Goal: Task Accomplishment & Management: Manage account settings

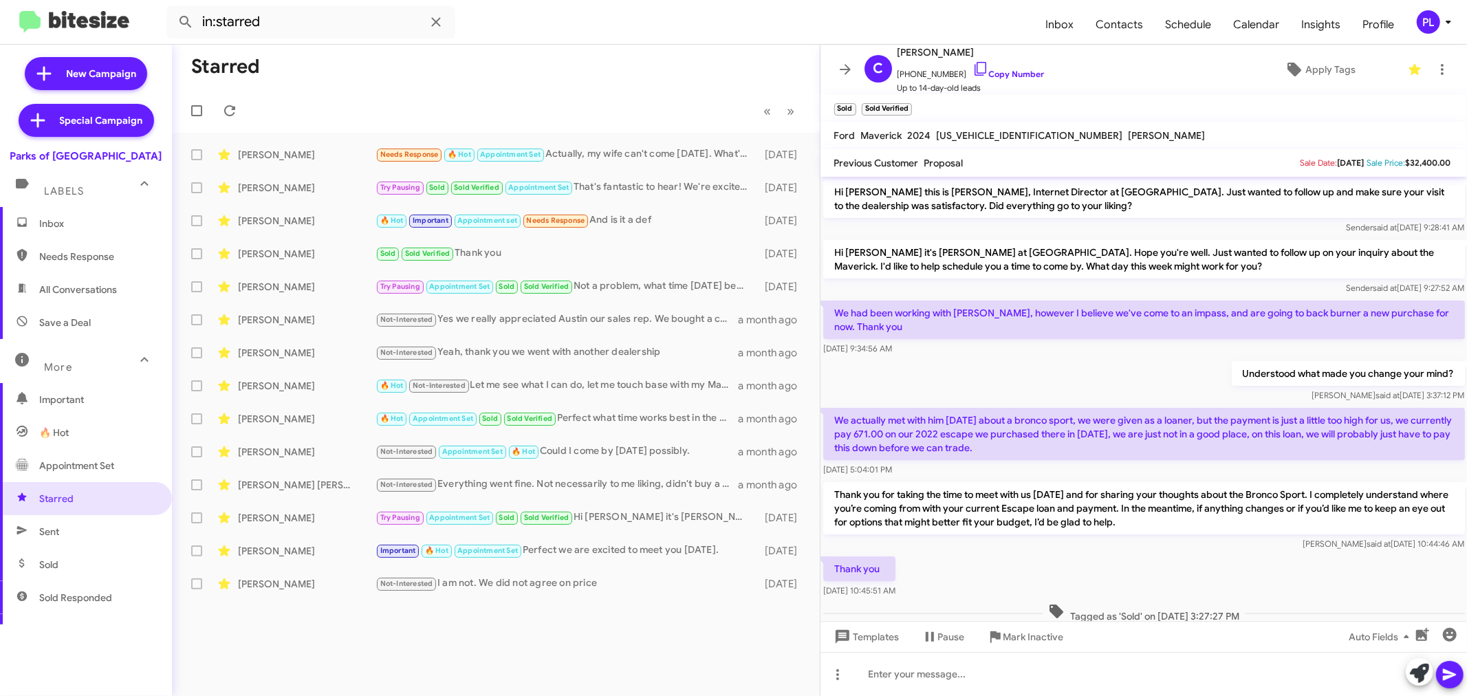
click at [1443, 19] on icon at bounding box center [1448, 22] width 17 height 17
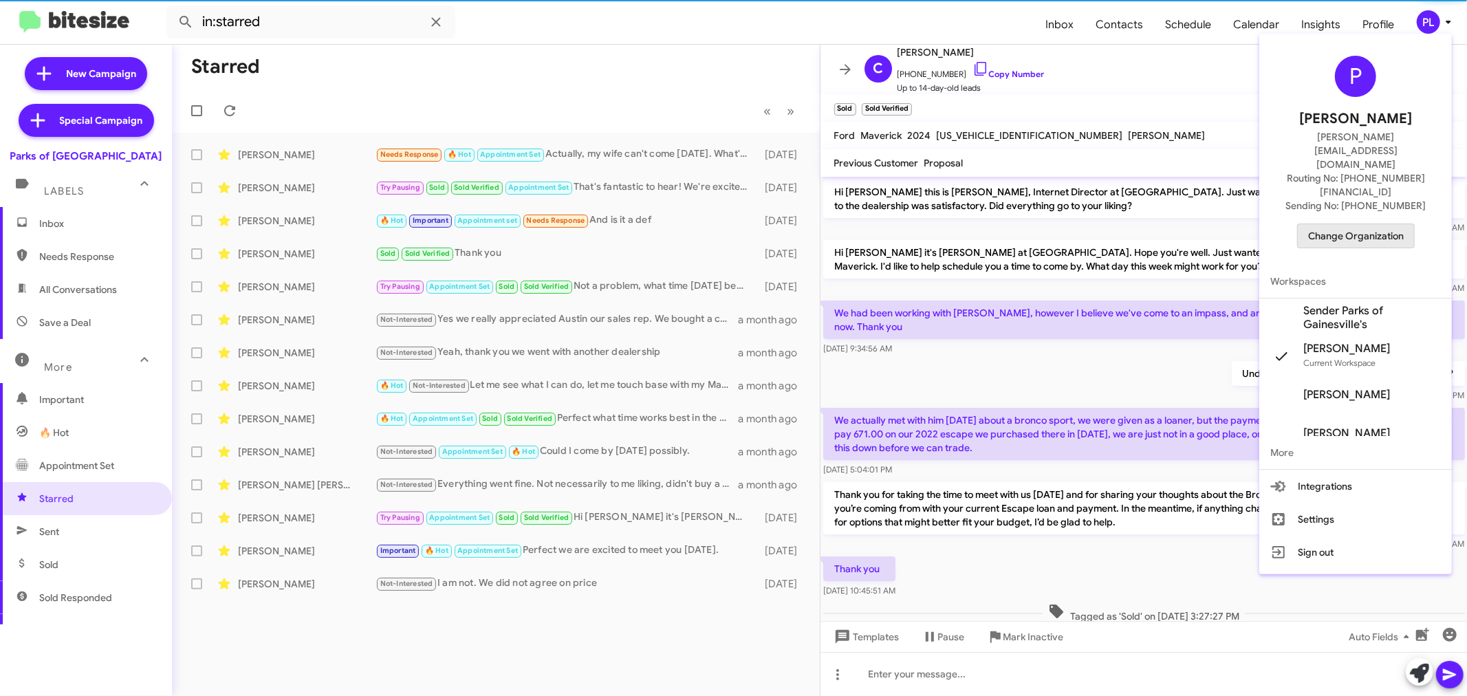
click at [1374, 224] on span "Change Organization" at bounding box center [1356, 235] width 96 height 23
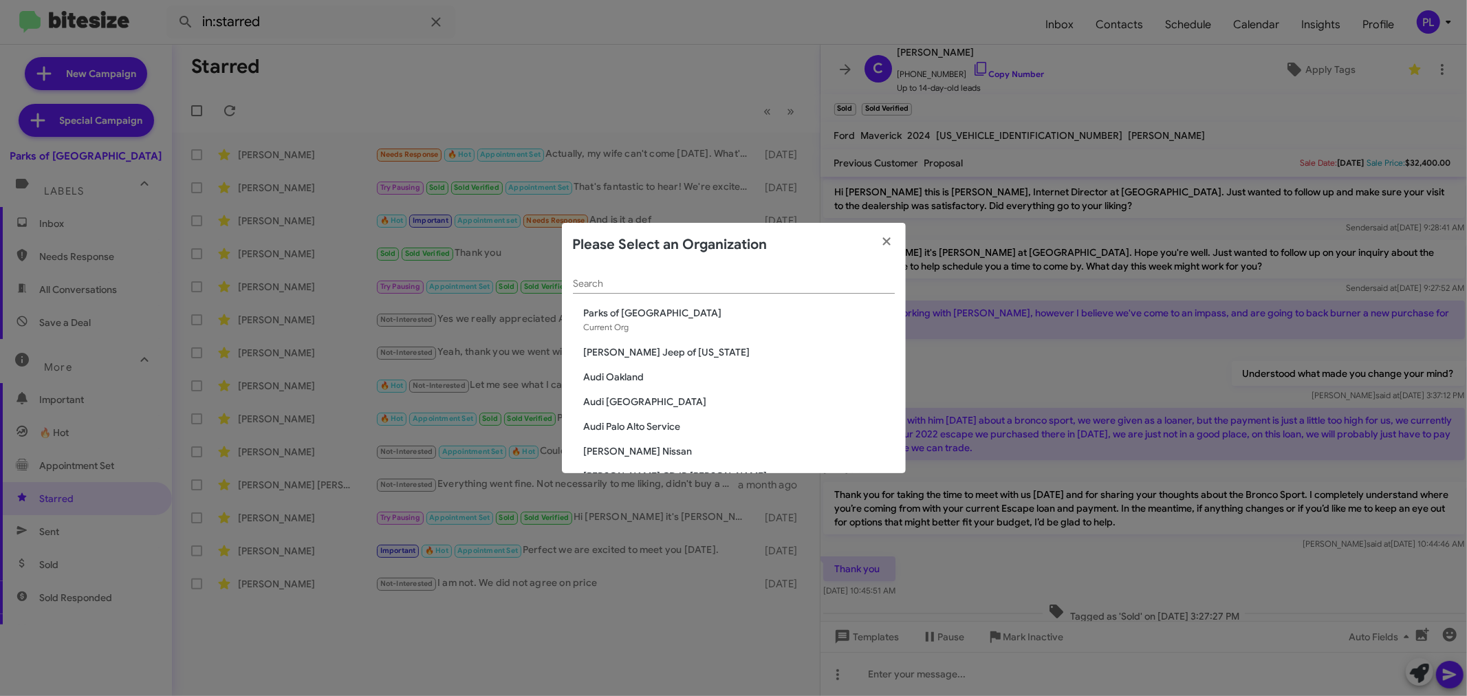
click at [842, 280] on input "Search" at bounding box center [734, 284] width 322 height 11
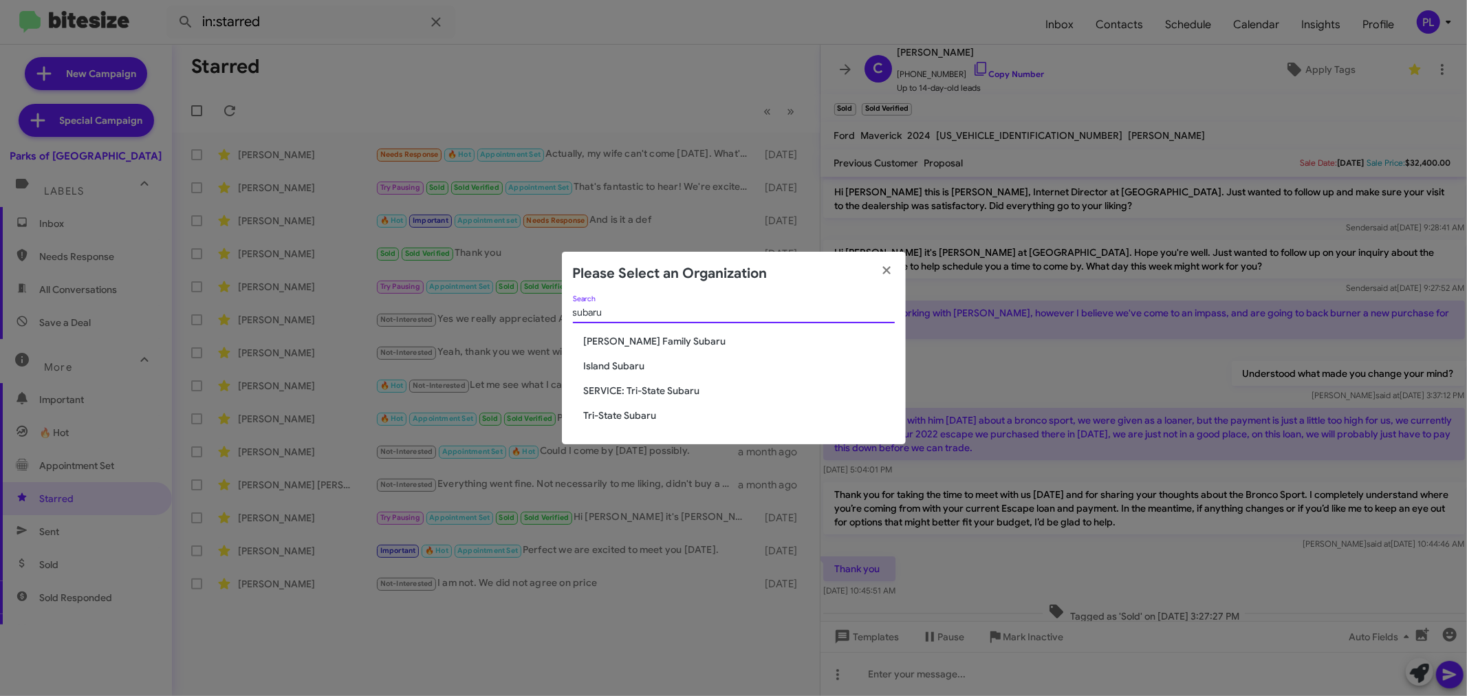
type input "subaru"
click at [649, 340] on span "[PERSON_NAME] Family Subaru" at bounding box center [739, 341] width 311 height 14
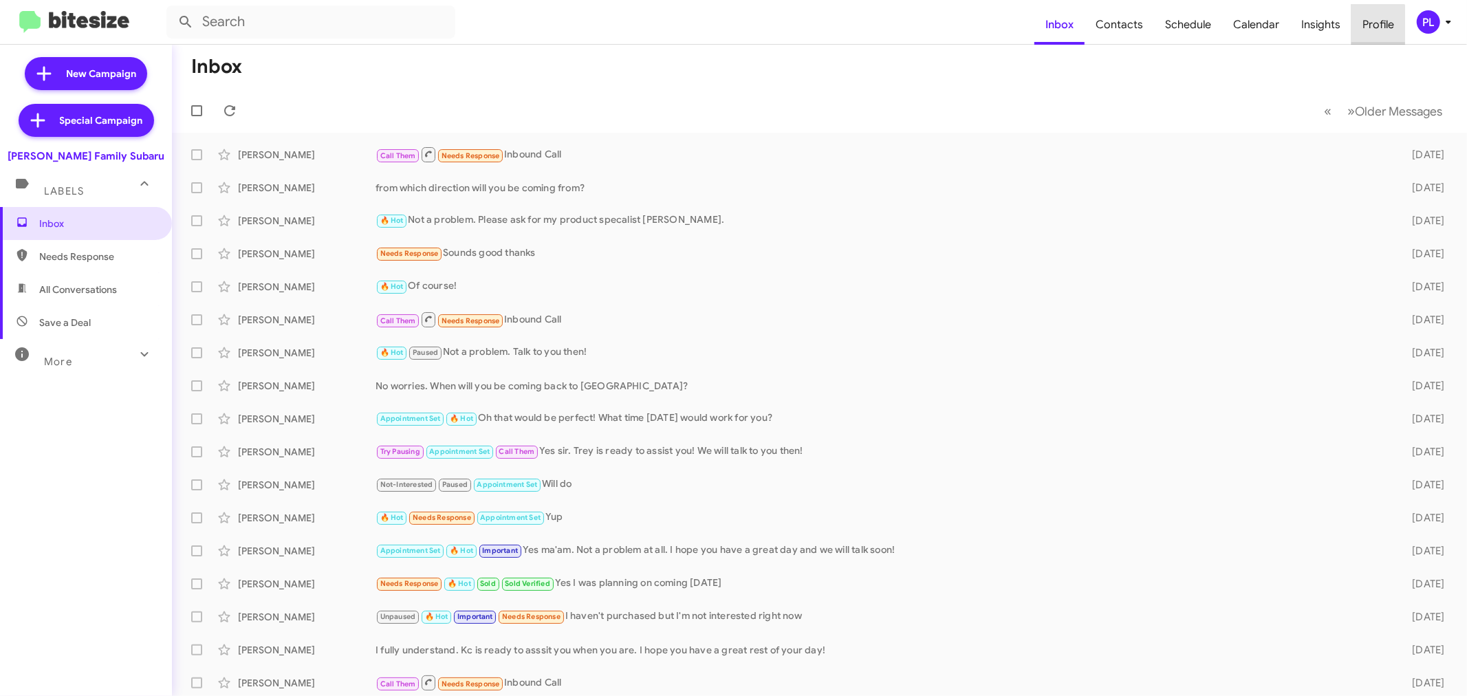
click at [1376, 28] on span "Profile" at bounding box center [1379, 25] width 54 height 40
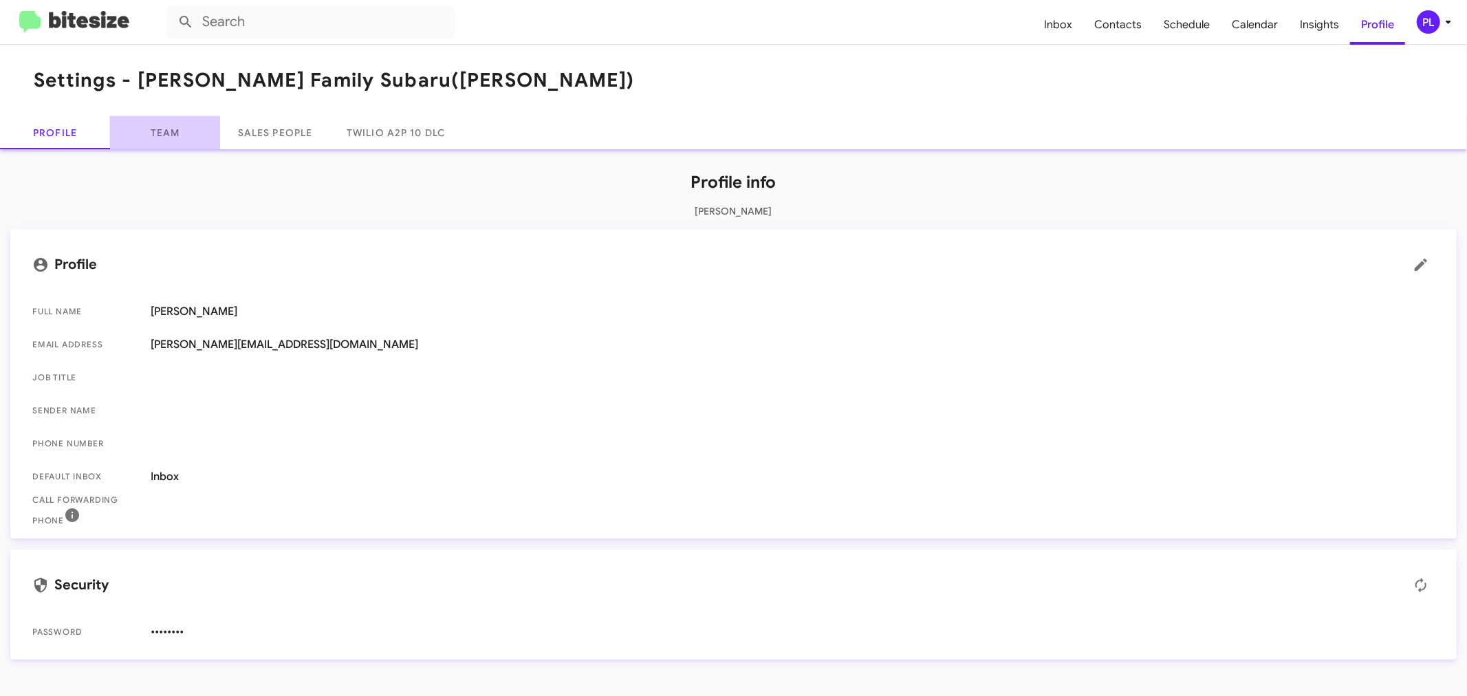
click at [132, 136] on link "Team" at bounding box center [165, 132] width 110 height 33
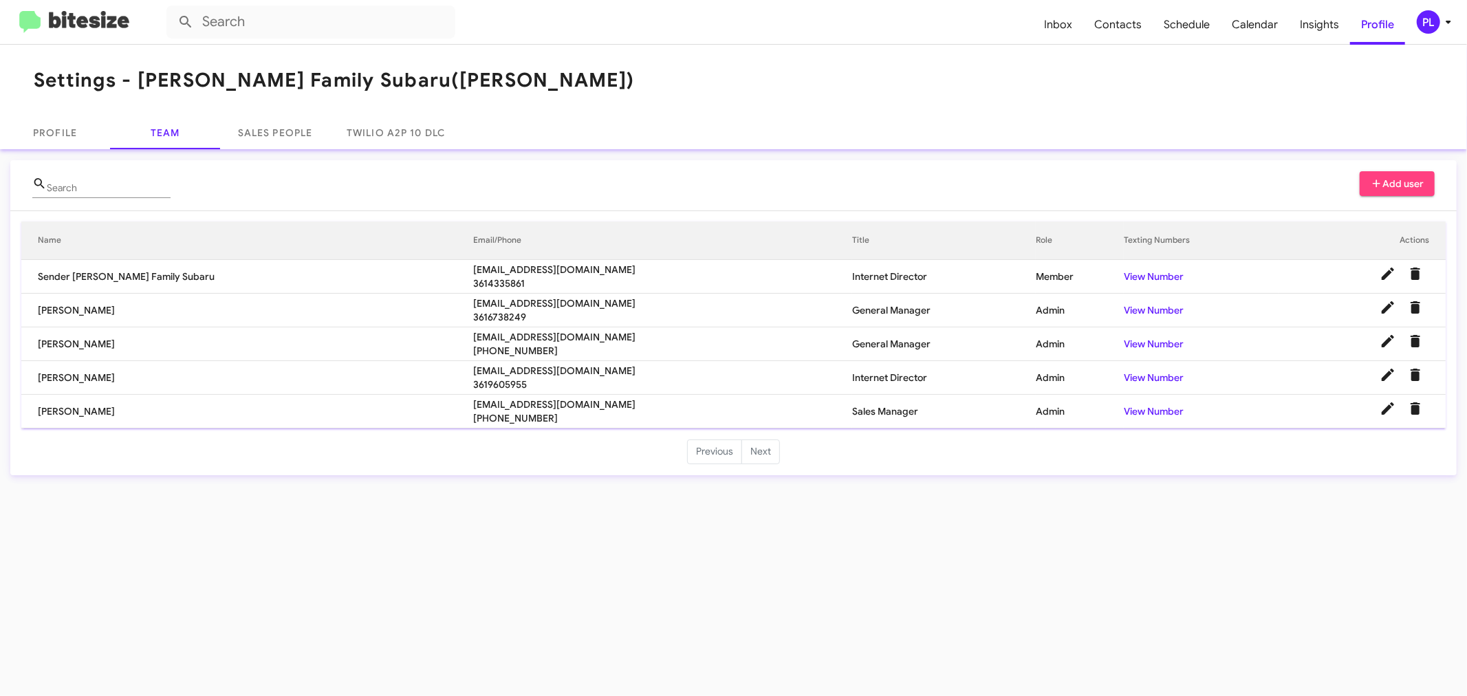
drag, startPoint x: 482, startPoint y: 334, endPoint x: 349, endPoint y: 336, distance: 133.5
click at [349, 336] on tr "Jim Anguiano janguiano@edhicks.com +13616547229 General Manager Admin View Numb…" at bounding box center [733, 344] width 1425 height 34
copy tr "janguiano@edhicks.com"
drag, startPoint x: 504, startPoint y: 404, endPoint x: 352, endPoint y: 409, distance: 152.1
click at [352, 409] on tr "Jacob Aguirre jaguirre@hicksautogroup.com +12103172026 Sales Manager Admin View…" at bounding box center [733, 412] width 1425 height 34
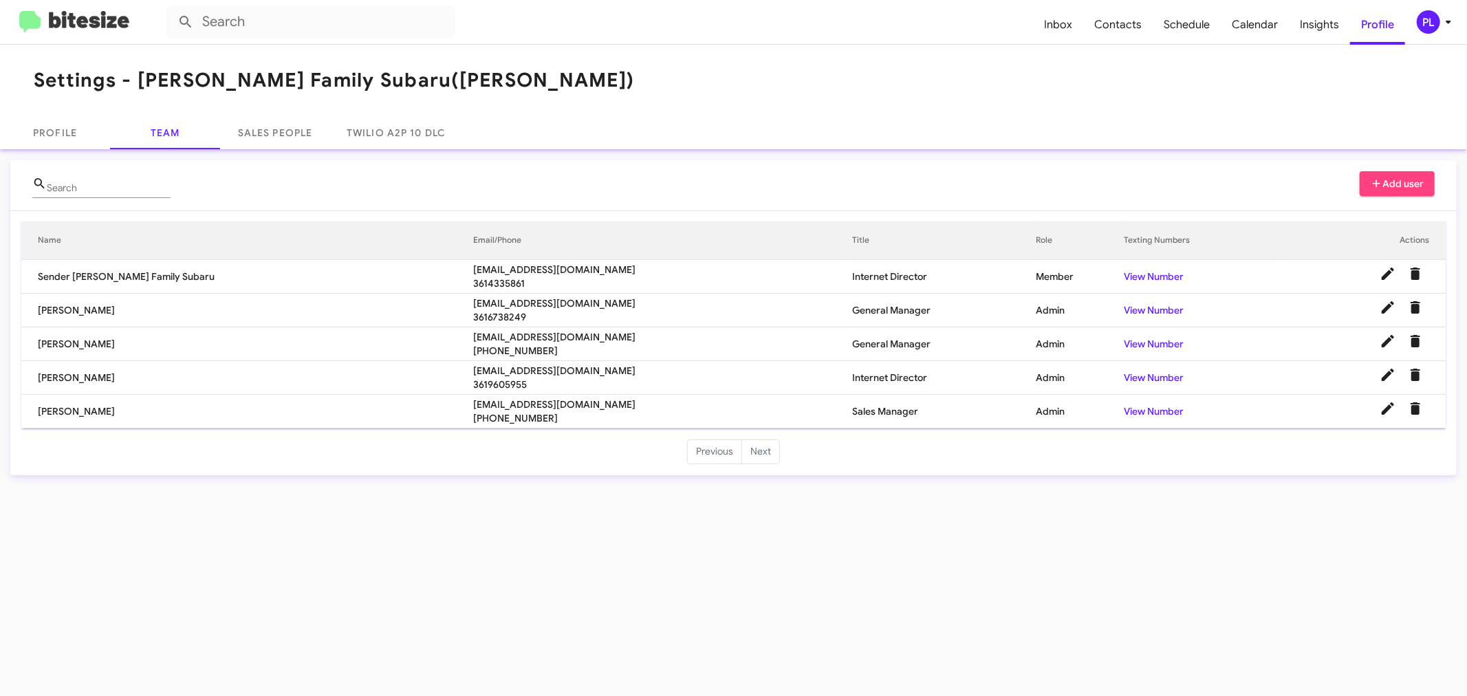
copy tr "jaguirre@hicksautogroup.com"
click at [1447, 23] on icon at bounding box center [1448, 22] width 17 height 17
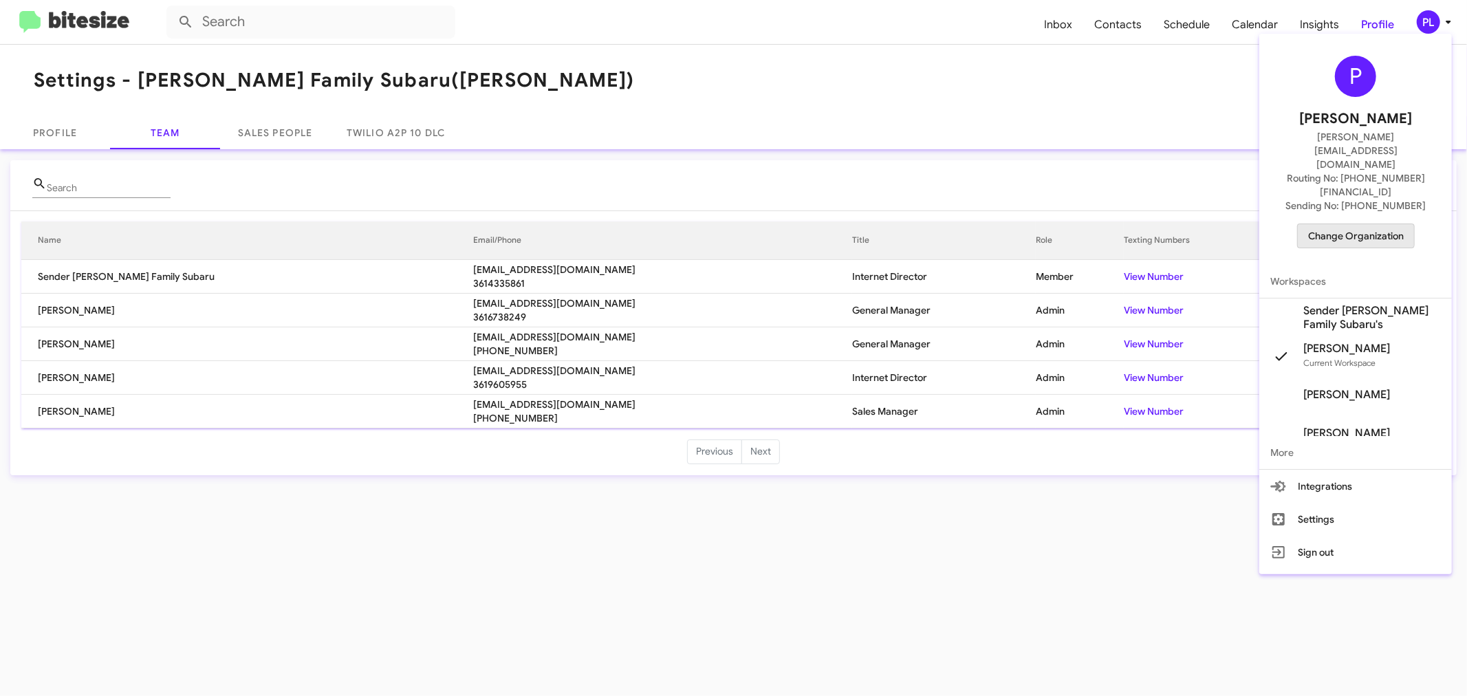
click at [1328, 224] on span "Change Organization" at bounding box center [1356, 235] width 96 height 23
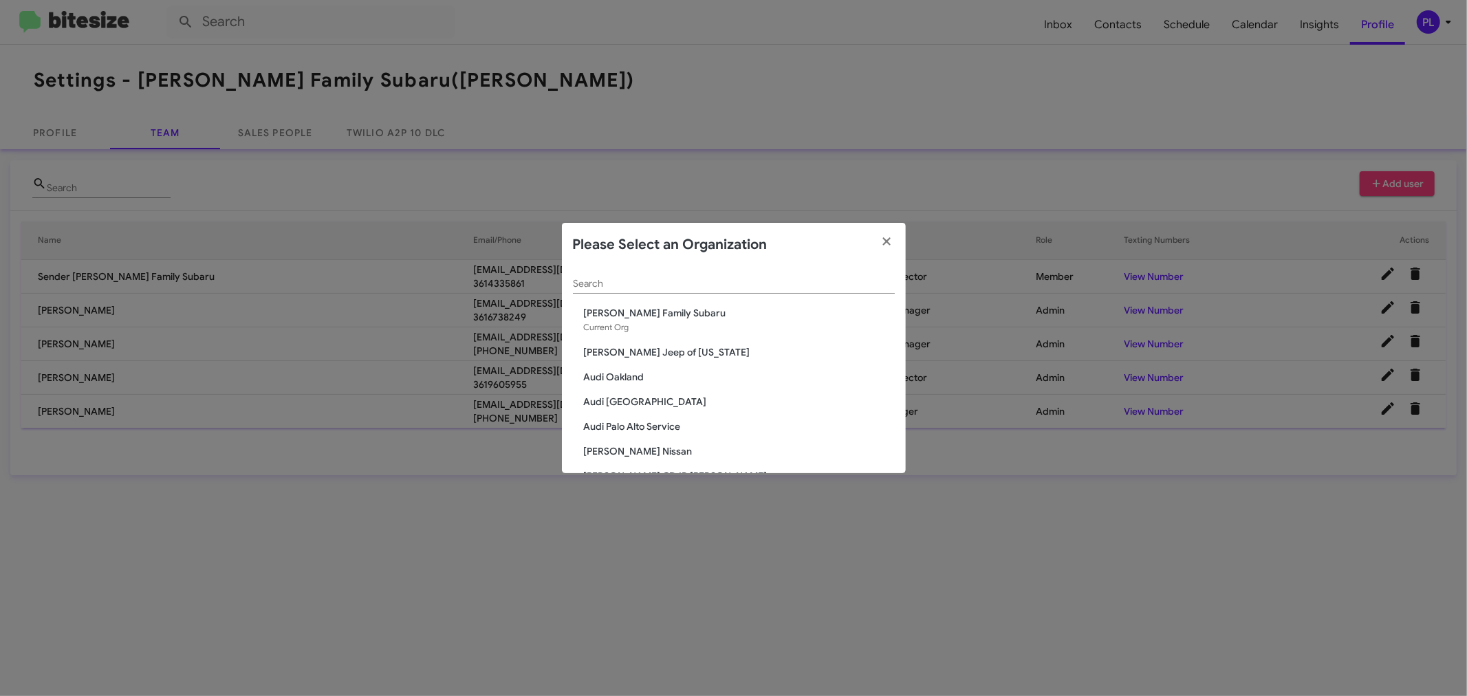
click at [656, 277] on div "Search" at bounding box center [734, 280] width 322 height 27
click at [658, 292] on div "Search" at bounding box center [734, 280] width 322 height 27
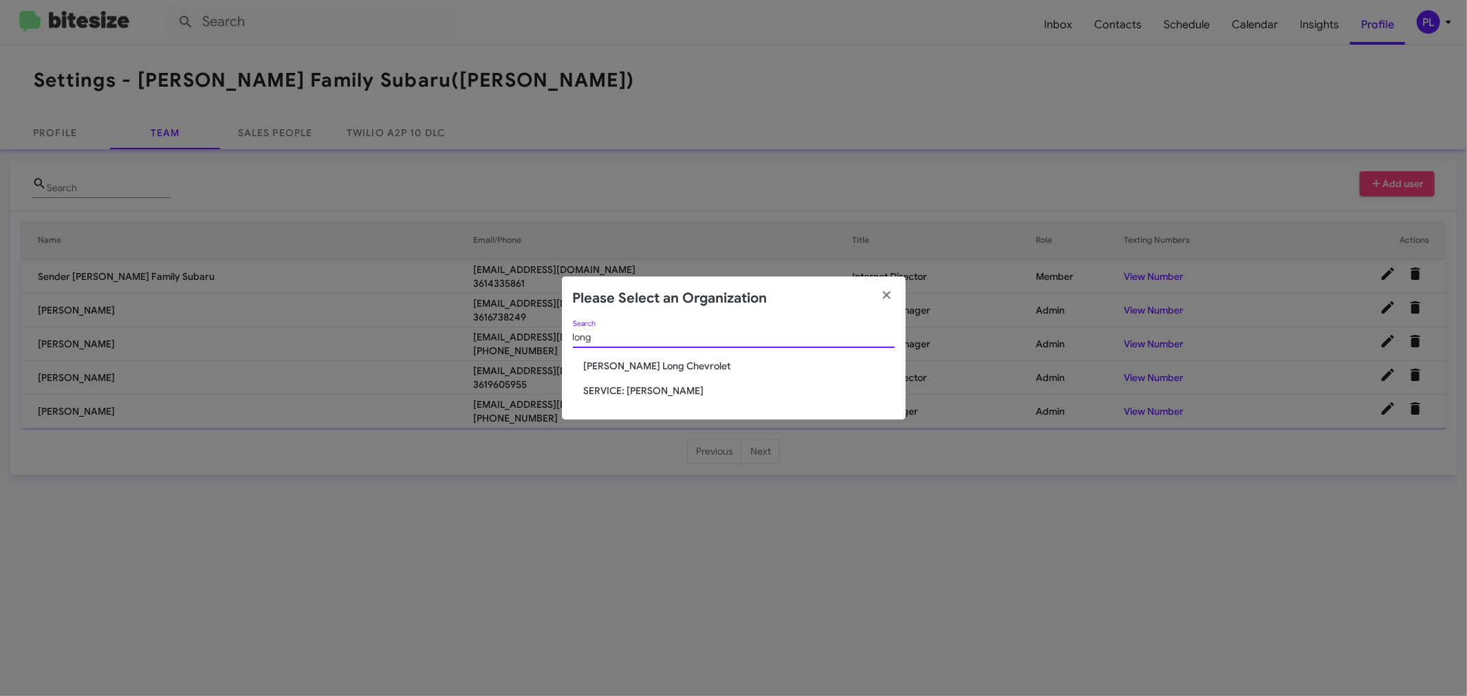
type input "long"
click at [665, 389] on span "SERVICE: [PERSON_NAME]" at bounding box center [739, 391] width 311 height 14
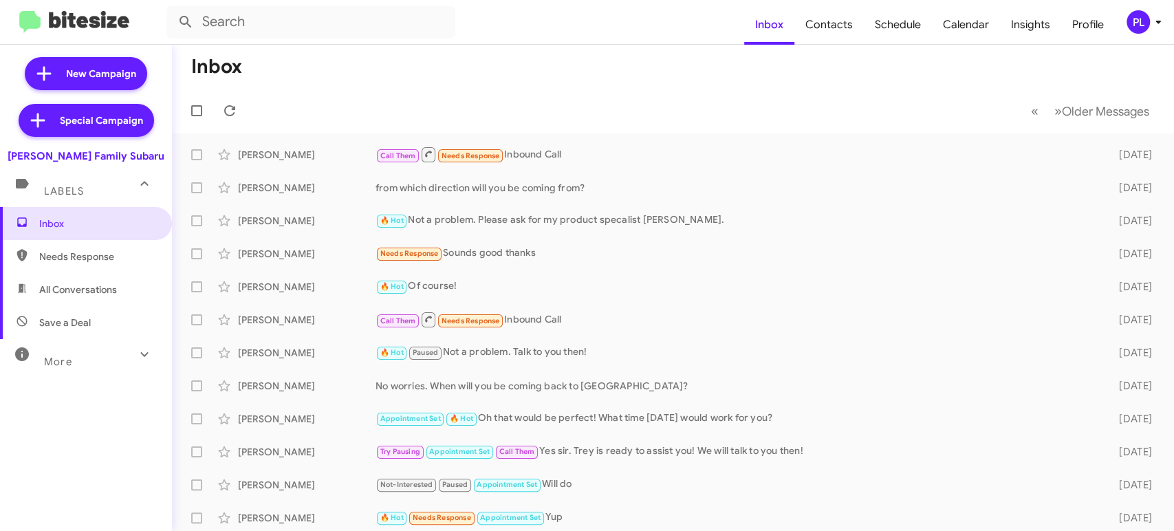
click at [1147, 28] on div "PL" at bounding box center [1138, 21] width 23 height 23
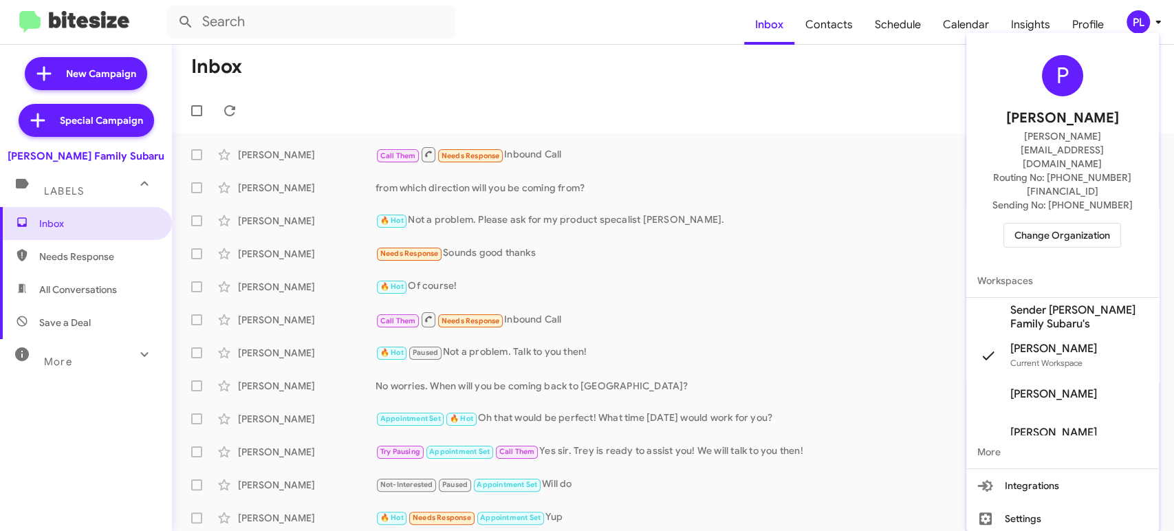
click at [1035, 224] on span "Change Organization" at bounding box center [1063, 235] width 96 height 23
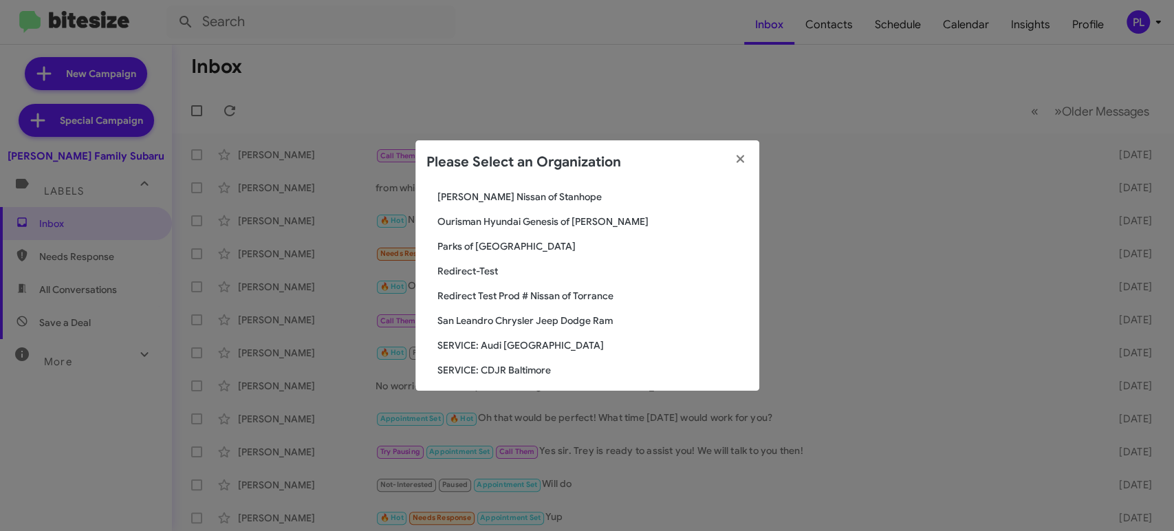
scroll to position [1414, 0]
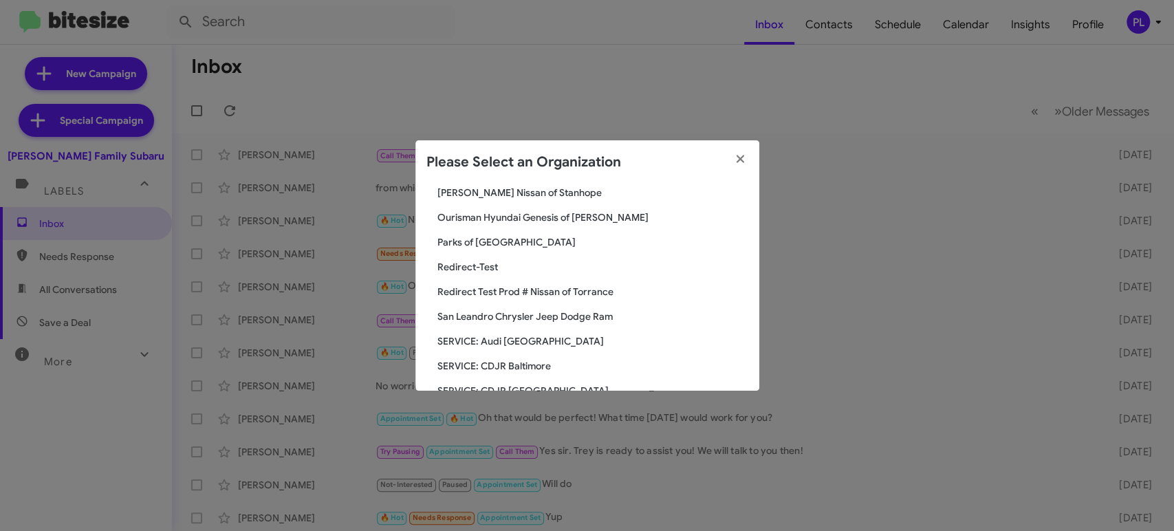
click at [495, 312] on span "San Leandro Chrysler Jeep Dodge Ram" at bounding box center [593, 317] width 311 height 14
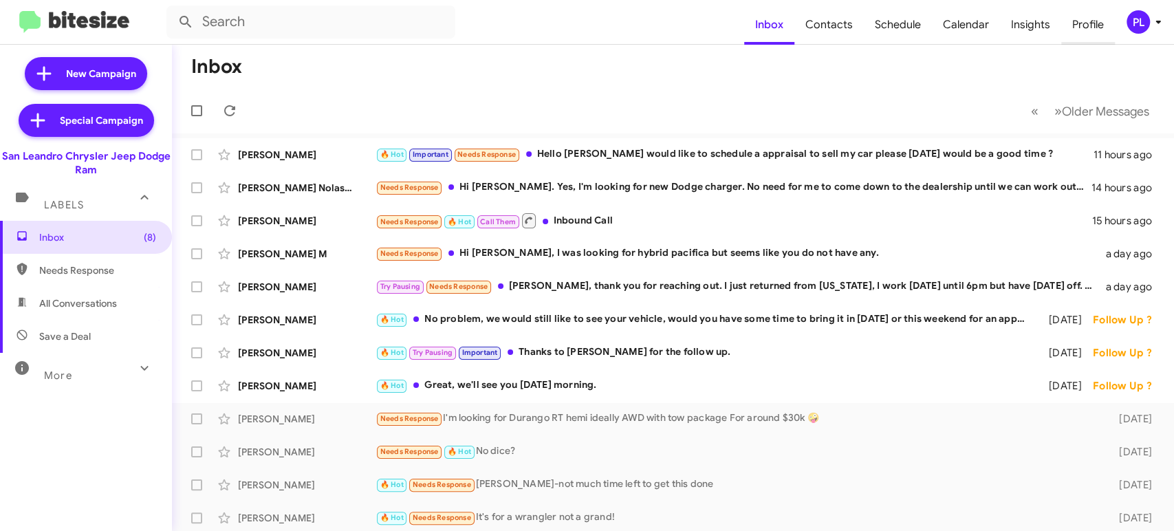
click at [1090, 17] on span "Profile" at bounding box center [1088, 25] width 54 height 40
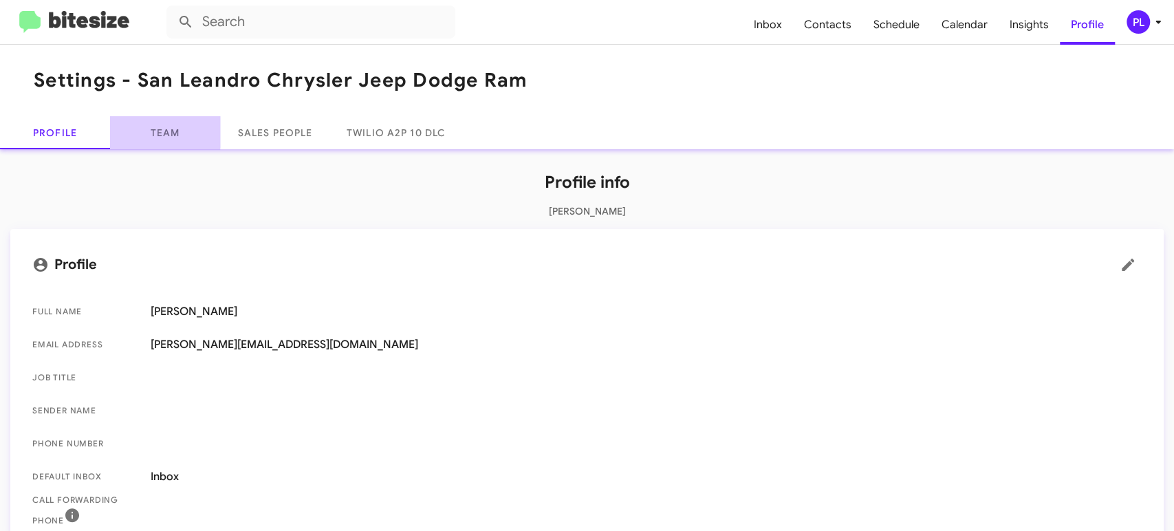
click at [159, 131] on link "Team" at bounding box center [165, 132] width 110 height 33
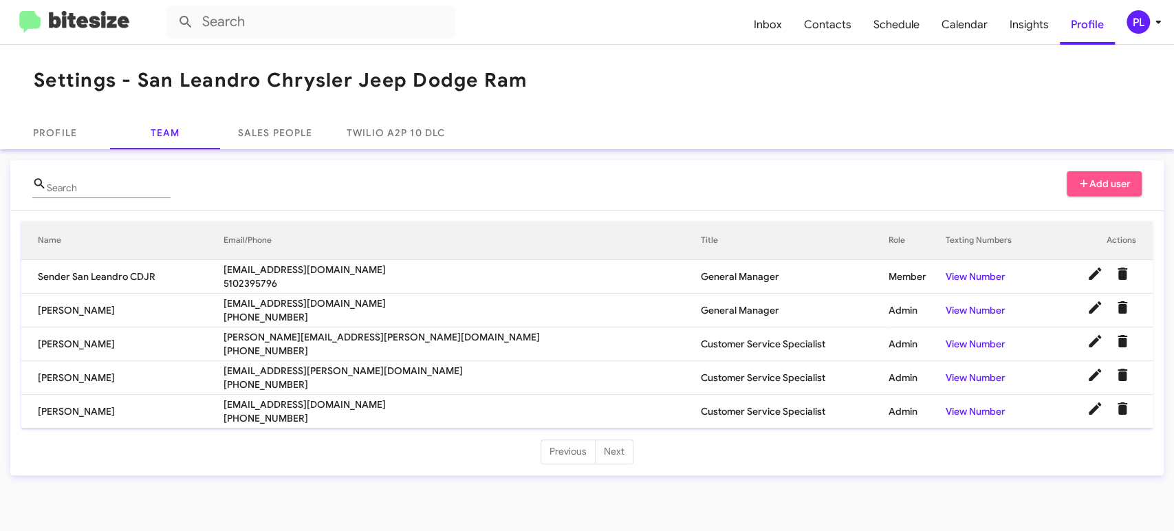
click at [1121, 184] on span "Add user" at bounding box center [1105, 183] width 54 height 25
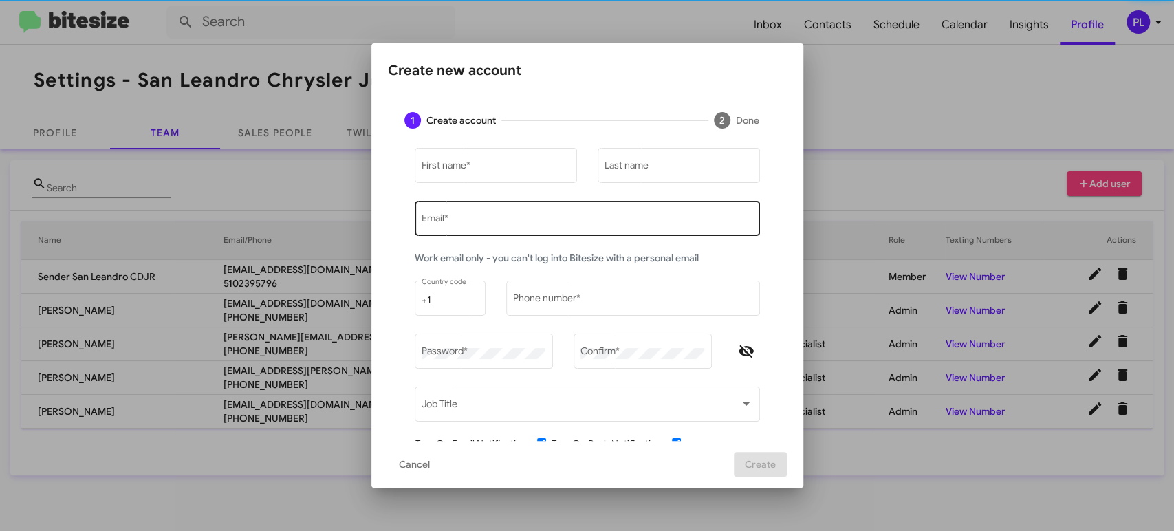
type input "[PERSON_NAME][EMAIL_ADDRESS][DOMAIN_NAME]"
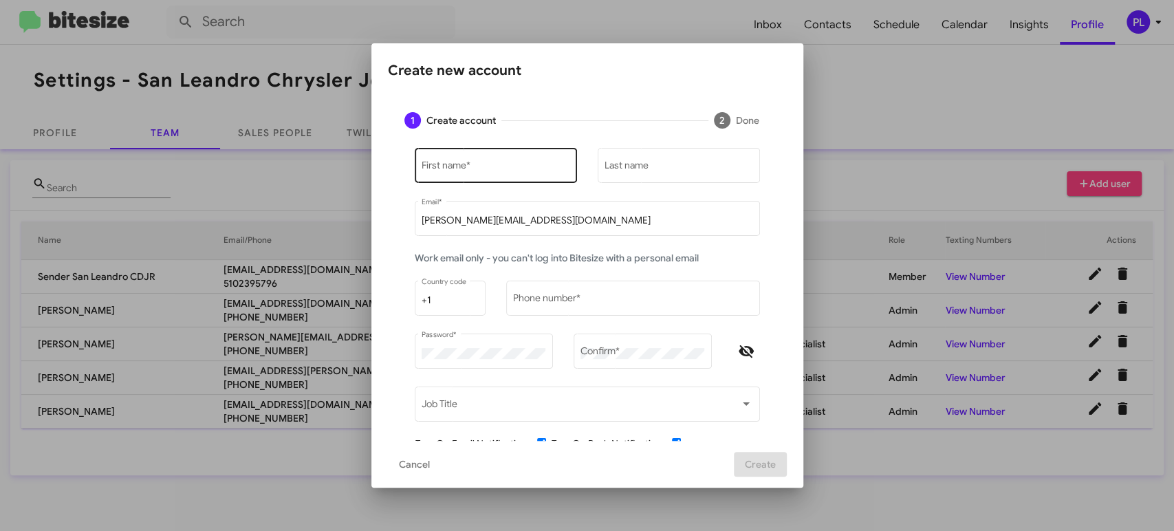
click at [455, 158] on div "First name *" at bounding box center [496, 164] width 148 height 38
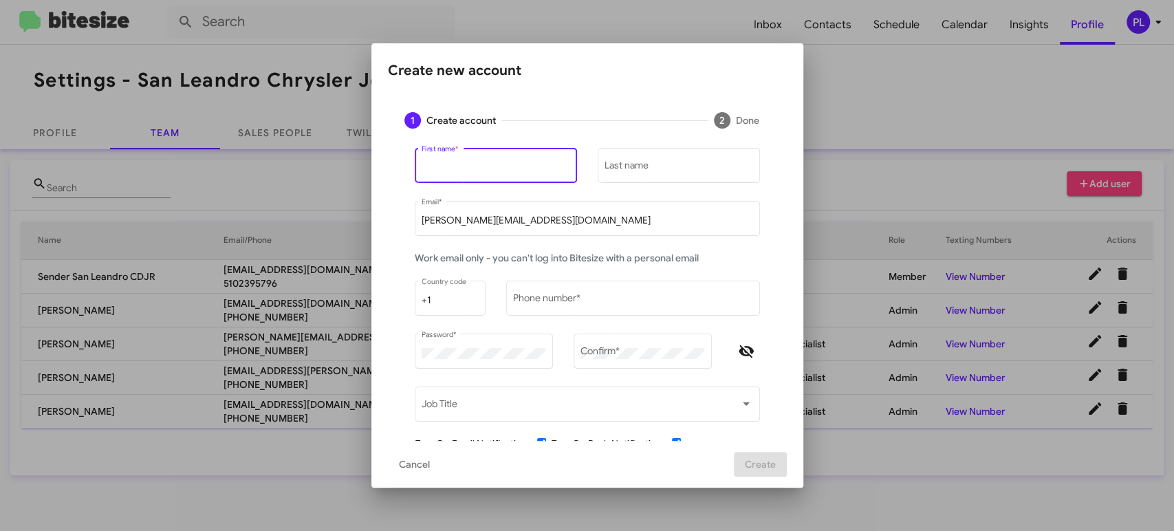
paste input "[PERSON_NAME]"
type input "[PERSON_NAME]"
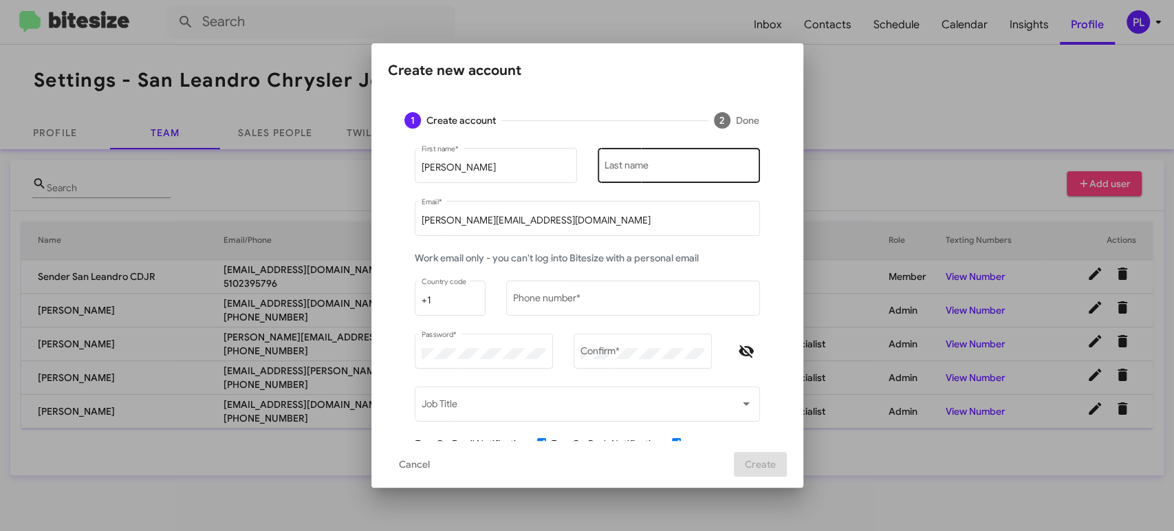
click at [618, 164] on input "Last name" at bounding box center [679, 167] width 148 height 11
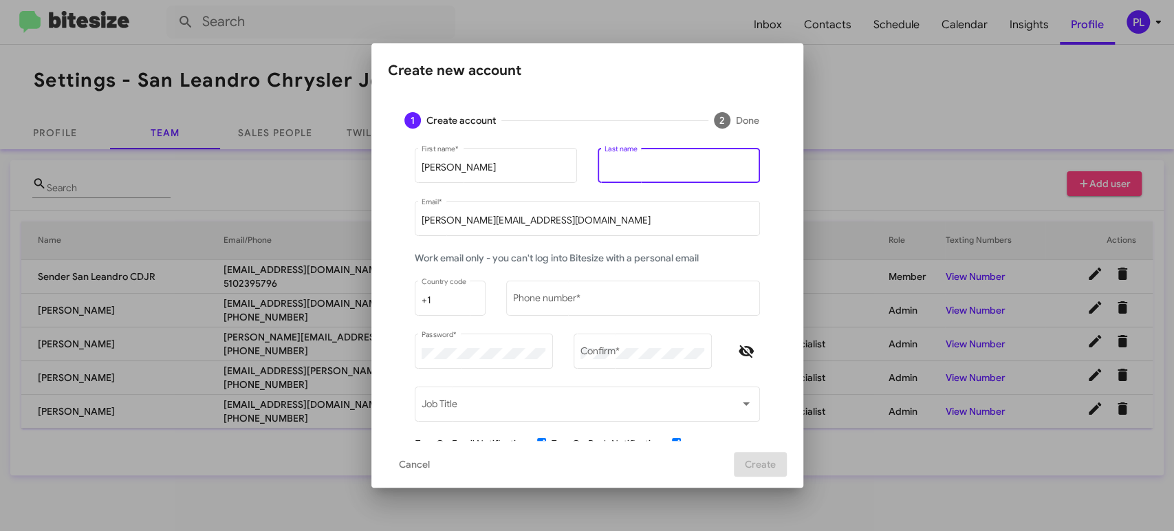
paste input "[PERSON_NAME]"
type input "[PERSON_NAME]"
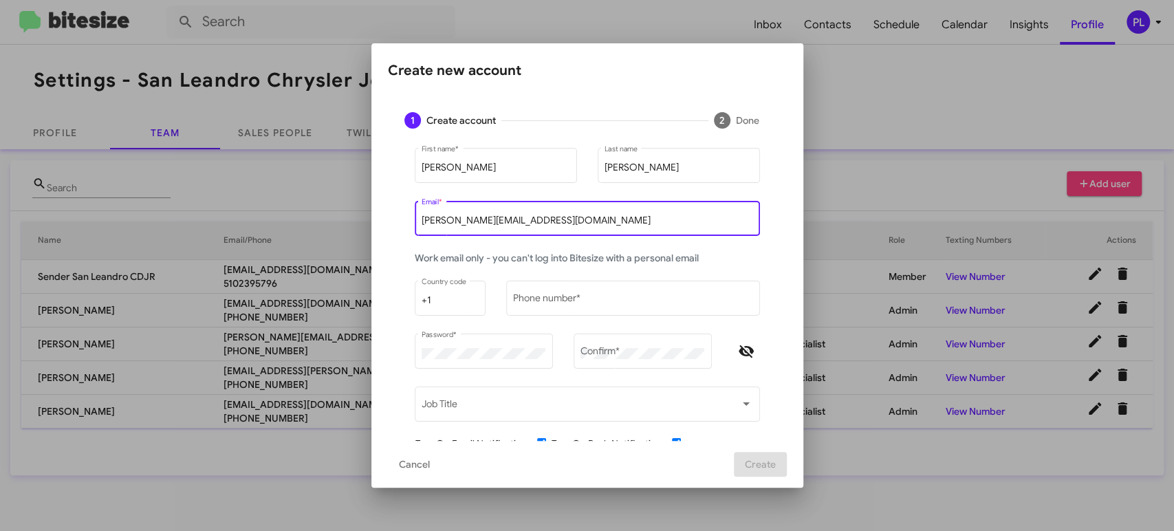
drag, startPoint x: 510, startPoint y: 224, endPoint x: 268, endPoint y: 229, distance: 242.2
click at [268, 229] on div "Create new account 1 Create account 2 Done [PERSON_NAME] First name * [PERSON_N…" at bounding box center [587, 265] width 1174 height 531
paste input "Vanessa.abaunza@sanleandrocdjr.com"
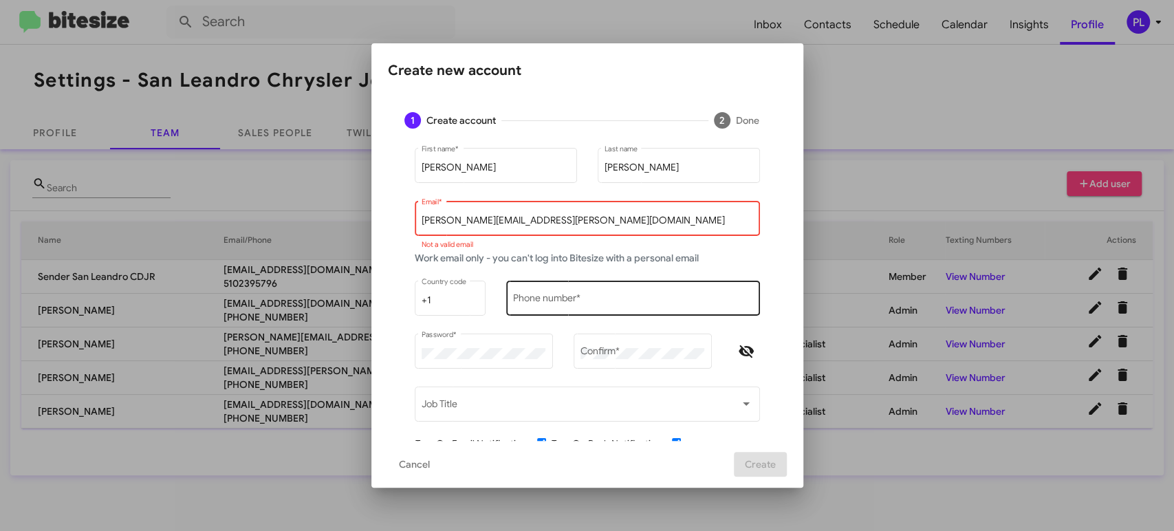
type input "Vanessa.abaunza@sanleandrocdjr.com"
click at [546, 295] on div "Phone number *" at bounding box center [632, 297] width 239 height 38
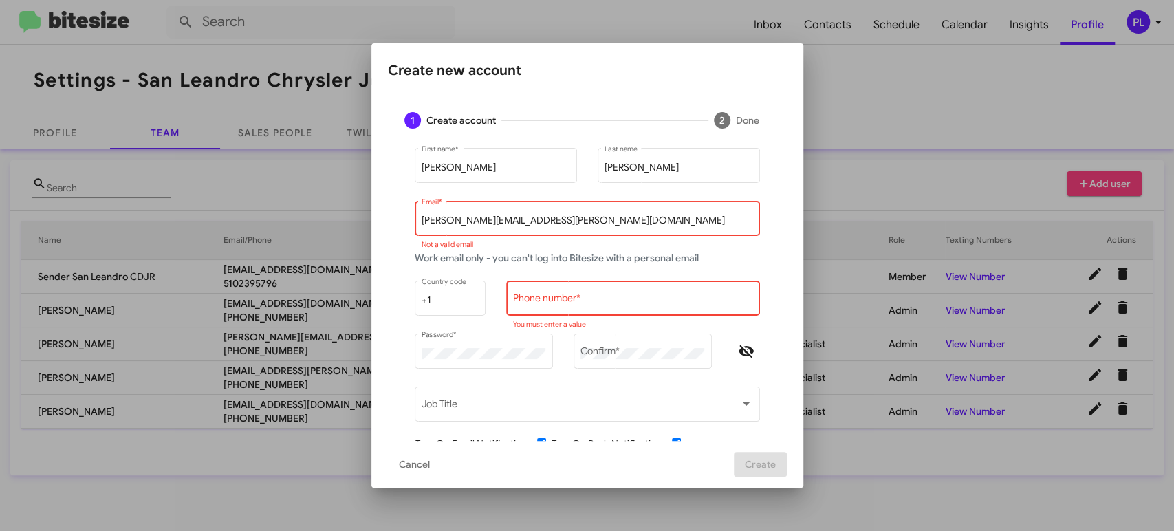
click at [604, 305] on input "Phone number *" at bounding box center [632, 300] width 239 height 11
paste input "305-409-6133"
click at [522, 303] on input "305-409-6133" at bounding box center [632, 300] width 239 height 11
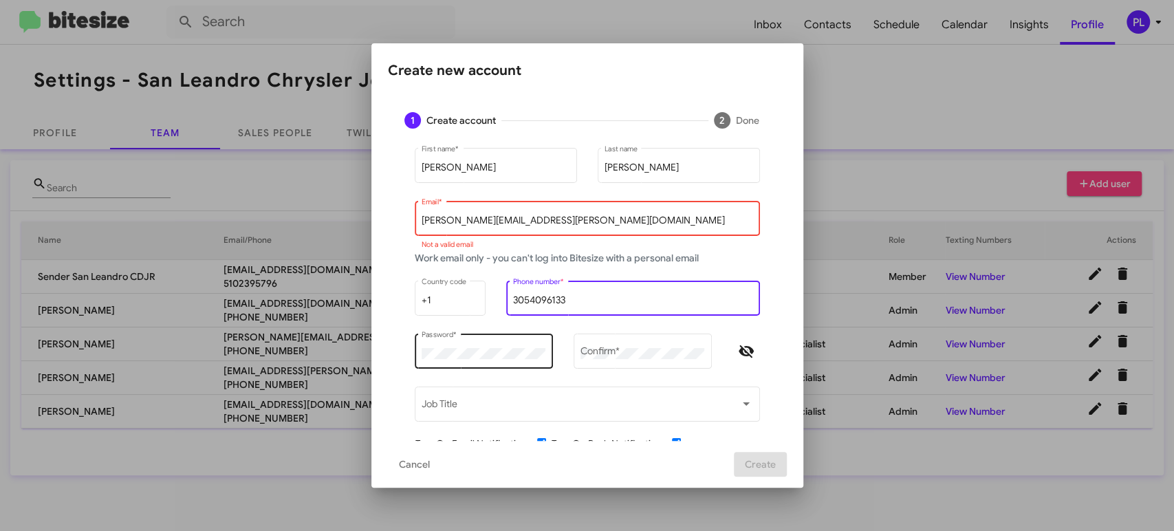
type input "3054096133"
drag, startPoint x: 471, startPoint y: 363, endPoint x: 429, endPoint y: 360, distance: 42.1
click at [429, 360] on div "Password *" at bounding box center [484, 350] width 124 height 38
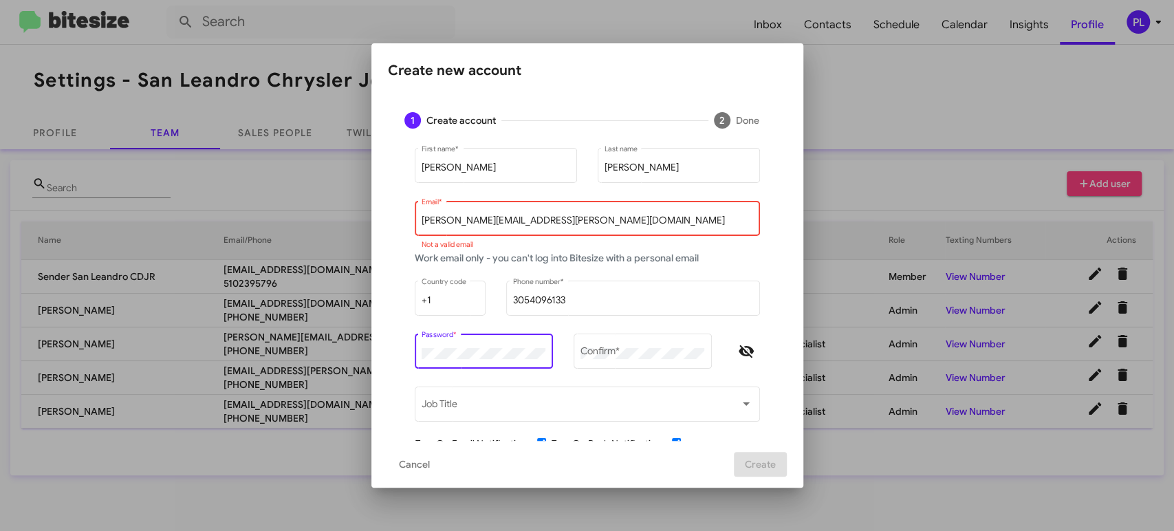
click at [371, 352] on mat-dialog-content "1 Create account 2 Done Vanessa First name * Abaunza Last name Vanessa.abaunza@…" at bounding box center [587, 268] width 432 height 345
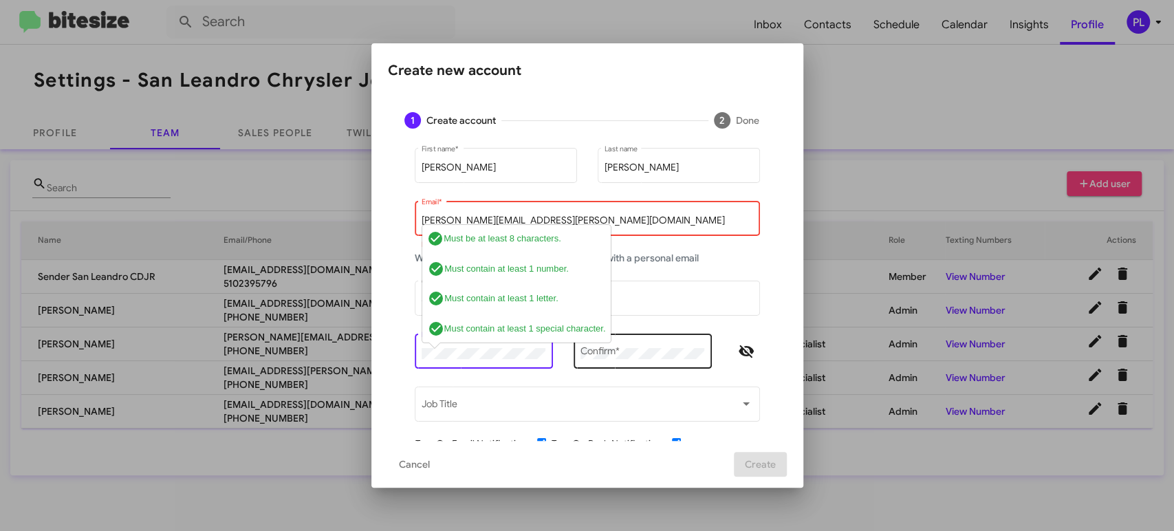
click at [627, 347] on div "Confirm *" at bounding box center [643, 350] width 124 height 38
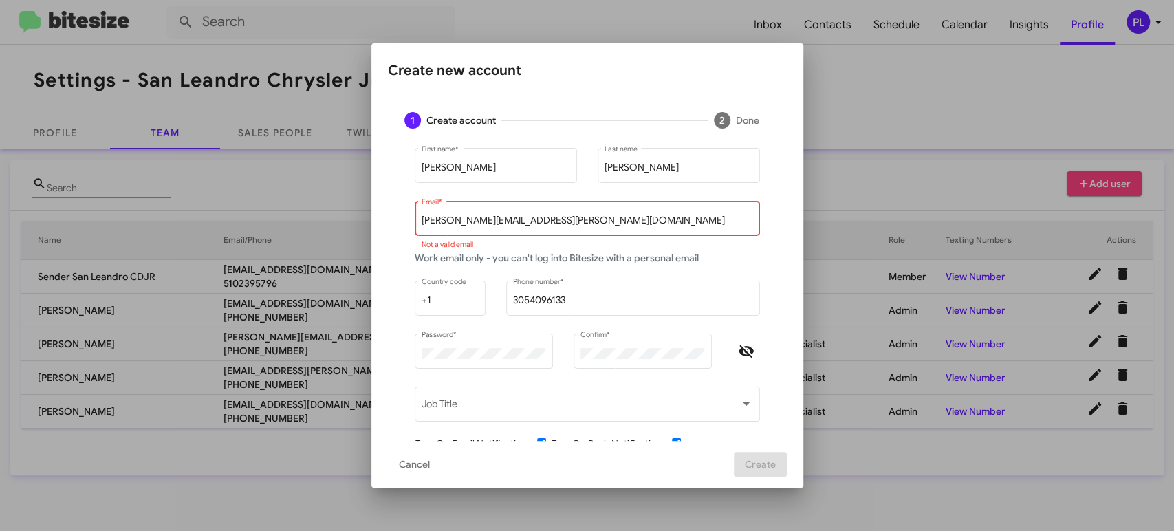
click at [757, 242] on mat-form-field "Vanessa.abaunza@sanleandrocdjr.com Email * Not a valid email" at bounding box center [587, 224] width 366 height 53
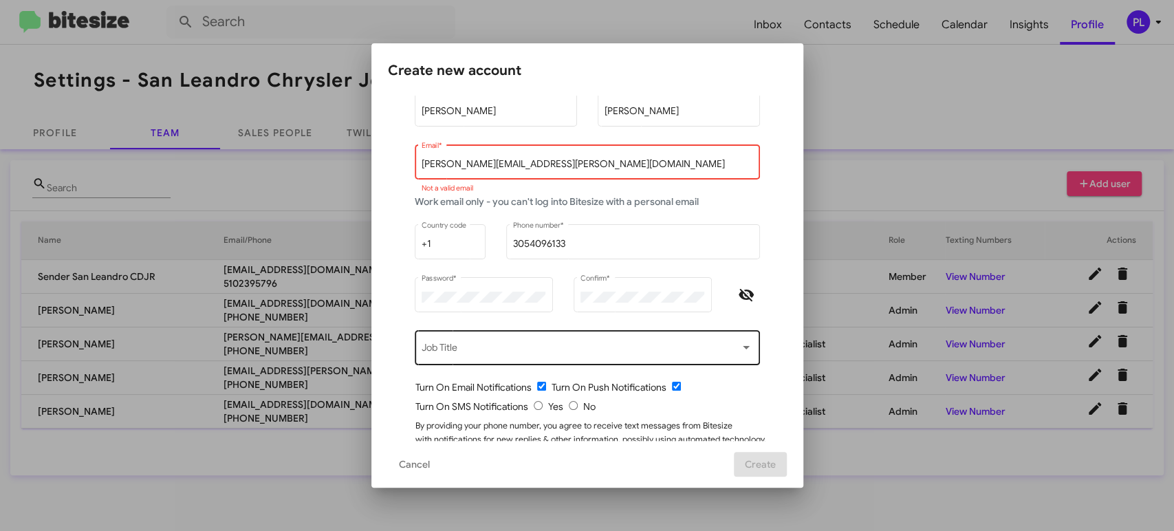
scroll to position [107, 0]
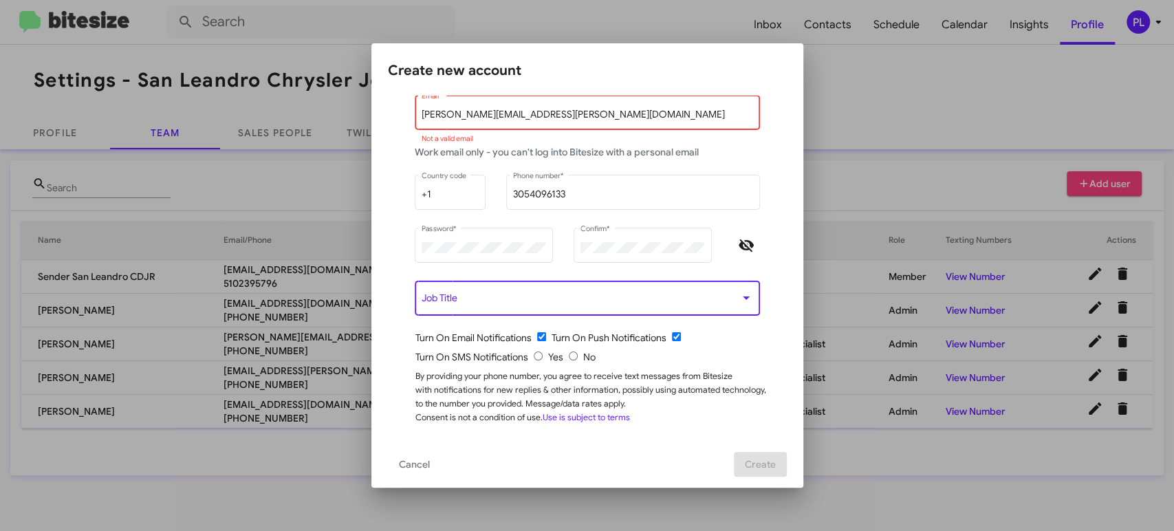
click at [543, 303] on span at bounding box center [581, 300] width 319 height 11
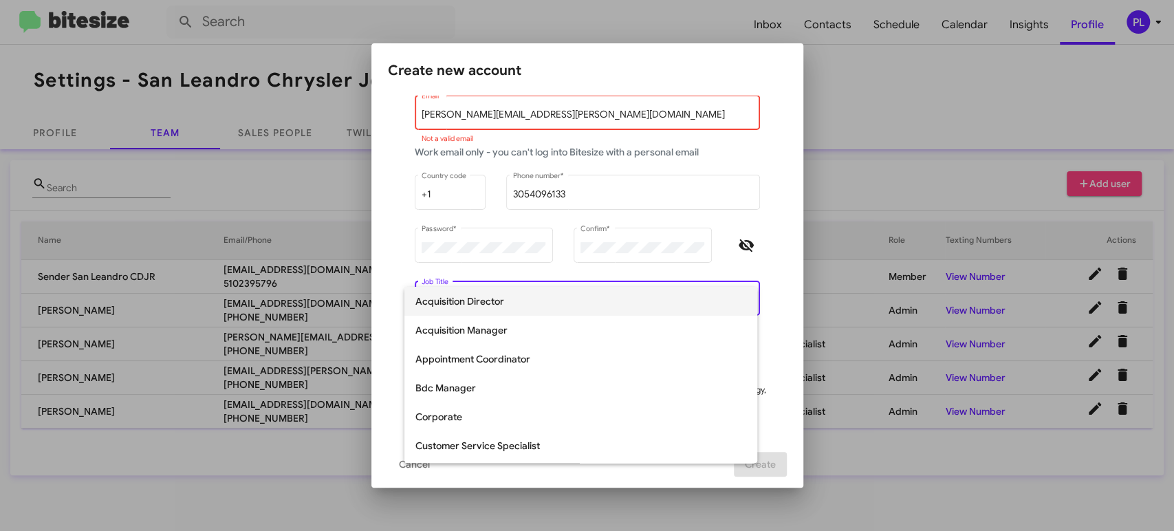
click at [604, 111] on div at bounding box center [587, 265] width 1174 height 531
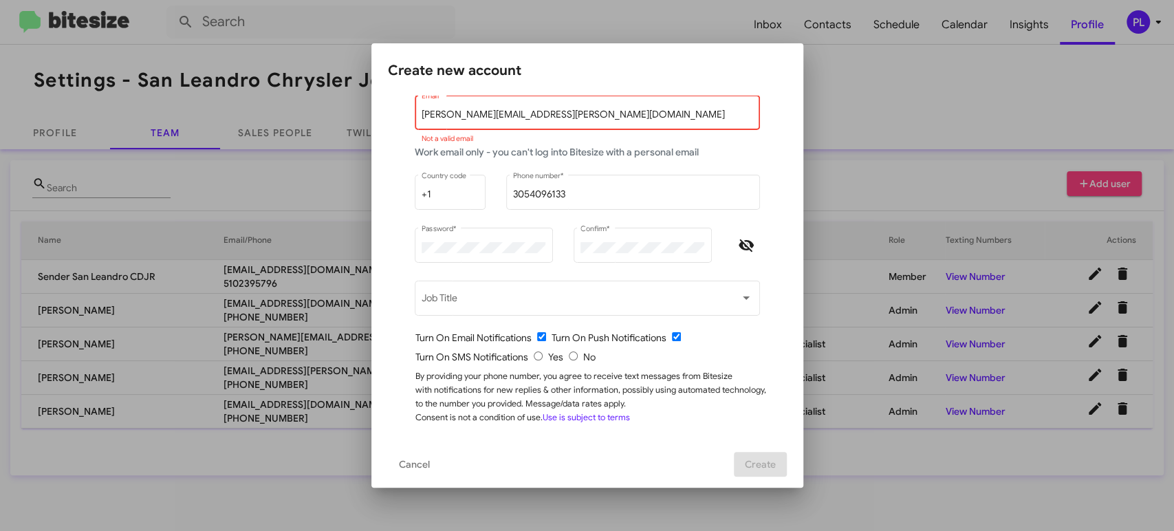
click at [593, 114] on input "Vanessa.abaunza@sanleandrocdjr.com" at bounding box center [587, 114] width 331 height 11
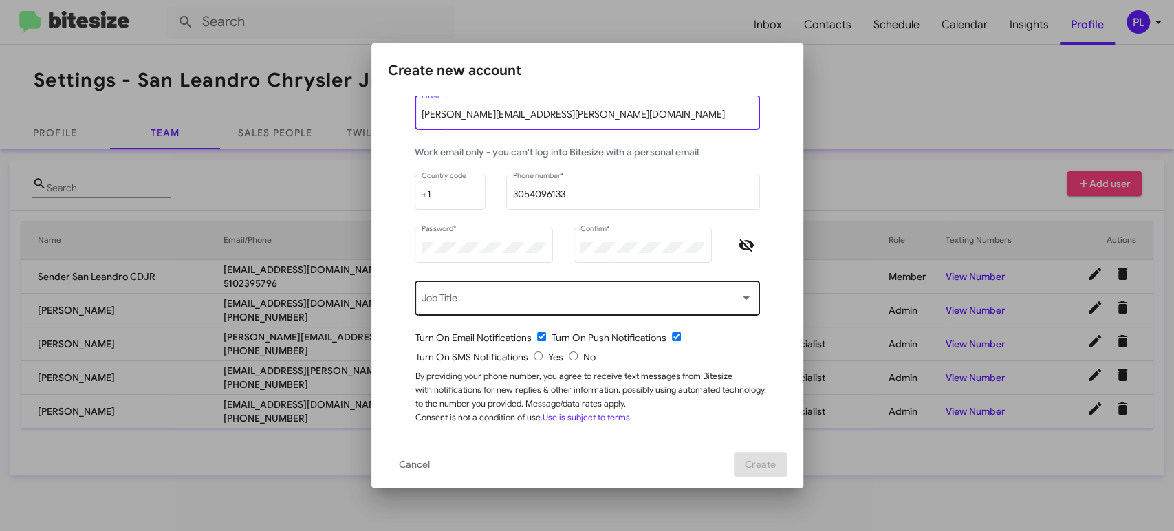
type input "Vanessa.abaunza@sanleandrocdjr.com"
click at [468, 303] on span at bounding box center [581, 300] width 319 height 11
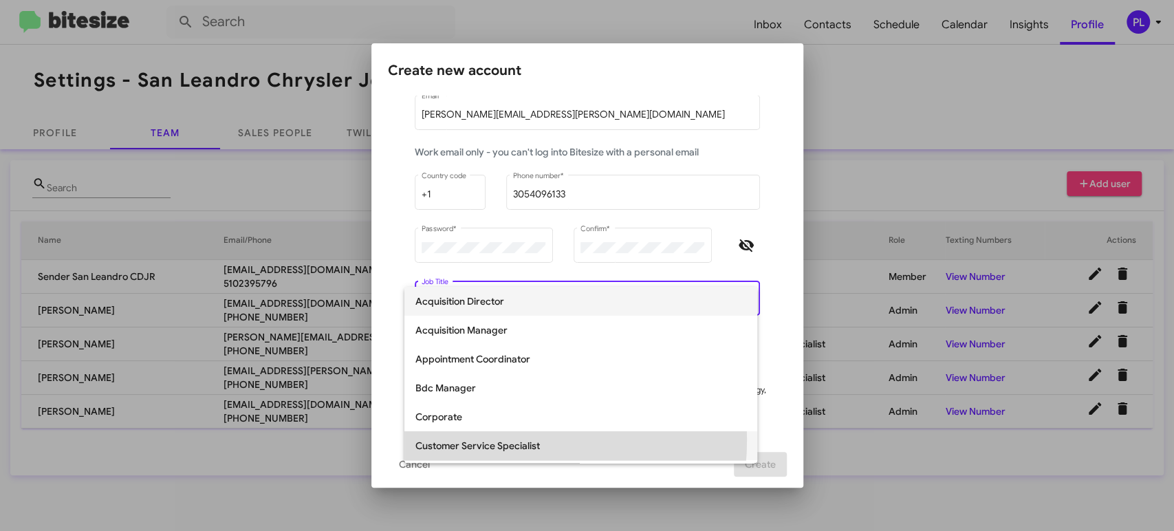
click at [474, 440] on span "Customer Service Specialist" at bounding box center [580, 445] width 331 height 29
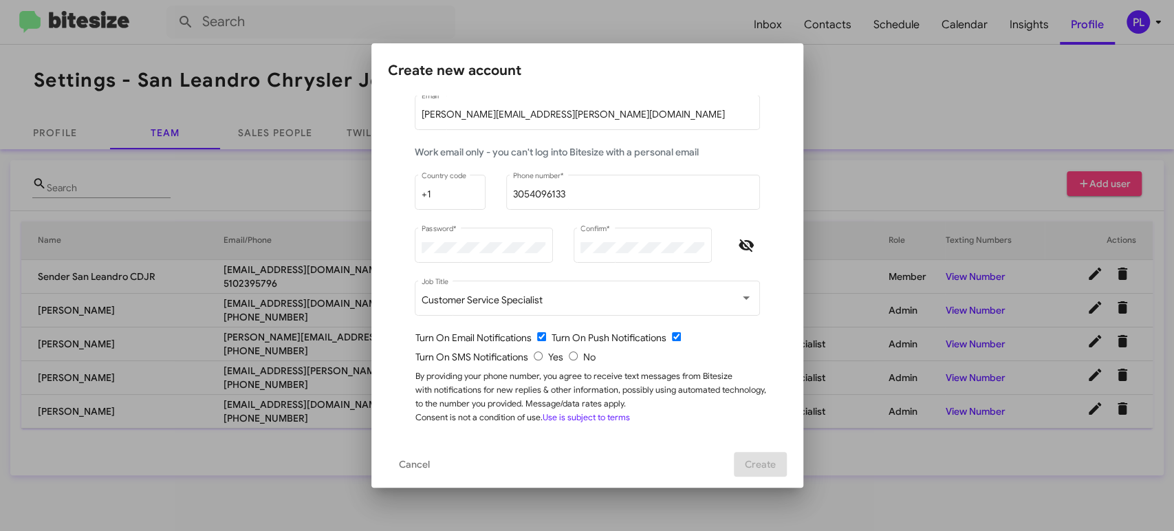
click at [537, 334] on input "checkbox" at bounding box center [541, 336] width 9 height 9
checkbox input "false"
click at [534, 357] on input "radio" at bounding box center [538, 356] width 9 height 9
radio input "true"
click at [765, 470] on span "Create" at bounding box center [760, 464] width 31 height 25
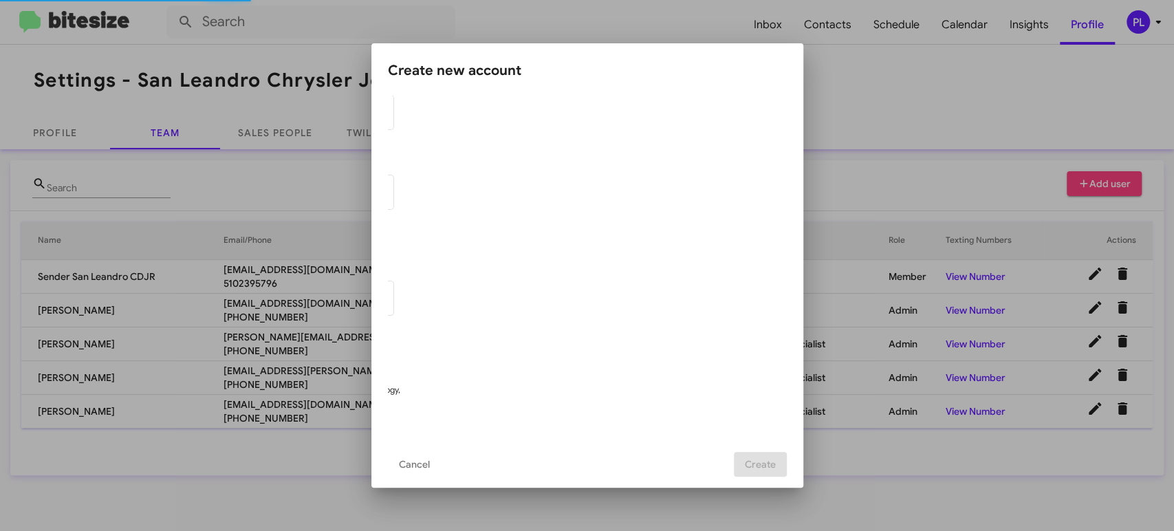
scroll to position [0, 0]
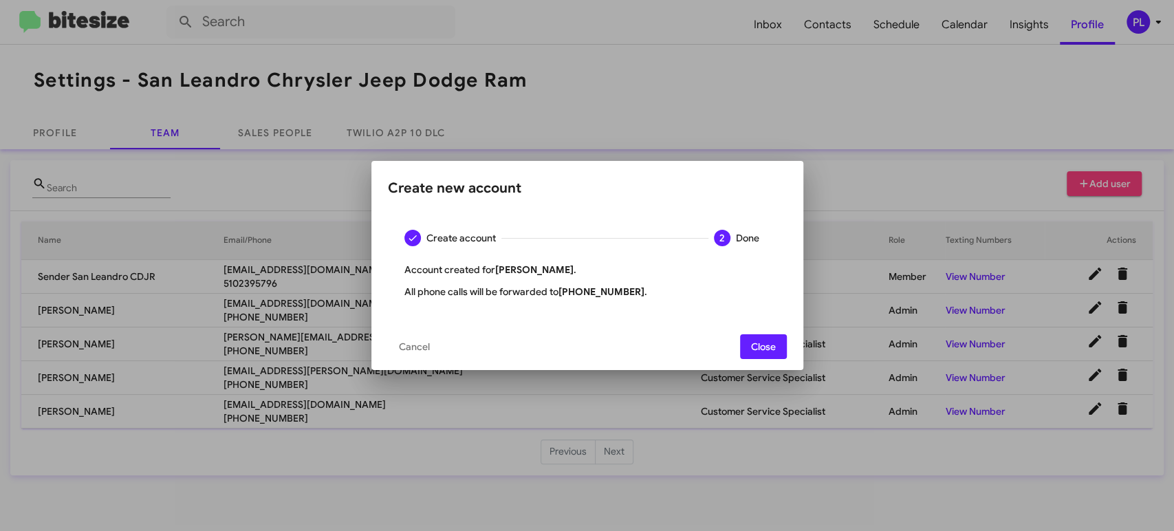
click at [779, 345] on button "Close" at bounding box center [763, 346] width 47 height 25
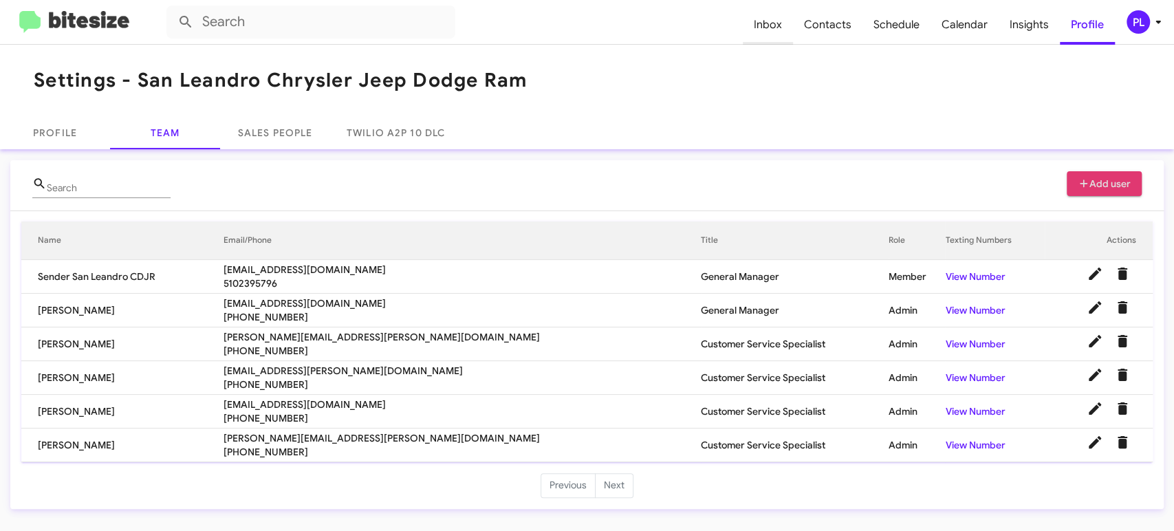
click at [784, 28] on span "Inbox" at bounding box center [768, 25] width 50 height 40
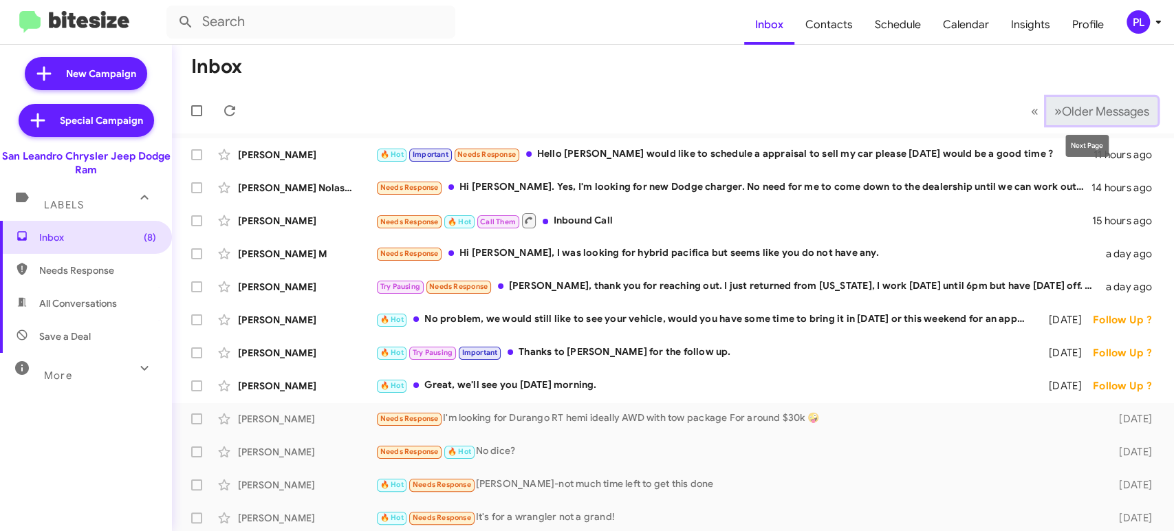
click at [1101, 108] on span "Older Messages" at bounding box center [1105, 111] width 87 height 15
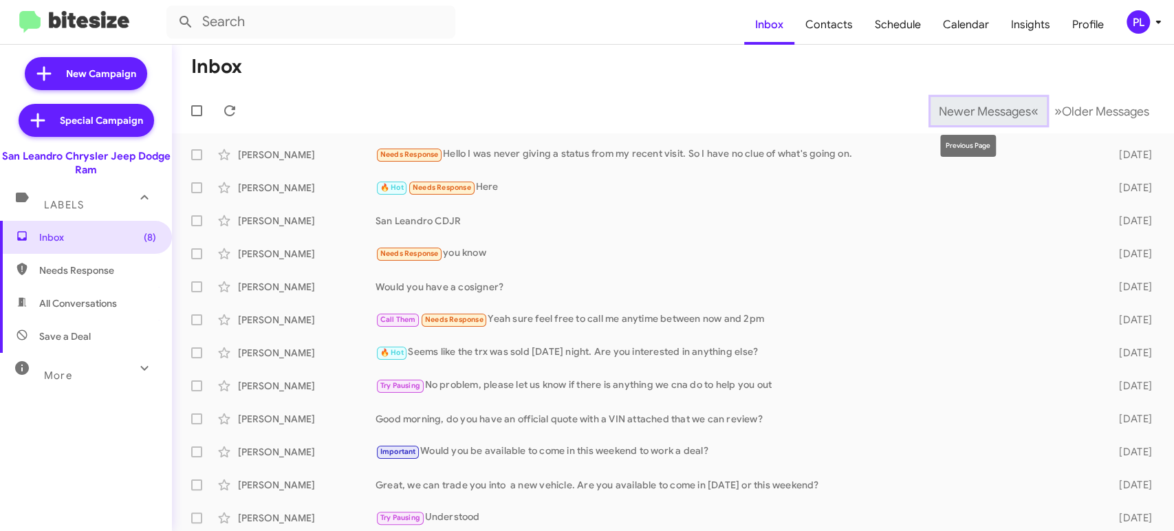
click at [960, 97] on button "Newer Messages « Previous" at bounding box center [989, 111] width 116 height 28
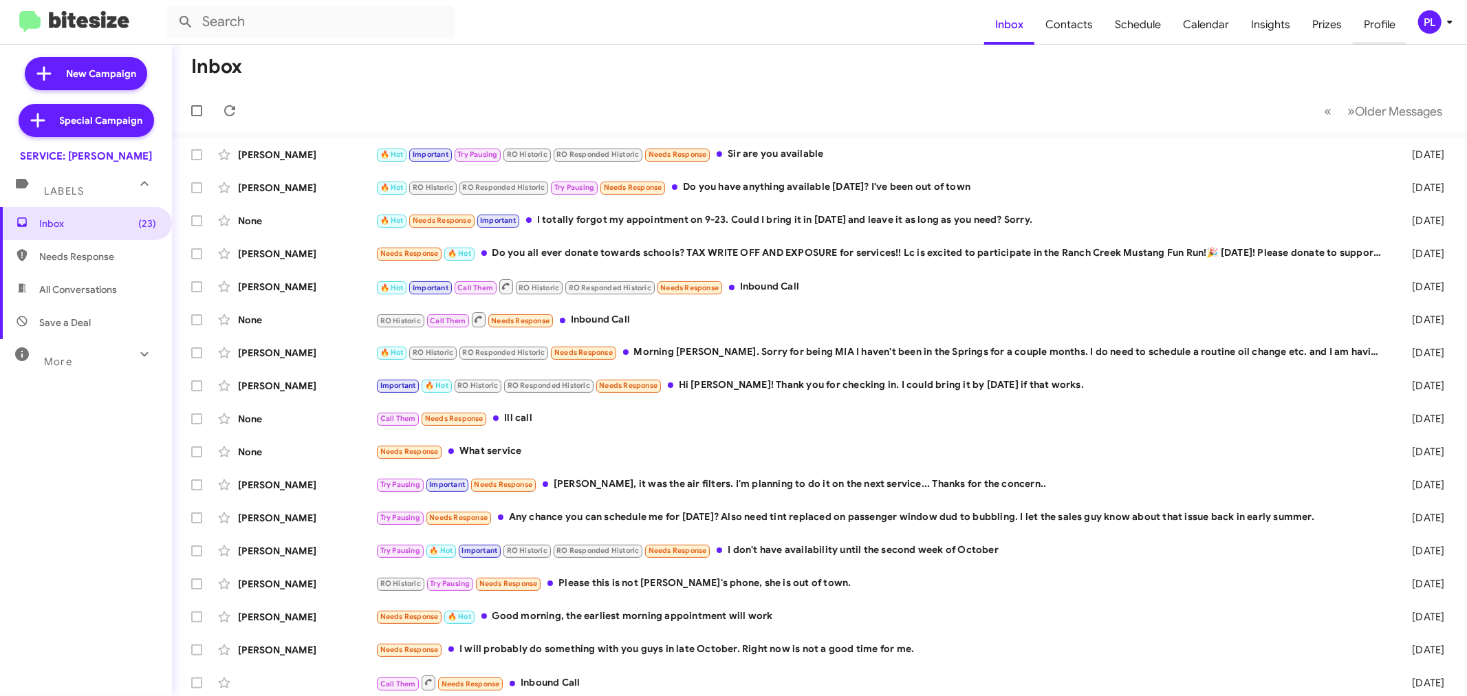
click at [1387, 24] on span "Profile" at bounding box center [1380, 25] width 54 height 40
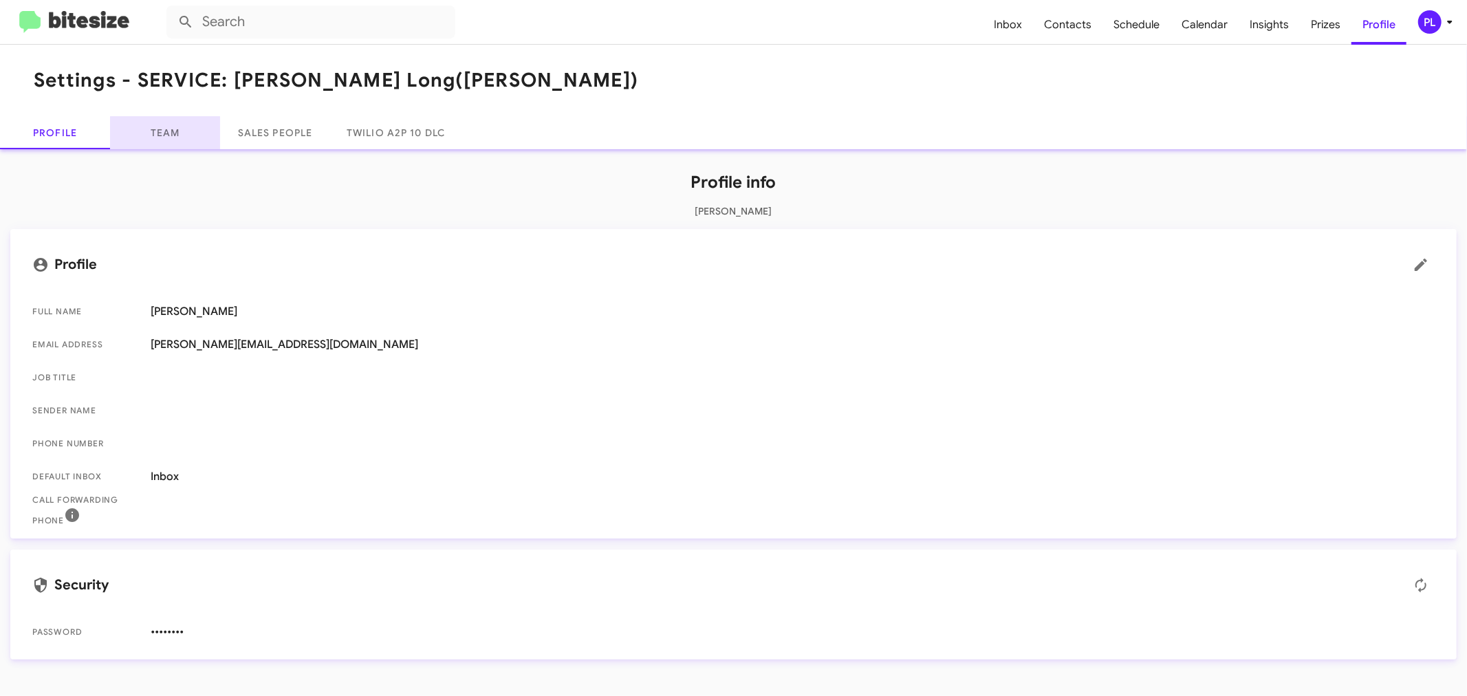
click at [166, 136] on link "Team" at bounding box center [165, 132] width 110 height 33
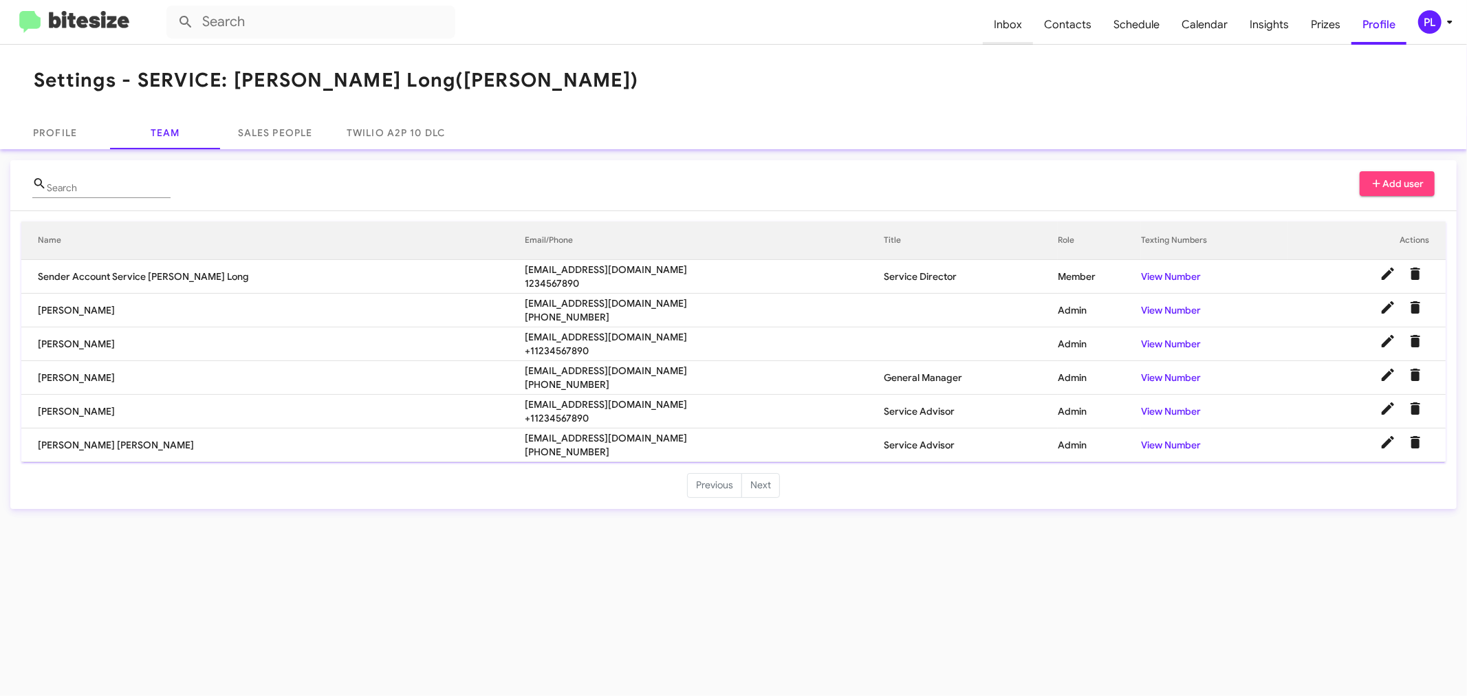
click at [1005, 25] on span "Inbox" at bounding box center [1008, 25] width 50 height 40
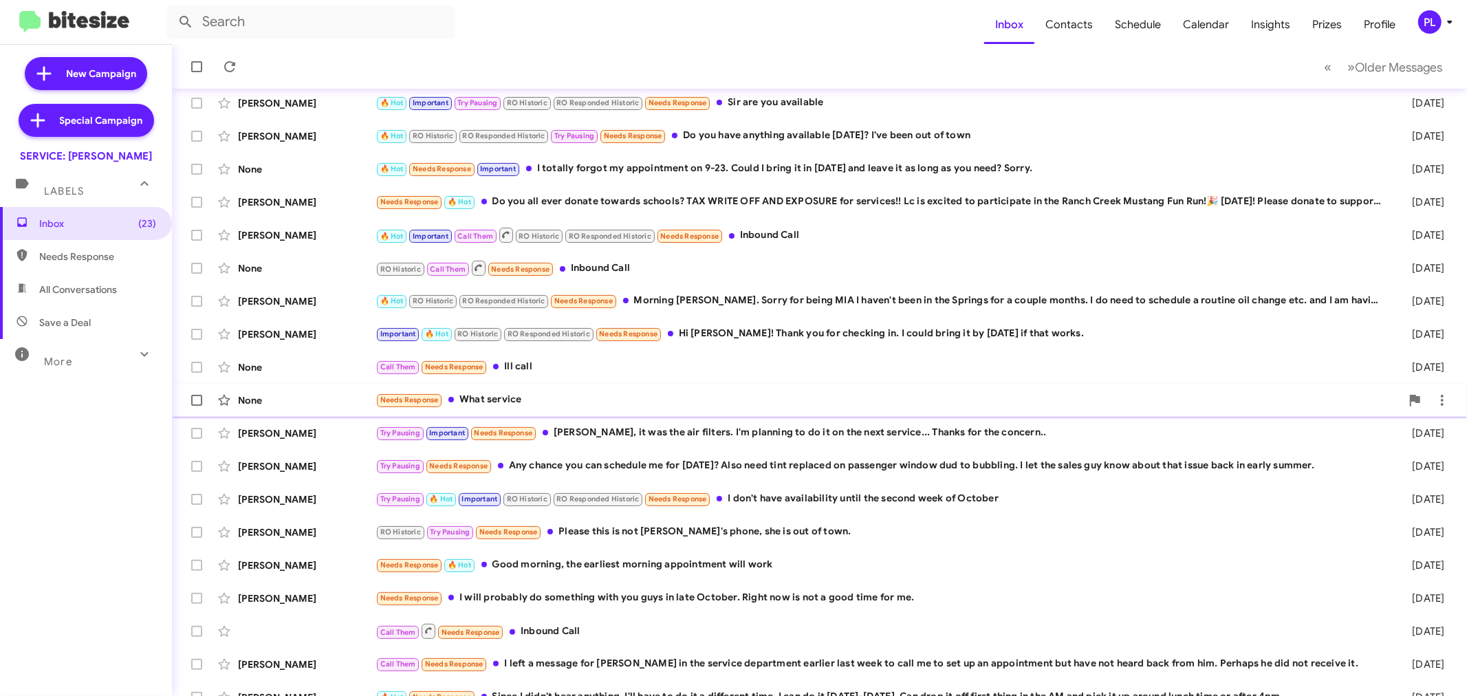
scroll to position [102, 0]
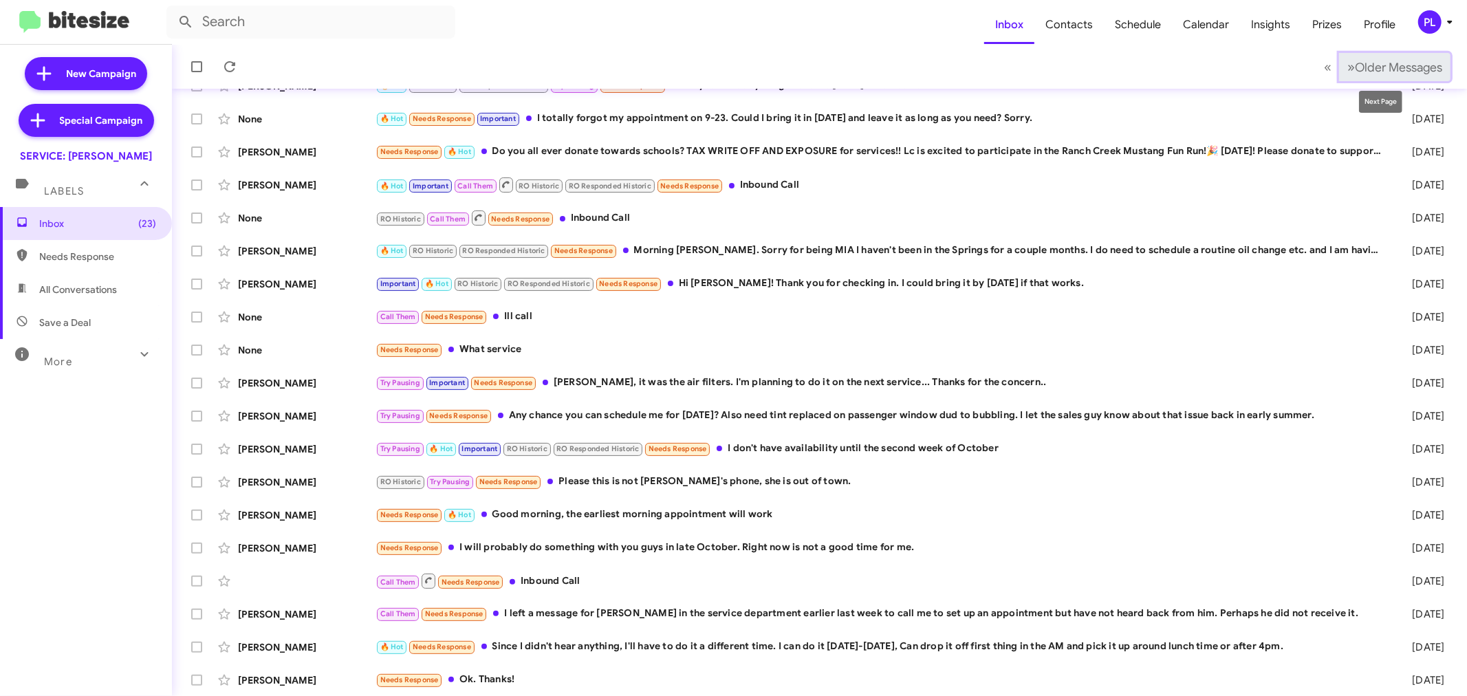
click at [1405, 74] on span "Older Messages" at bounding box center [1398, 67] width 87 height 15
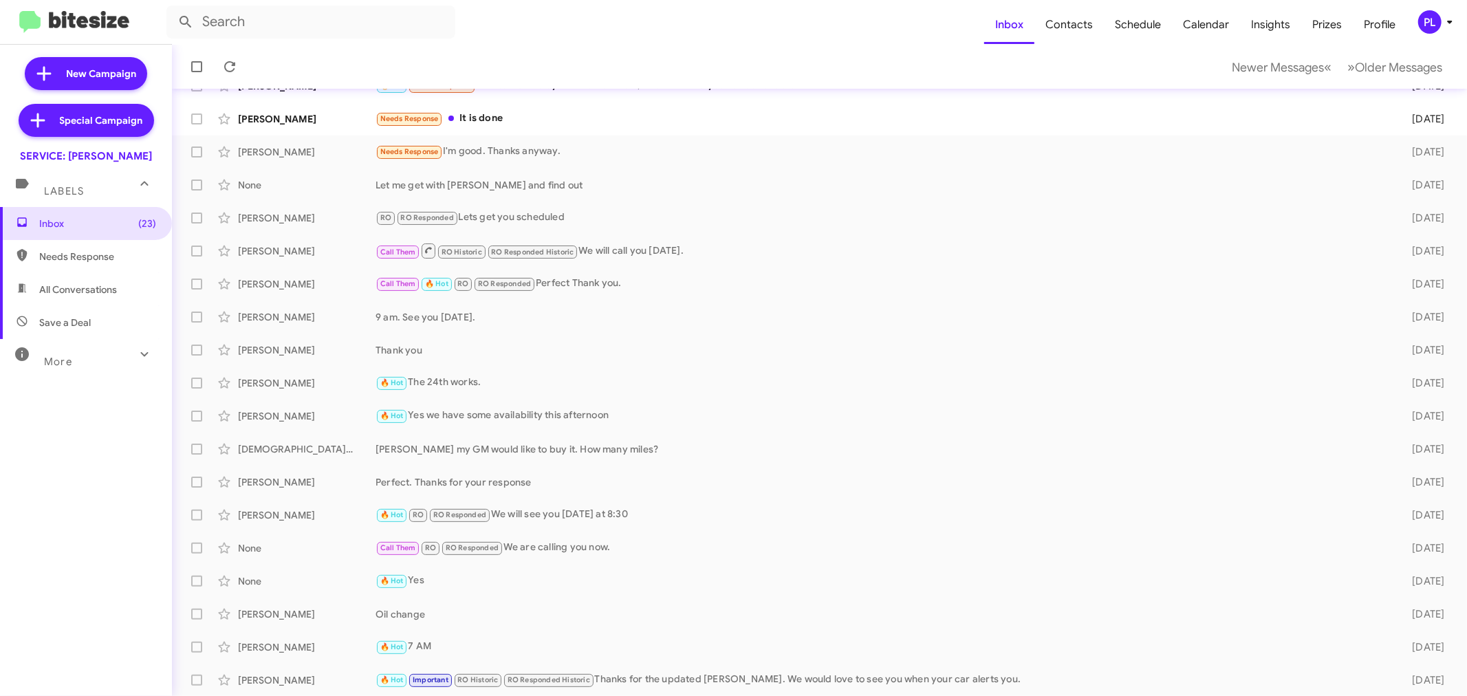
click at [1439, 29] on div "PL" at bounding box center [1429, 21] width 23 height 23
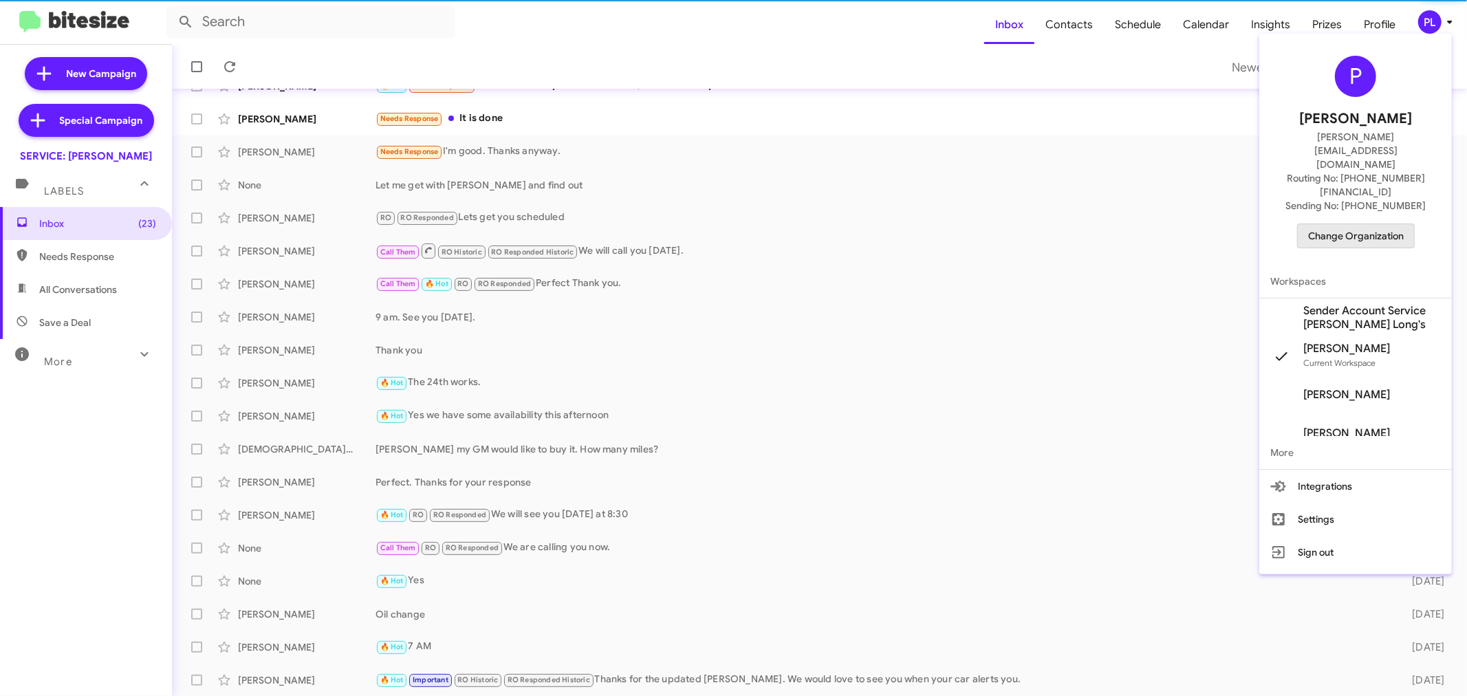
click at [1374, 224] on span "Change Organization" at bounding box center [1356, 235] width 96 height 23
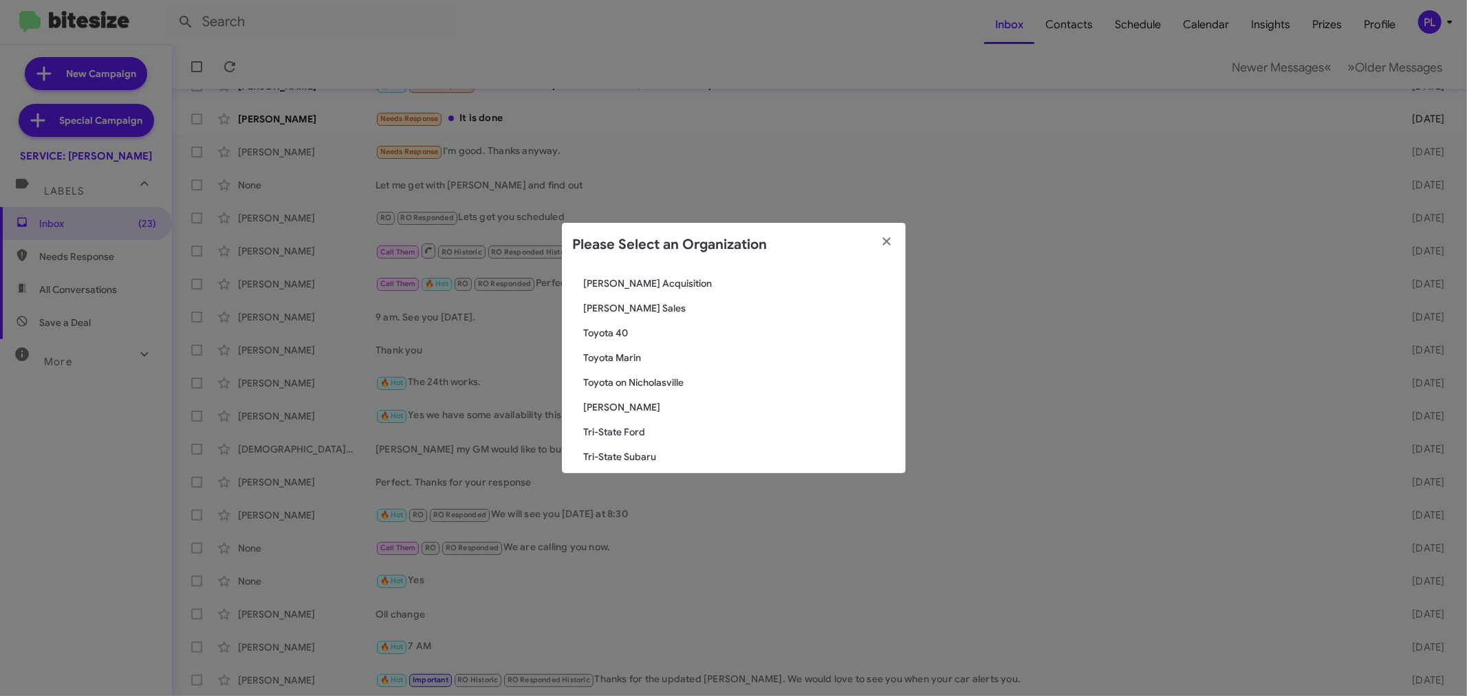
scroll to position [2378, 0]
click at [629, 352] on span "Toyota Marin" at bounding box center [739, 352] width 311 height 14
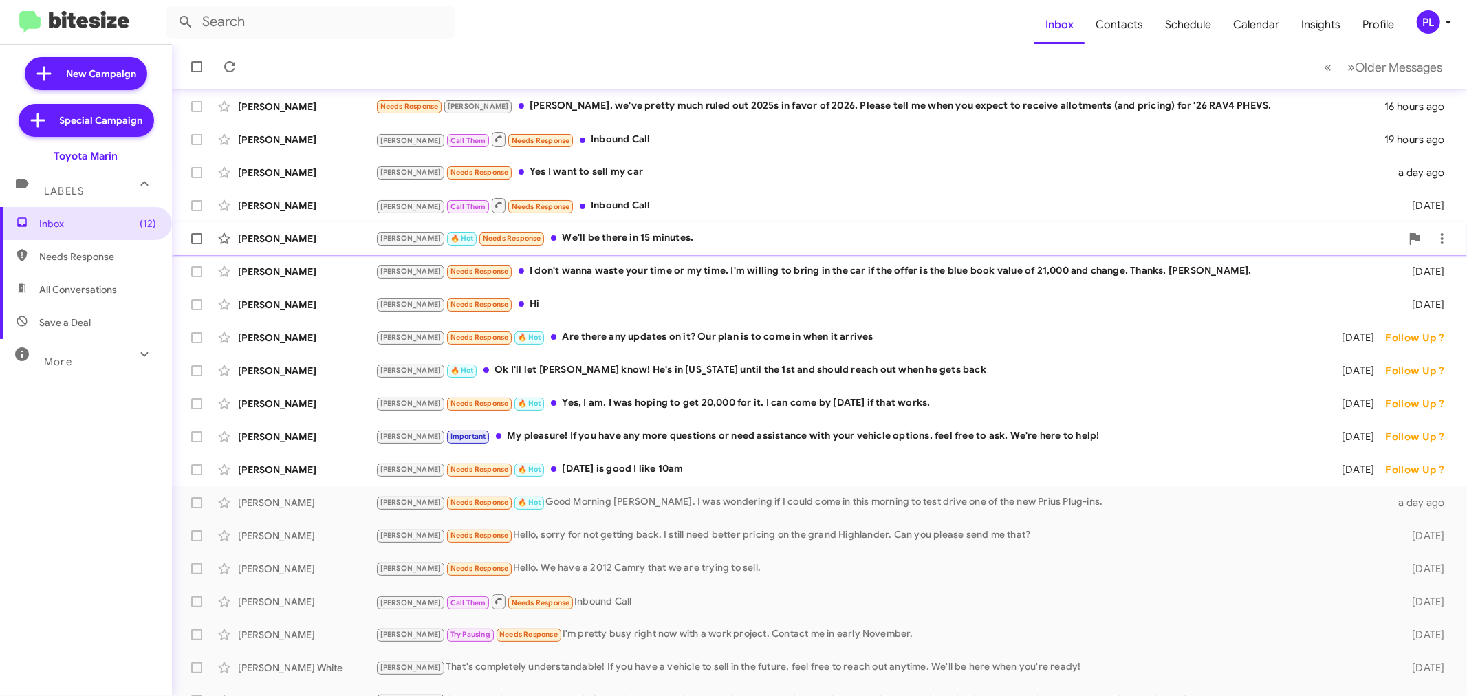
scroll to position [102, 0]
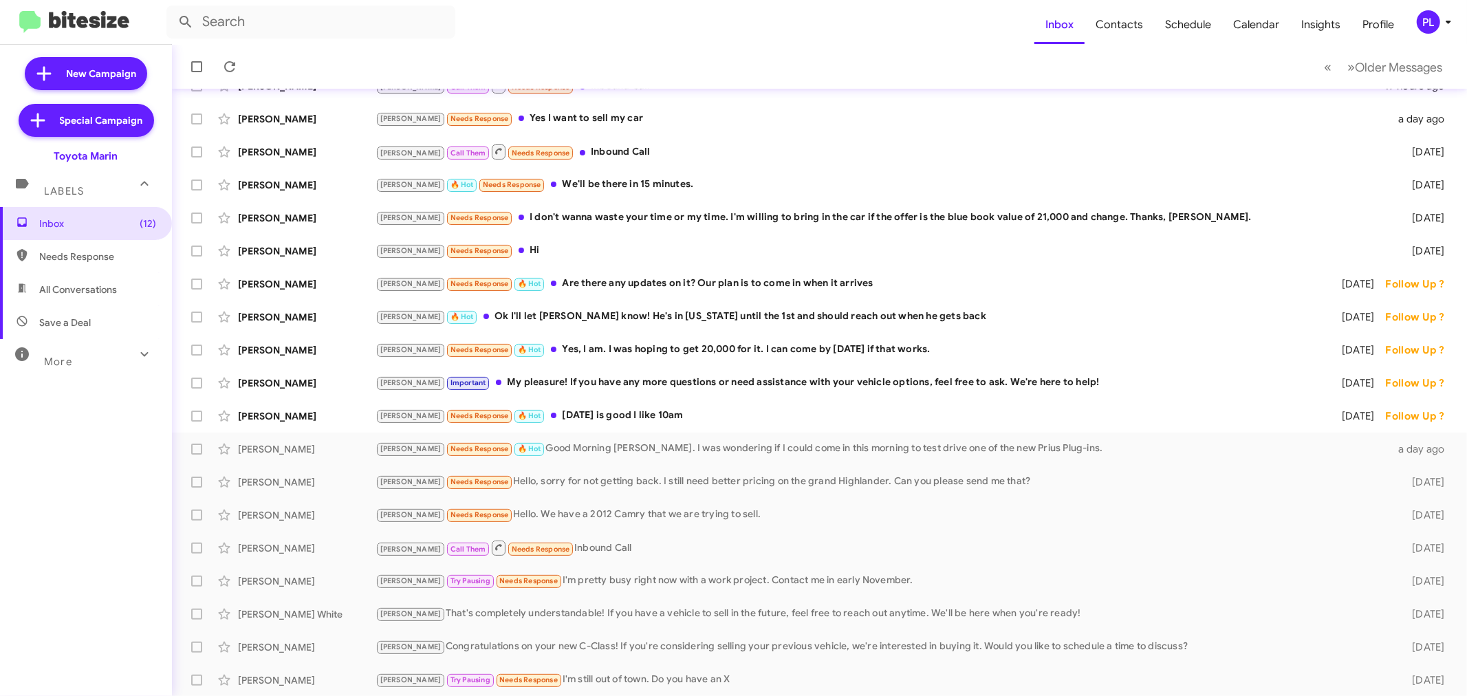
click at [1433, 26] on div "PL" at bounding box center [1428, 21] width 23 height 23
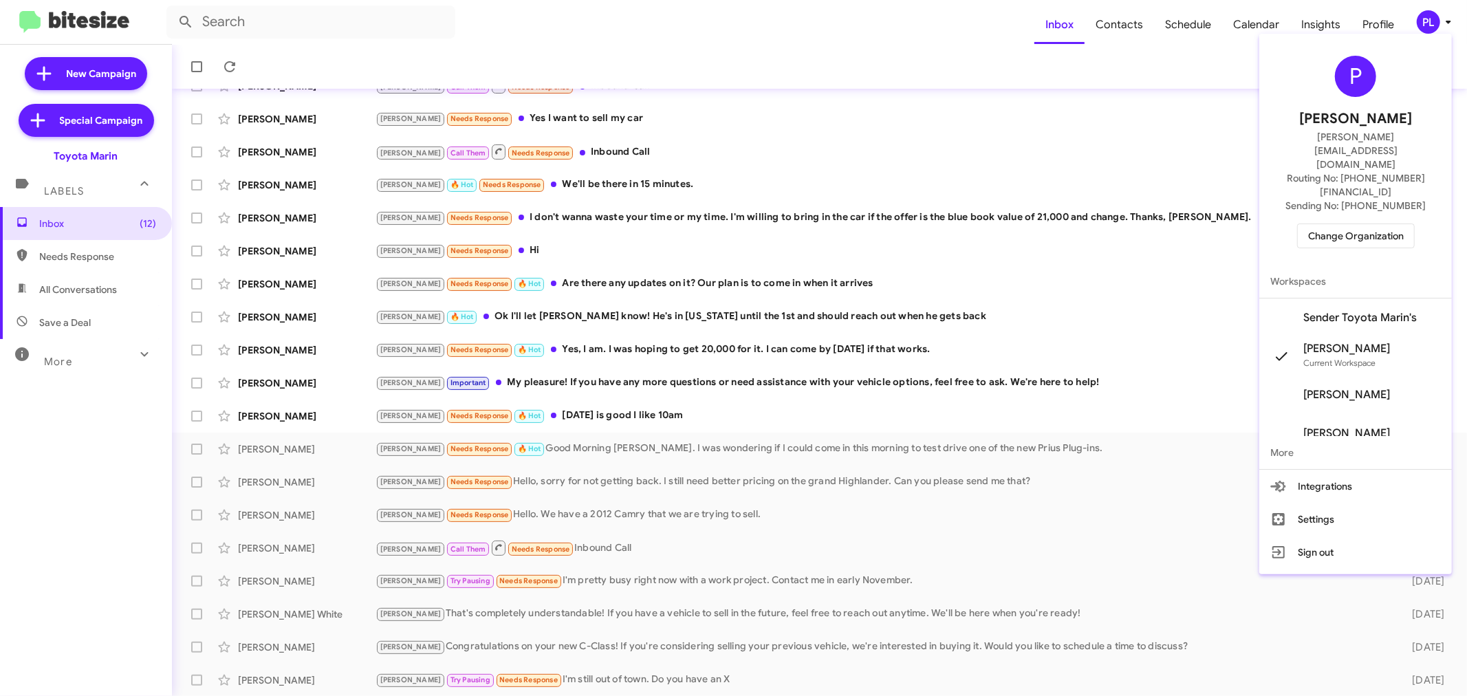
click at [1370, 224] on span "Change Organization" at bounding box center [1356, 235] width 96 height 23
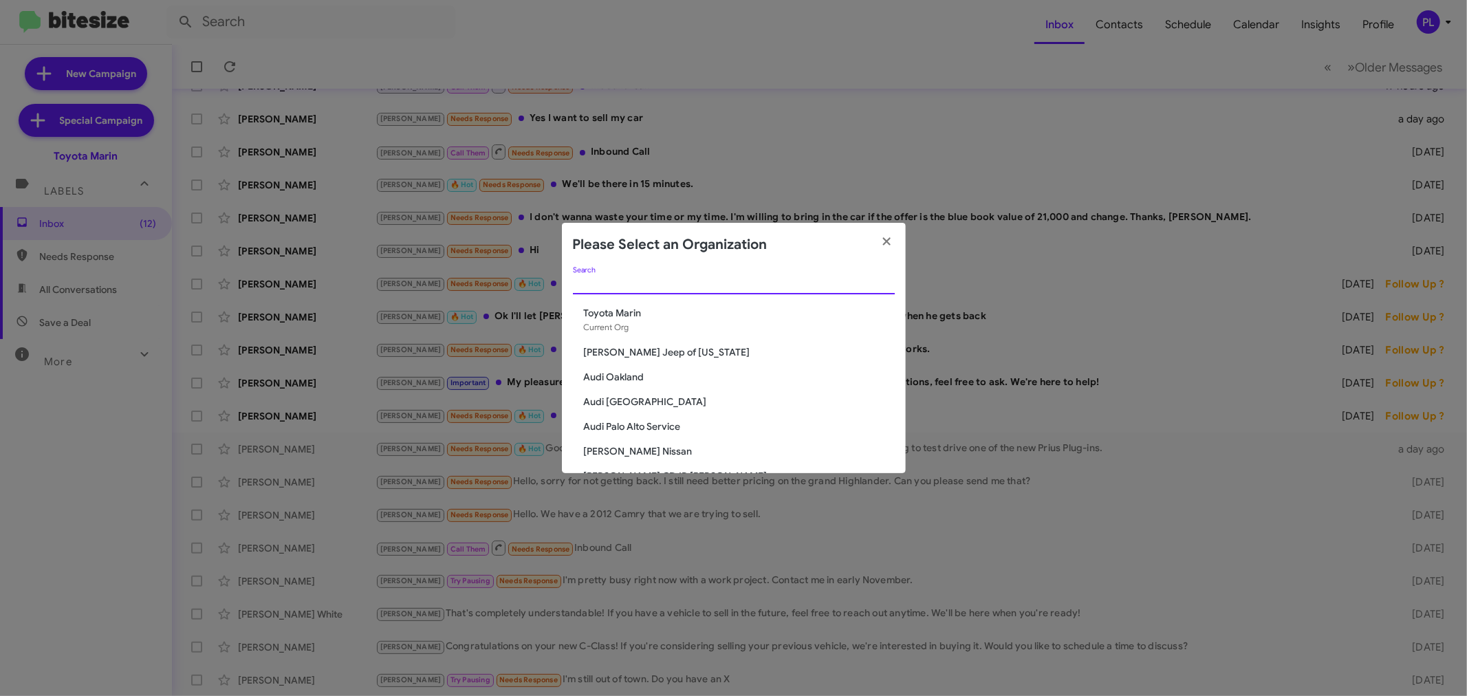
click at [759, 283] on input "Search" at bounding box center [734, 284] width 322 height 11
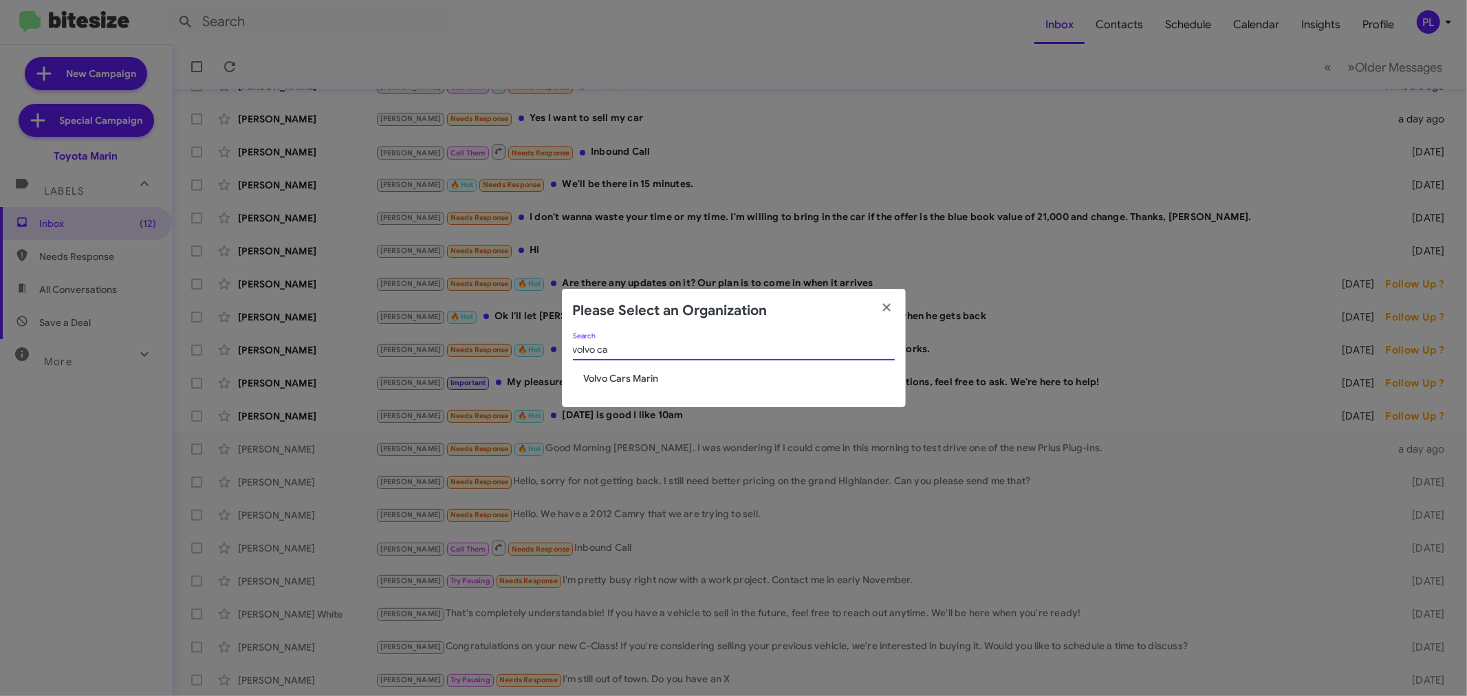
type input "volvo ca"
click at [609, 381] on span "Volvo Cars Marin" at bounding box center [739, 378] width 311 height 14
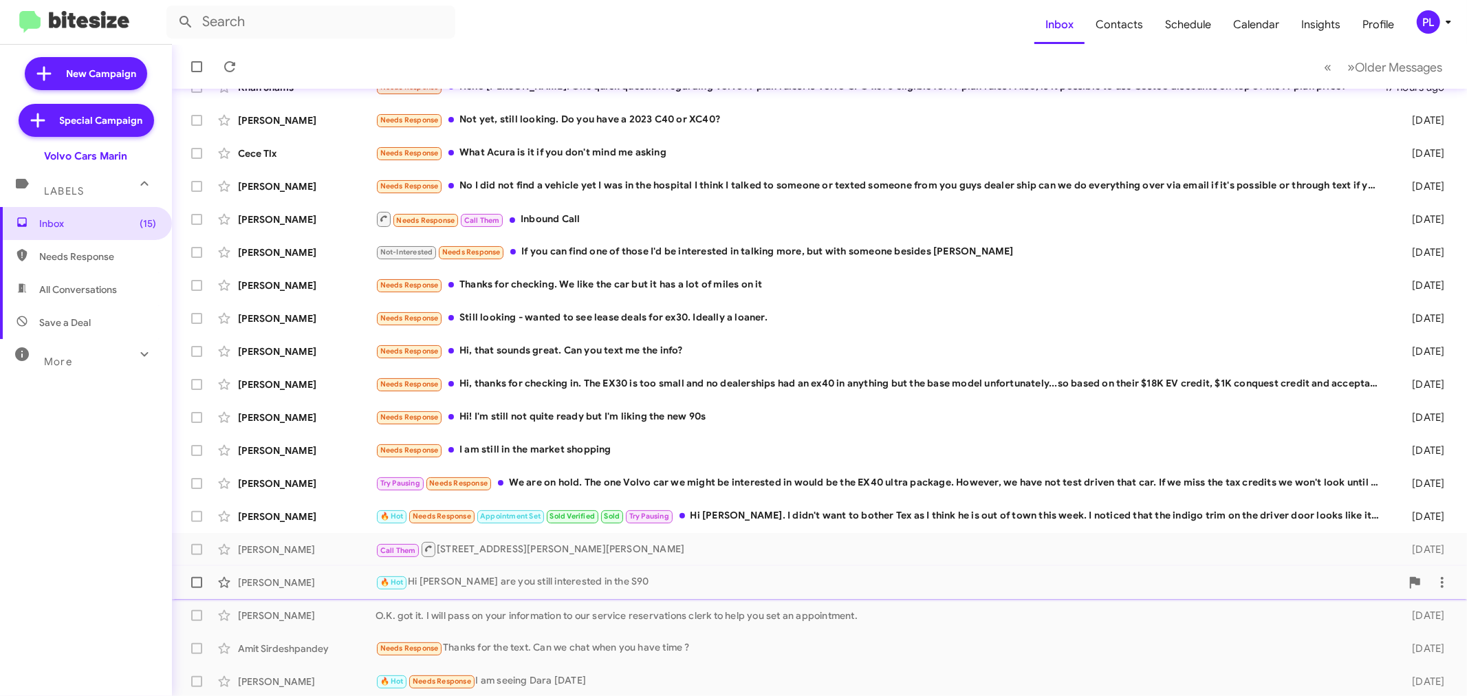
scroll to position [102, 0]
click at [583, 582] on div "🔥 Hot Hi [PERSON_NAME] are you still interested in the S90" at bounding box center [889, 581] width 1026 height 16
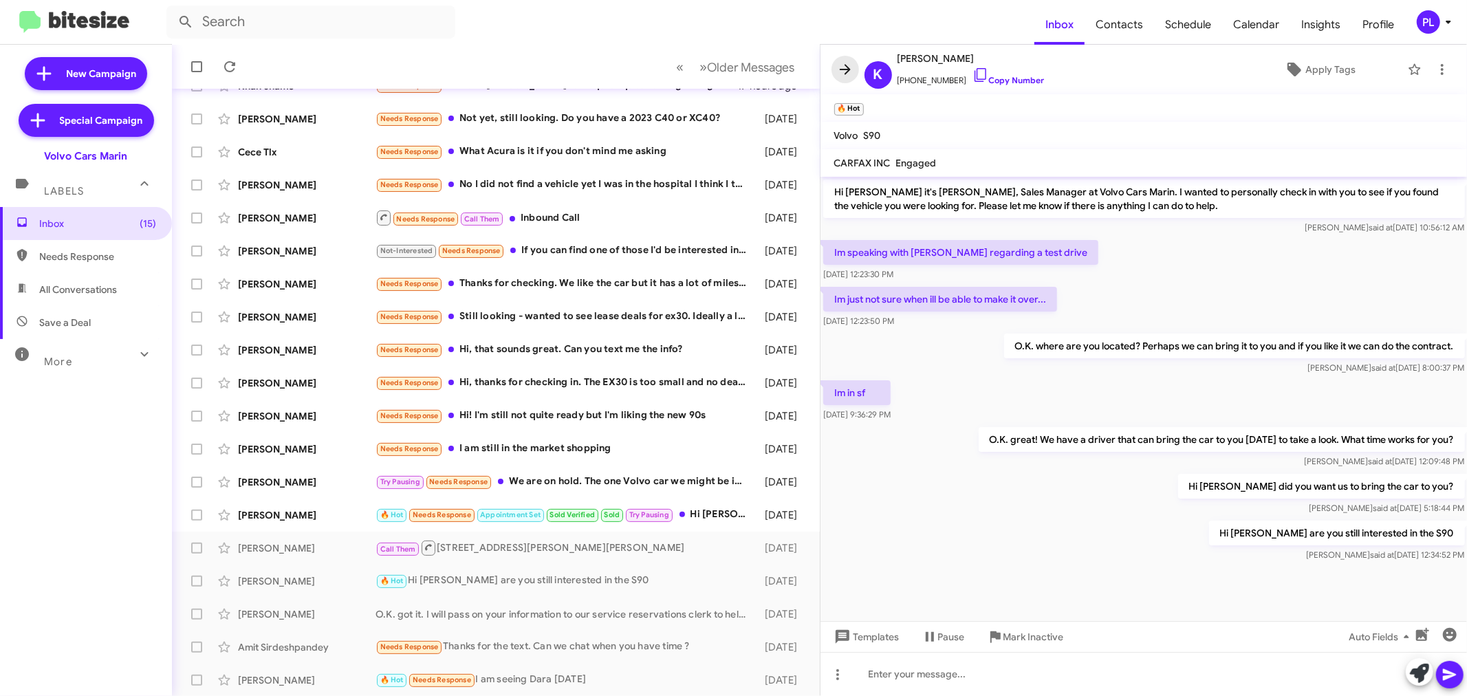
click at [846, 72] on icon at bounding box center [845, 69] width 17 height 17
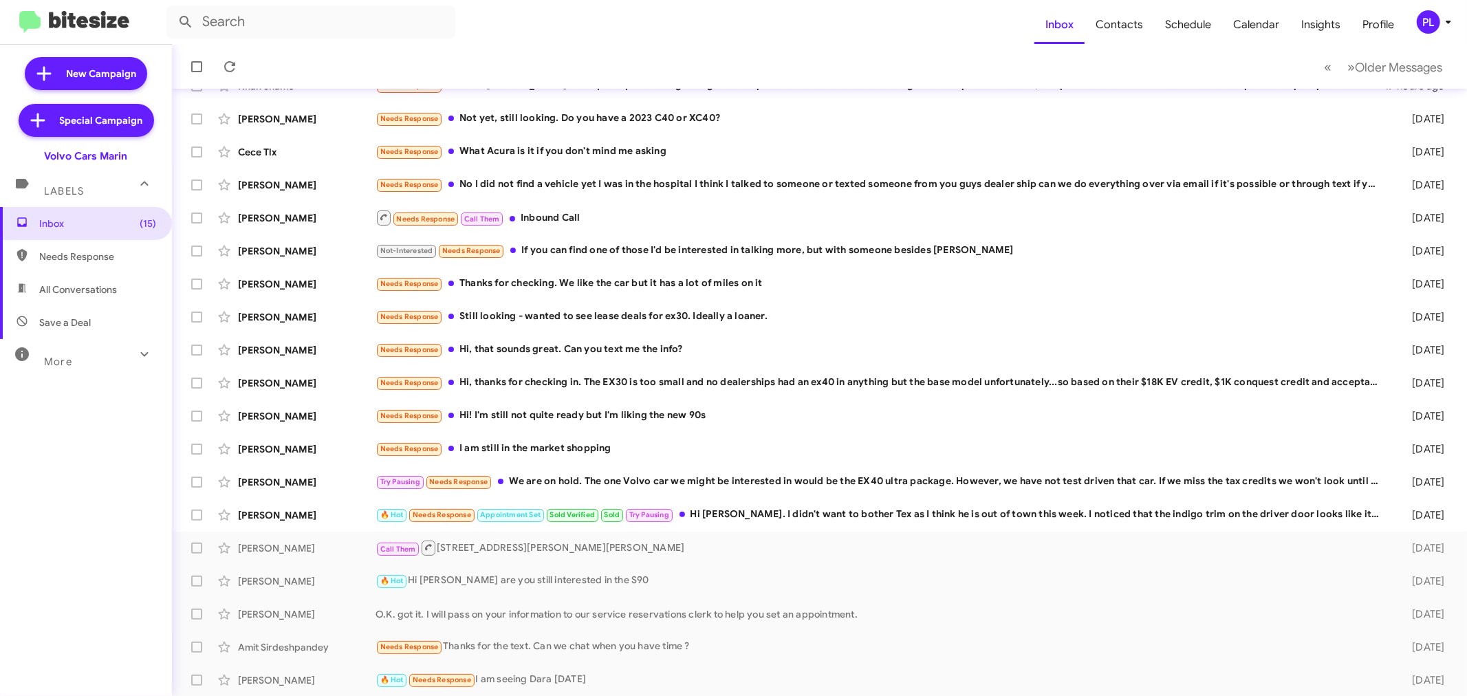
click at [1454, 23] on icon at bounding box center [1448, 22] width 17 height 17
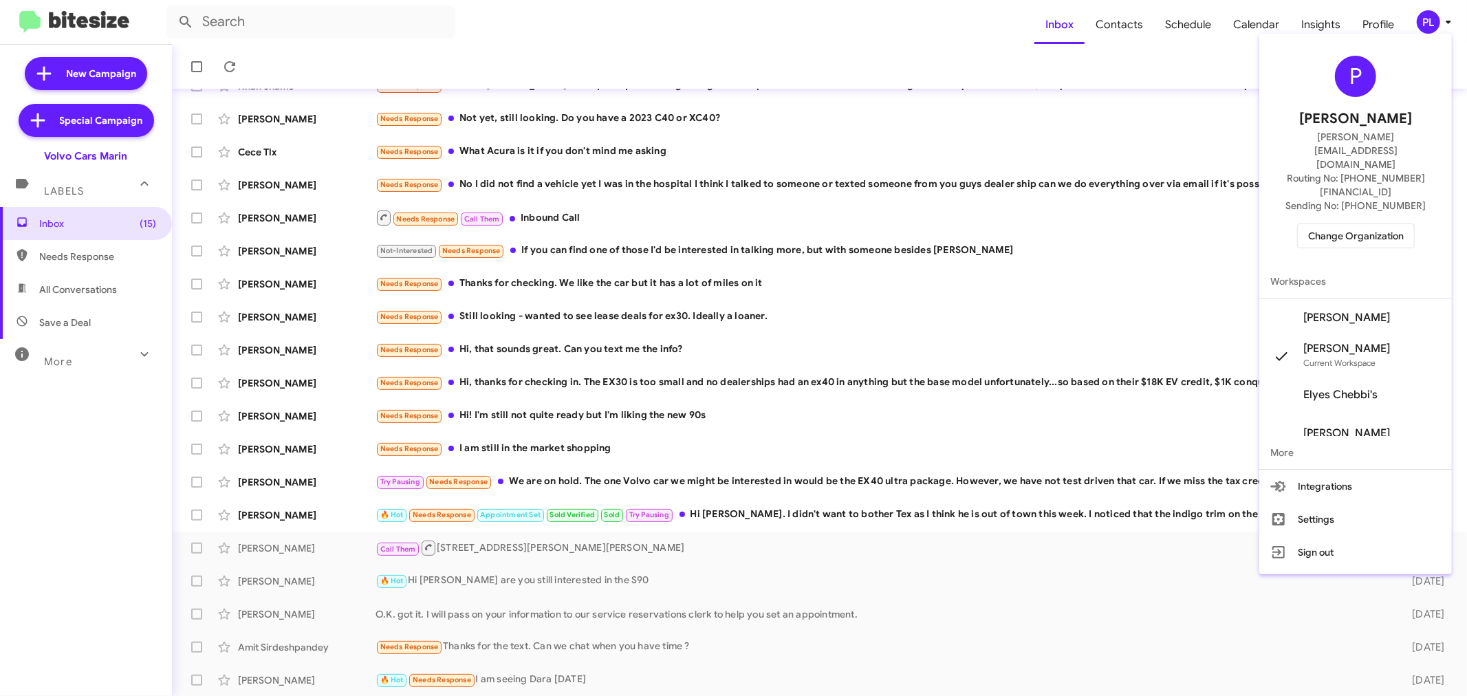
click at [1357, 224] on span "Change Organization" at bounding box center [1356, 235] width 96 height 23
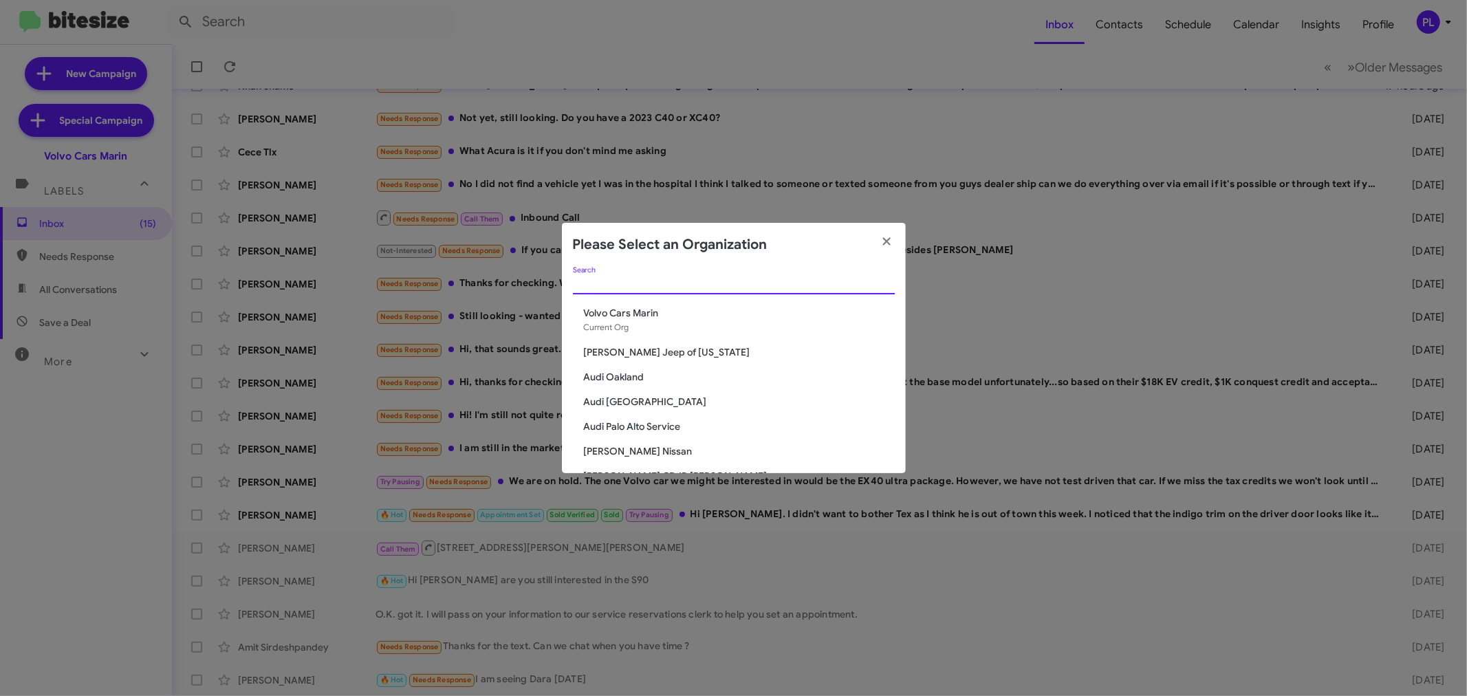
click at [698, 285] on input "Search" at bounding box center [734, 284] width 322 height 11
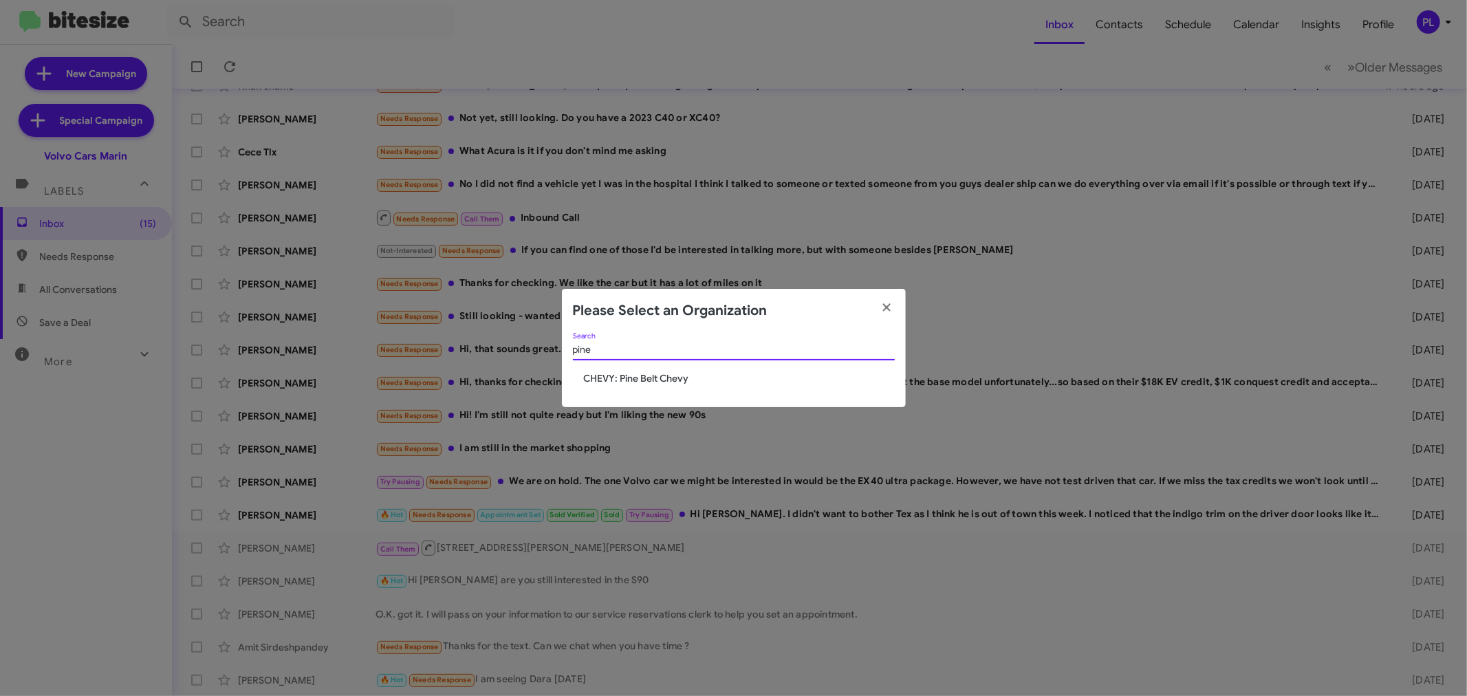
type input "pine"
click at [678, 377] on span "CHEVY: Pine Belt Chevy" at bounding box center [739, 378] width 311 height 14
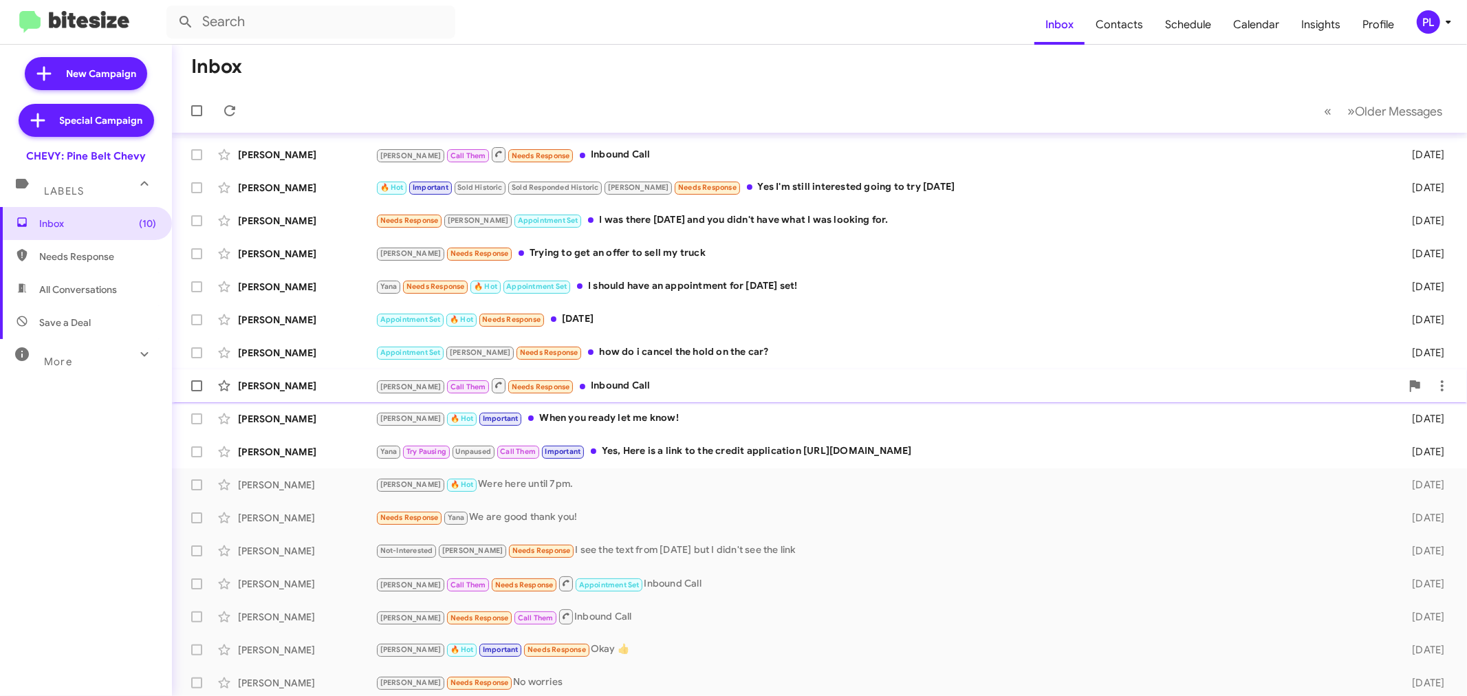
scroll to position [102, 0]
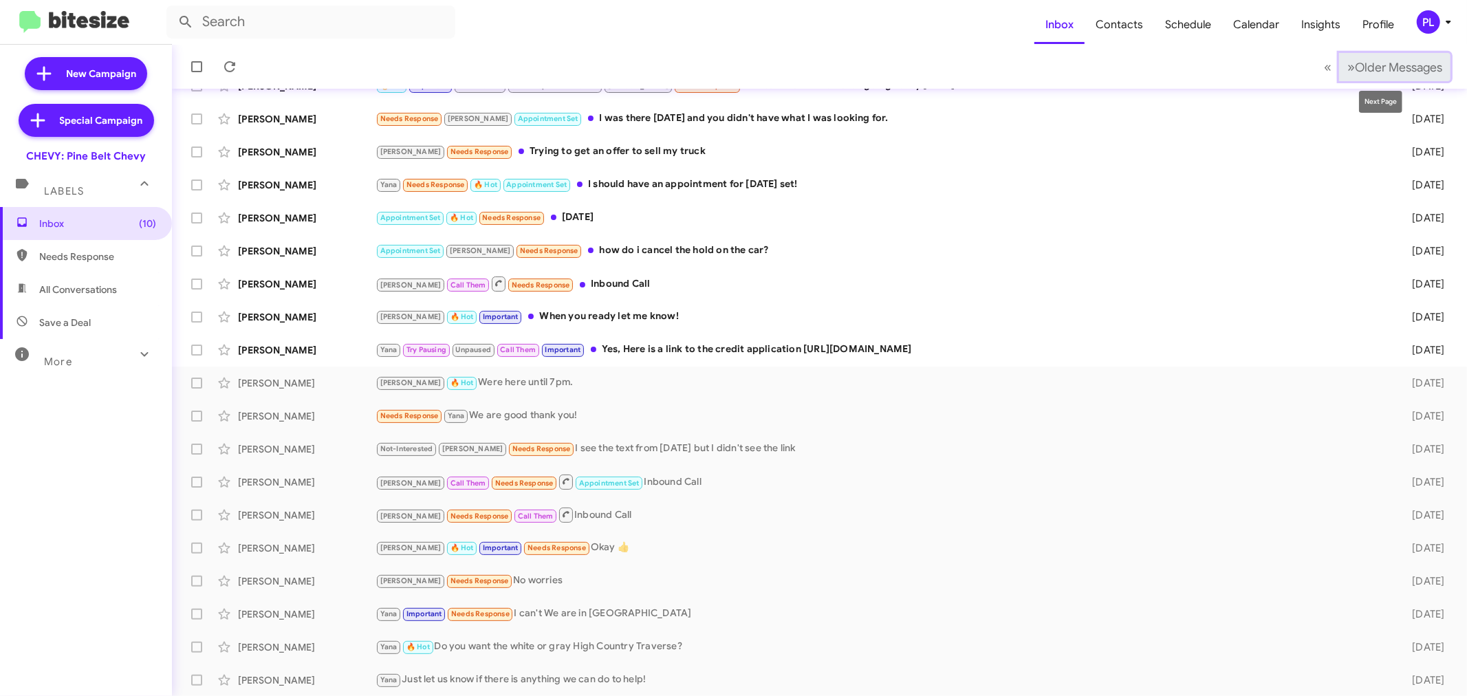
click at [1396, 63] on span "Older Messages" at bounding box center [1398, 67] width 87 height 15
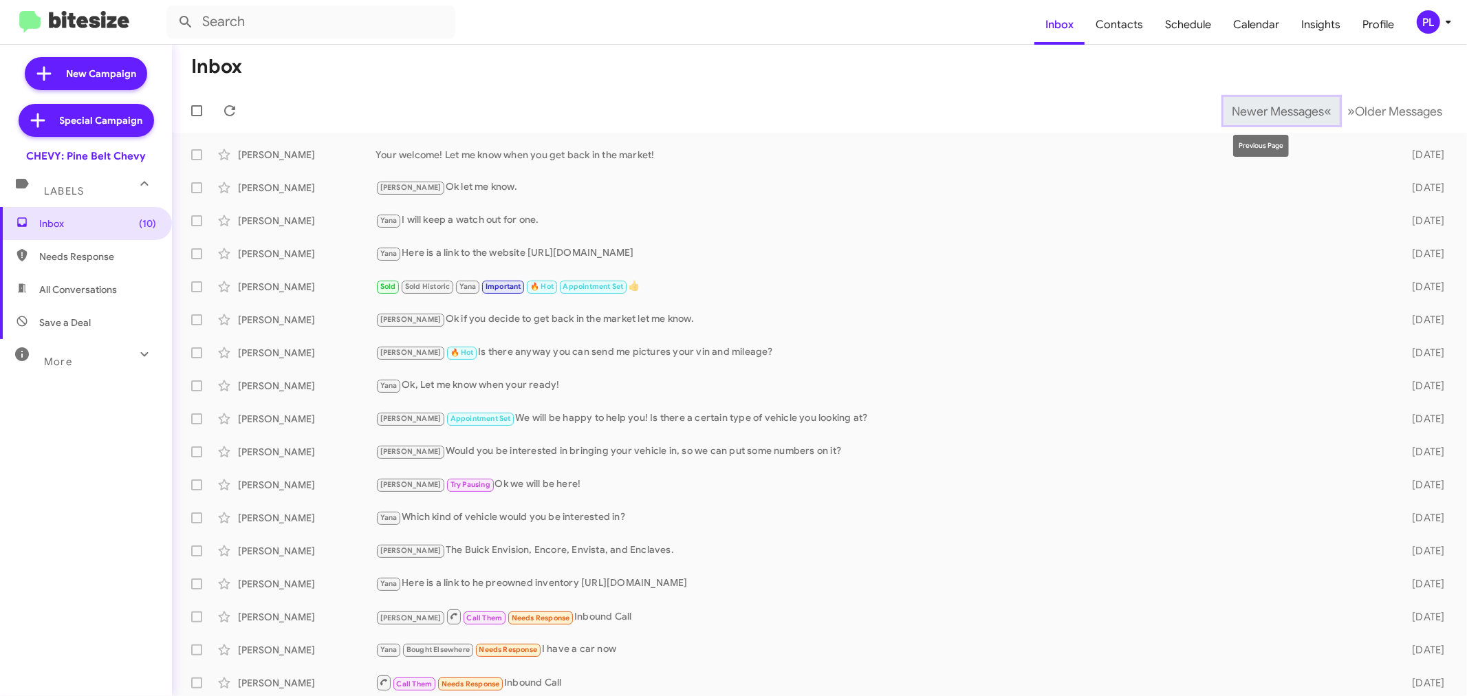
click at [1271, 110] on span "Newer Messages" at bounding box center [1278, 111] width 92 height 15
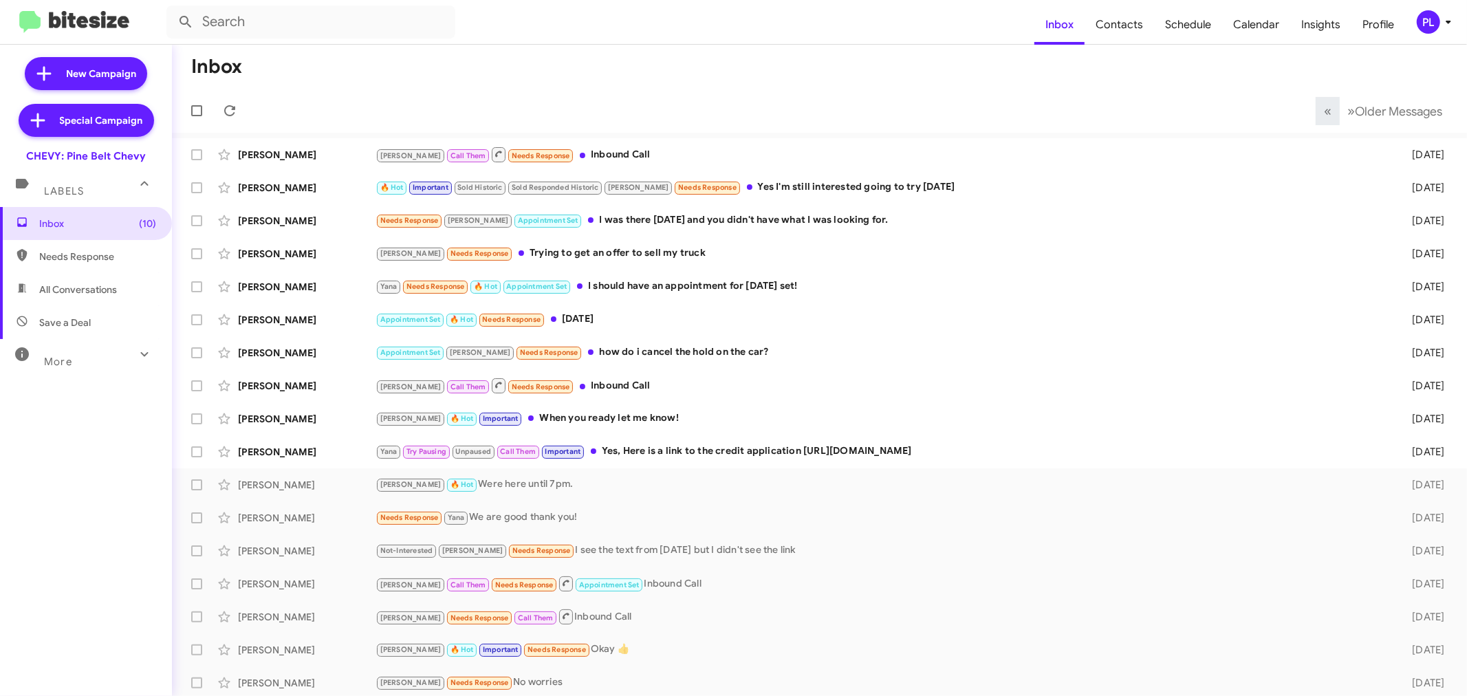
click at [1448, 19] on icon at bounding box center [1448, 22] width 17 height 17
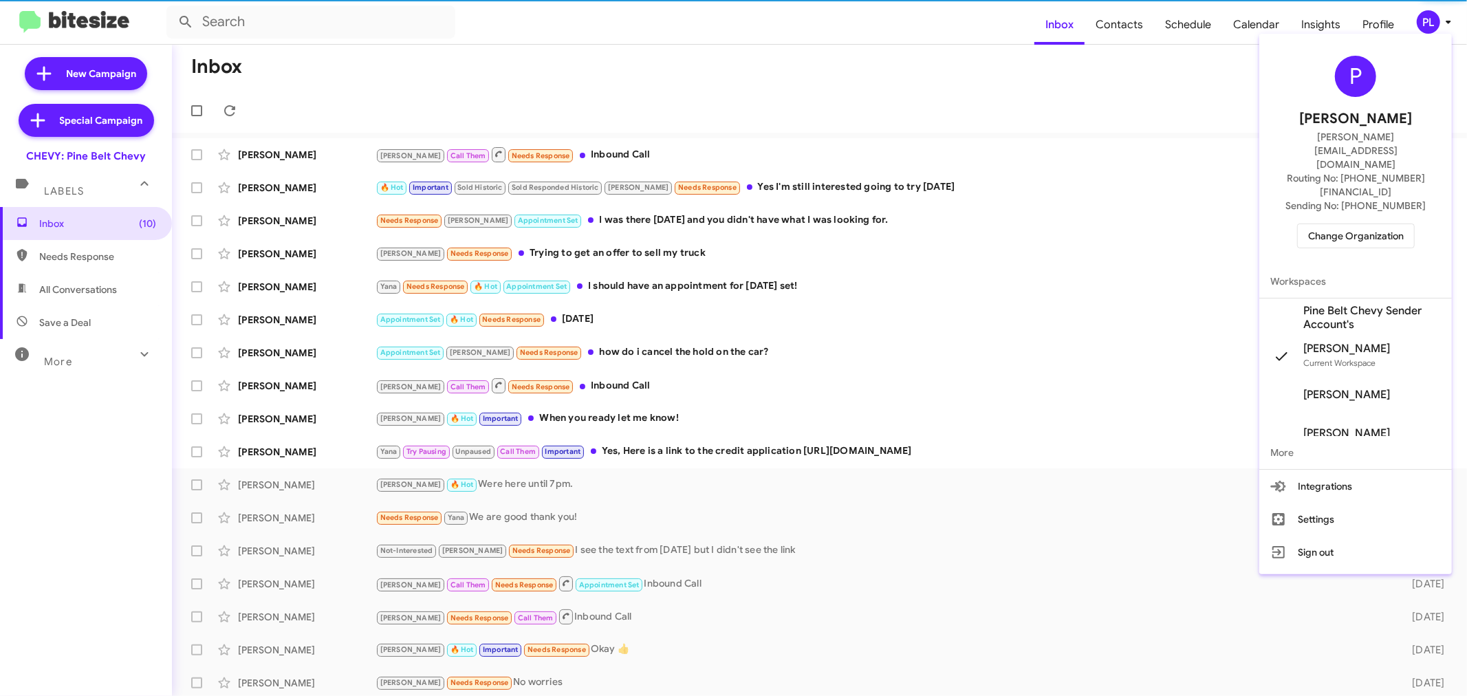
click at [1372, 224] on span "Change Organization" at bounding box center [1356, 235] width 96 height 23
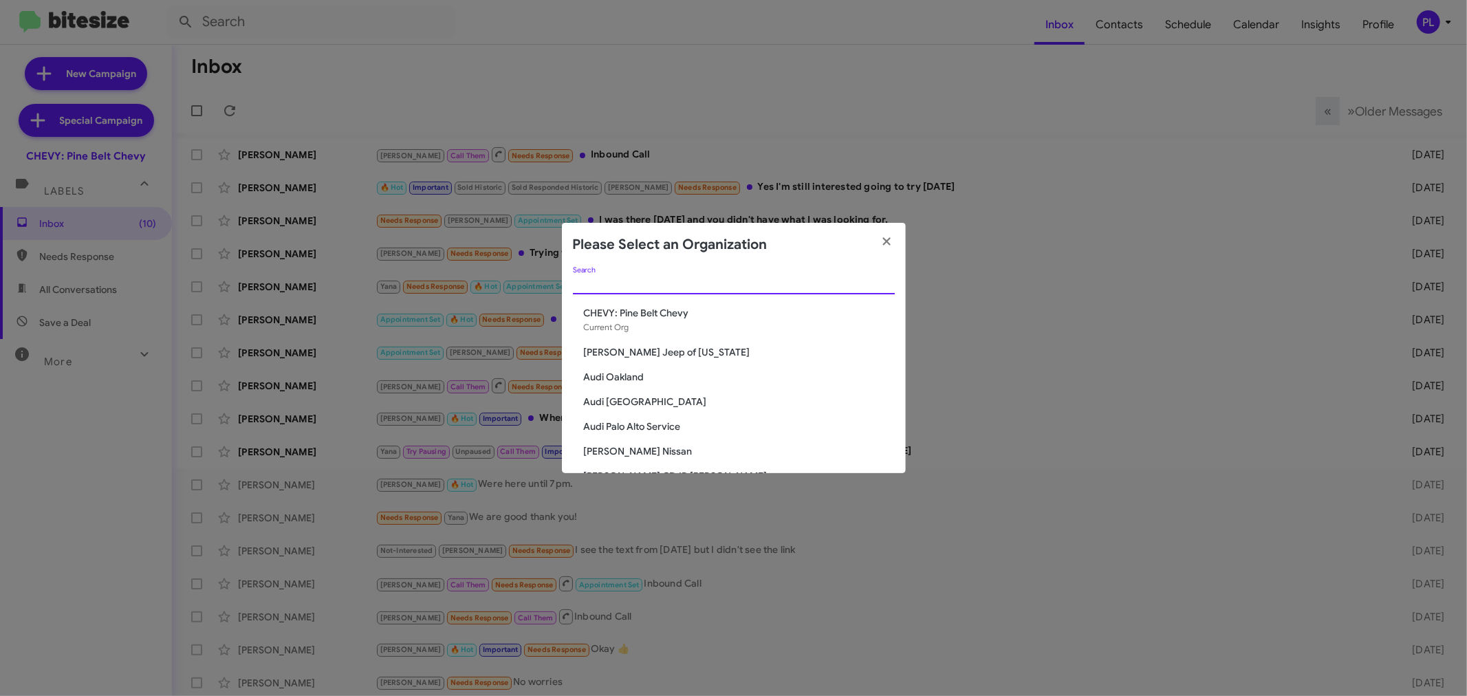
click at [817, 288] on input "Search" at bounding box center [734, 284] width 322 height 11
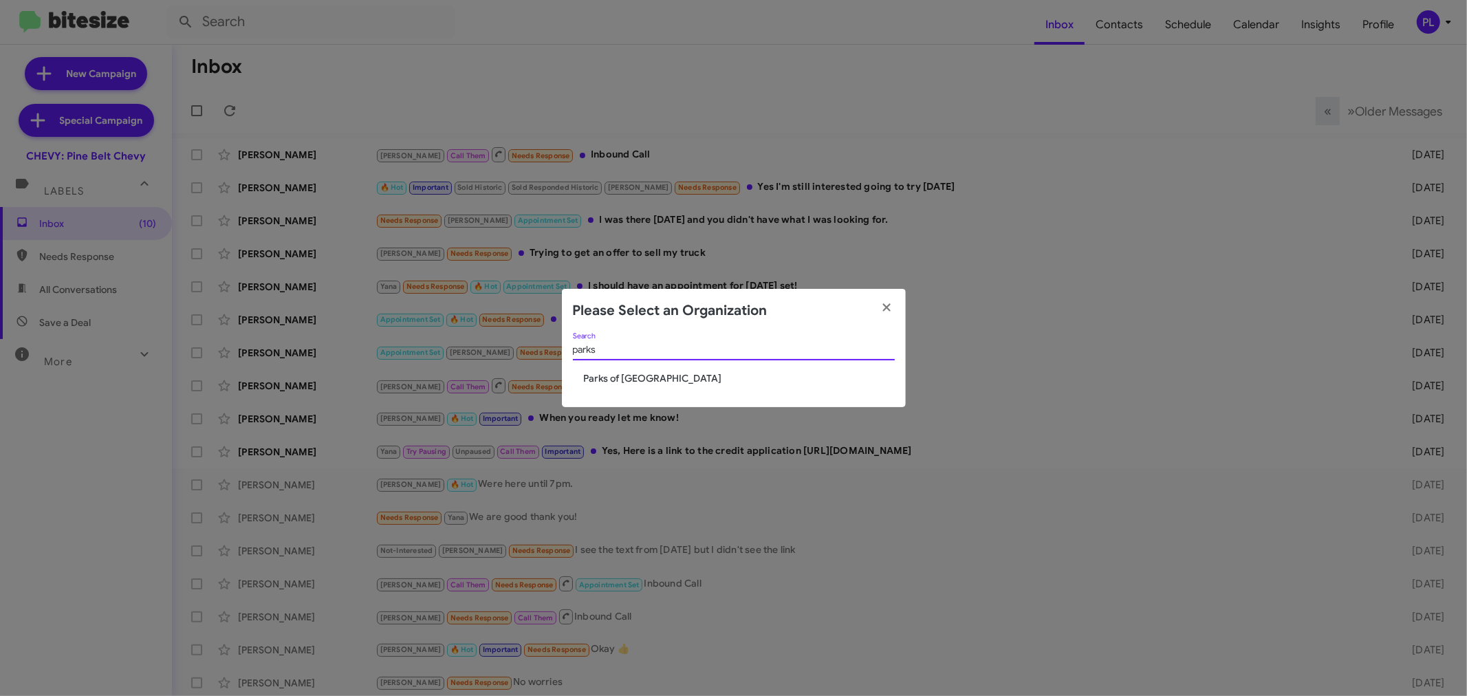
type input "parks"
click at [642, 366] on div "parks Search" at bounding box center [734, 352] width 322 height 39
click at [635, 378] on span "Parks of [GEOGRAPHIC_DATA]" at bounding box center [739, 378] width 311 height 14
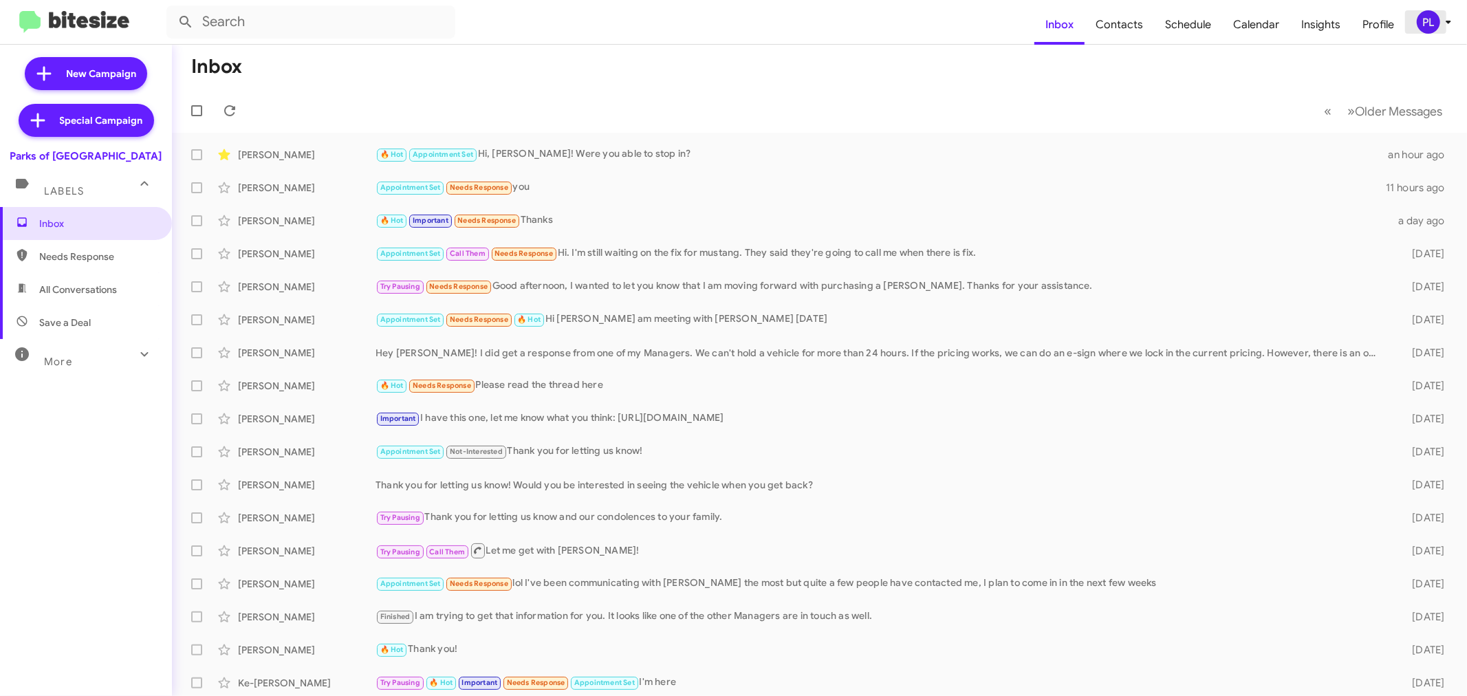
click at [1445, 25] on icon at bounding box center [1448, 22] width 17 height 17
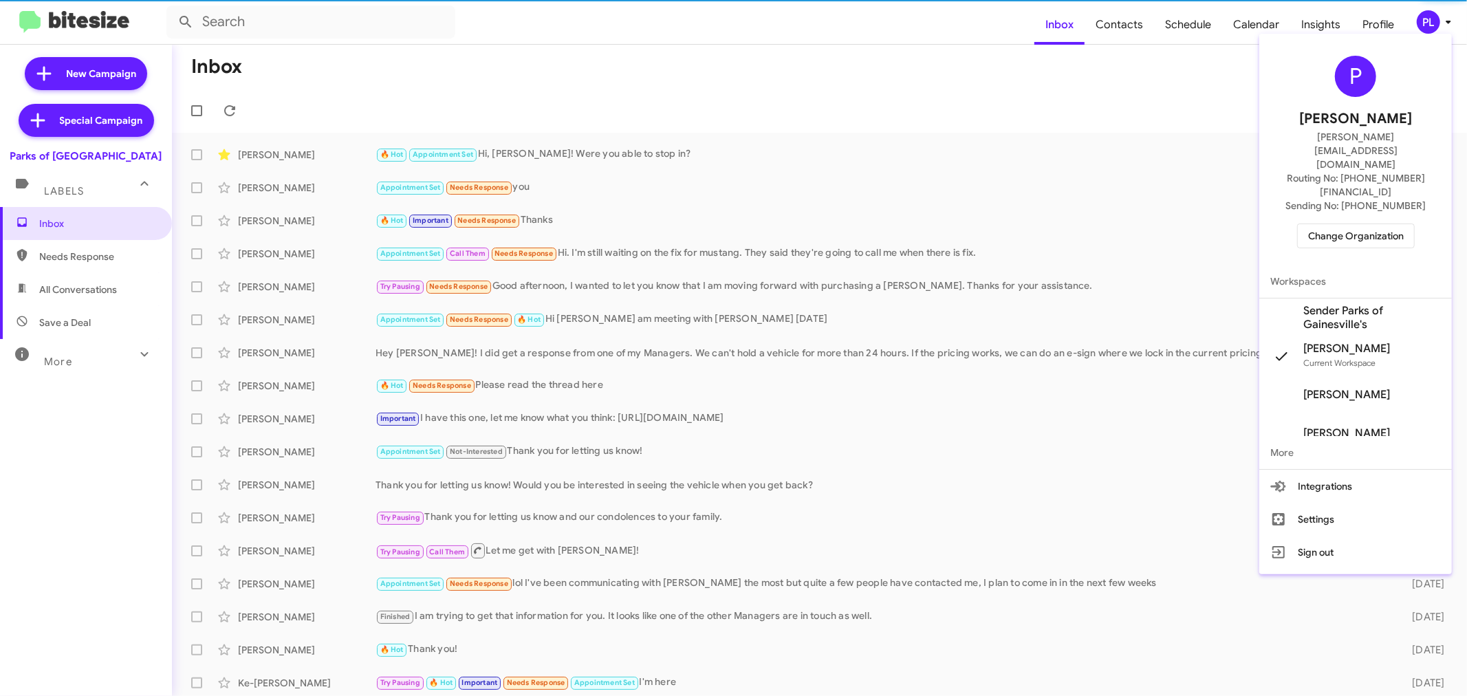
click at [1374, 224] on span "Change Organization" at bounding box center [1356, 235] width 96 height 23
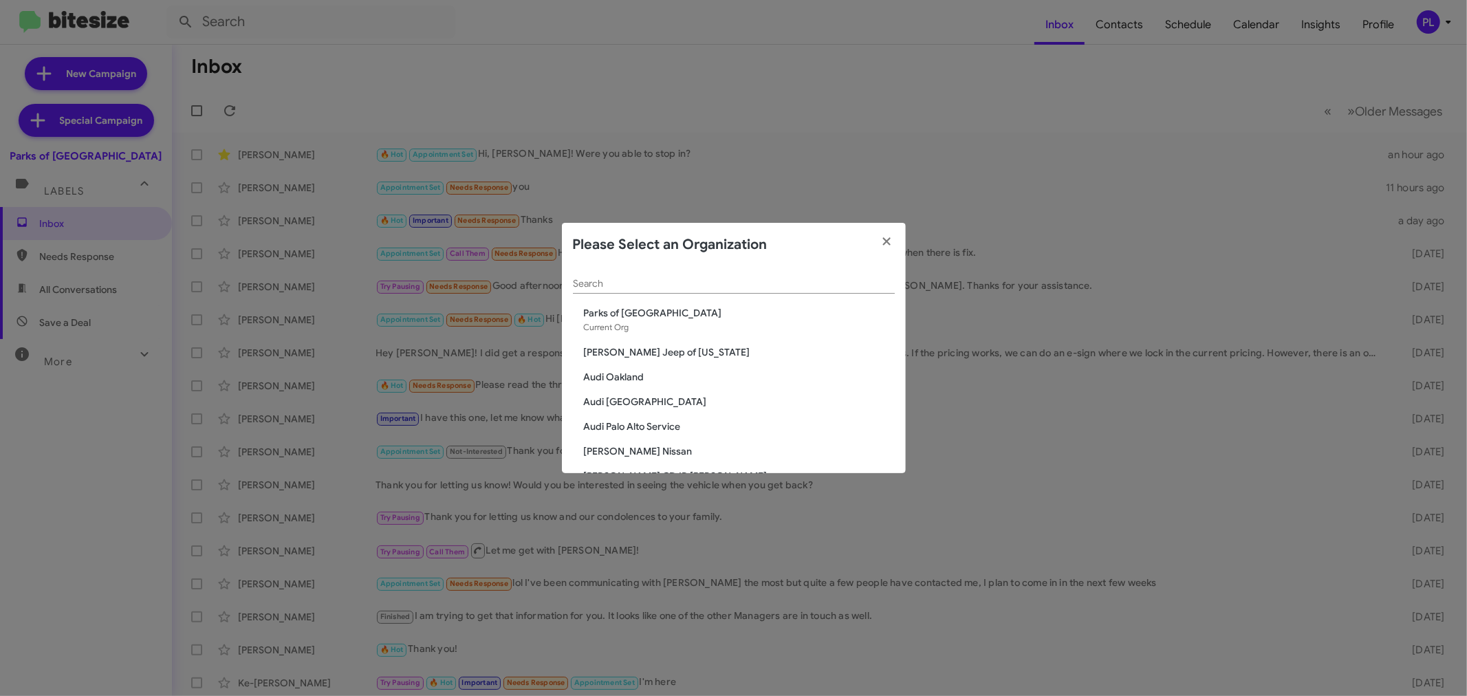
click at [734, 285] on input "Search" at bounding box center [734, 284] width 322 height 11
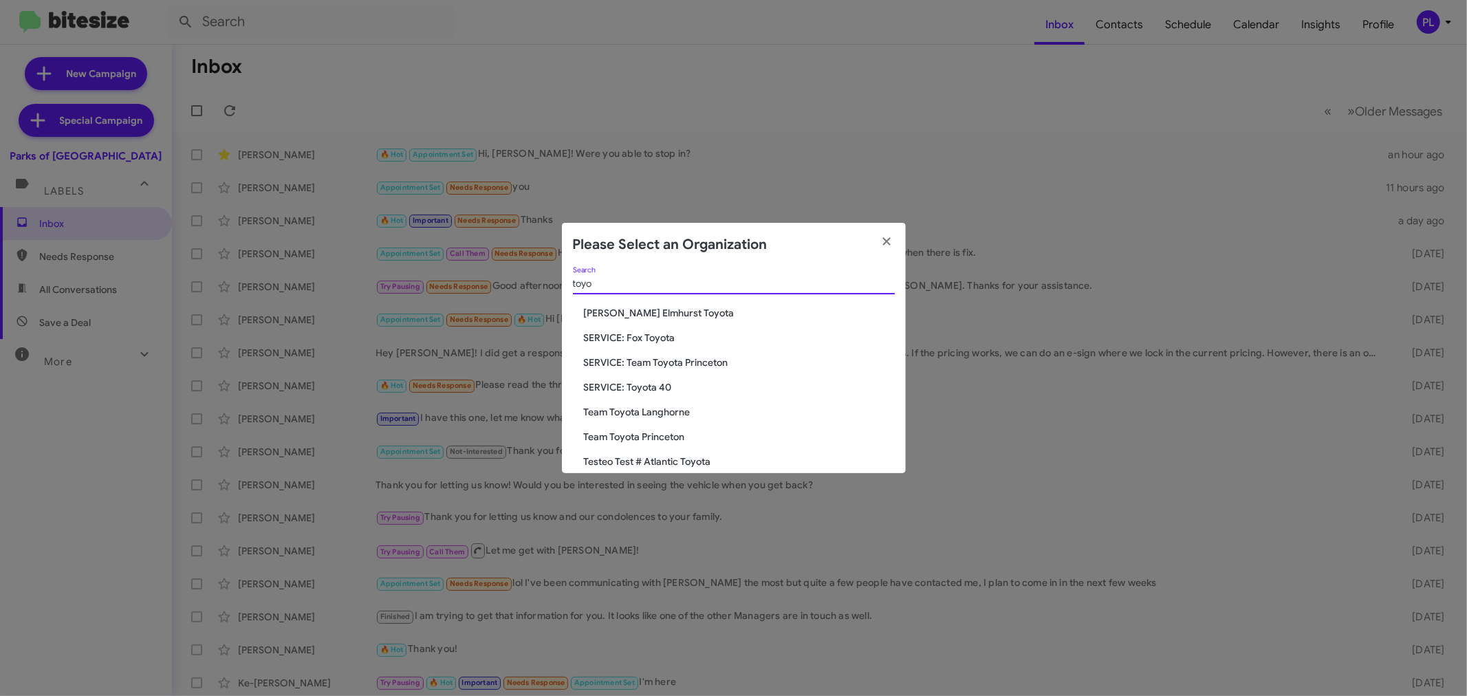
type input "toyo"
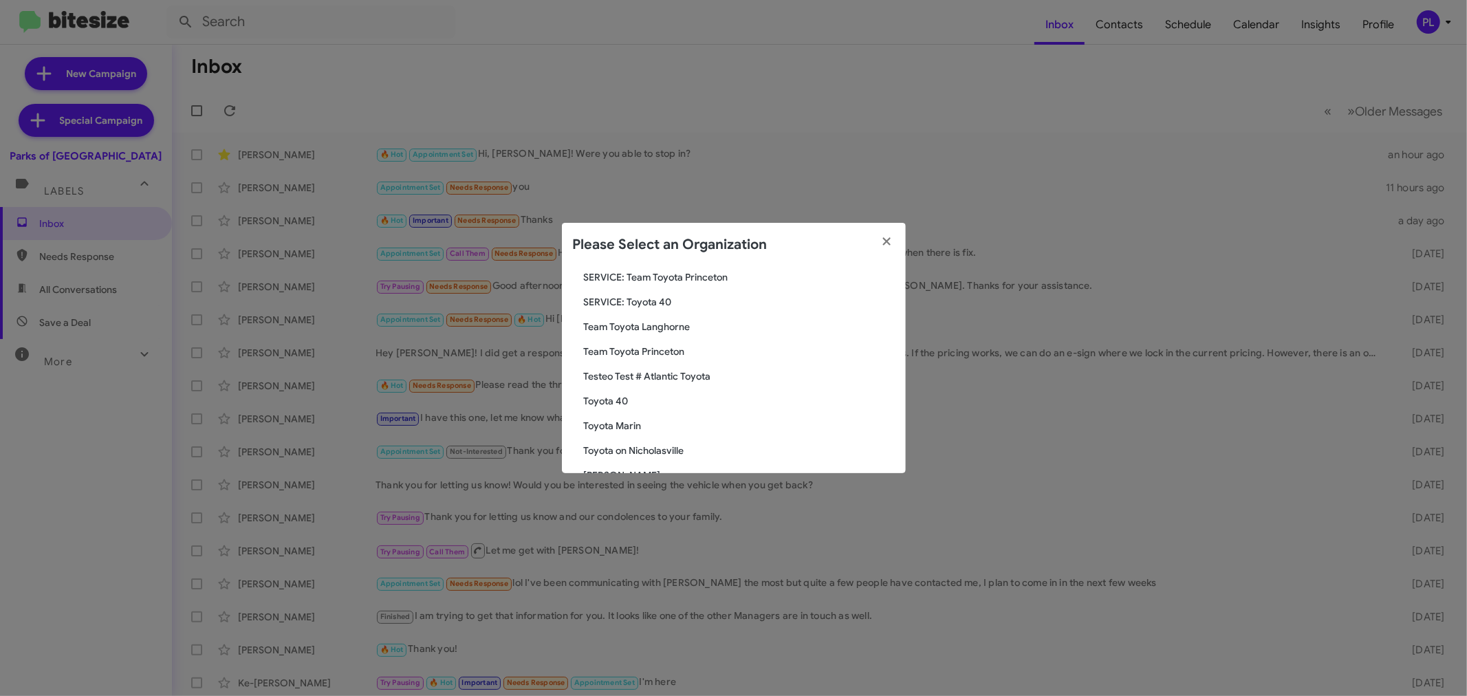
click at [656, 425] on span "Toyota Marin" at bounding box center [739, 426] width 311 height 14
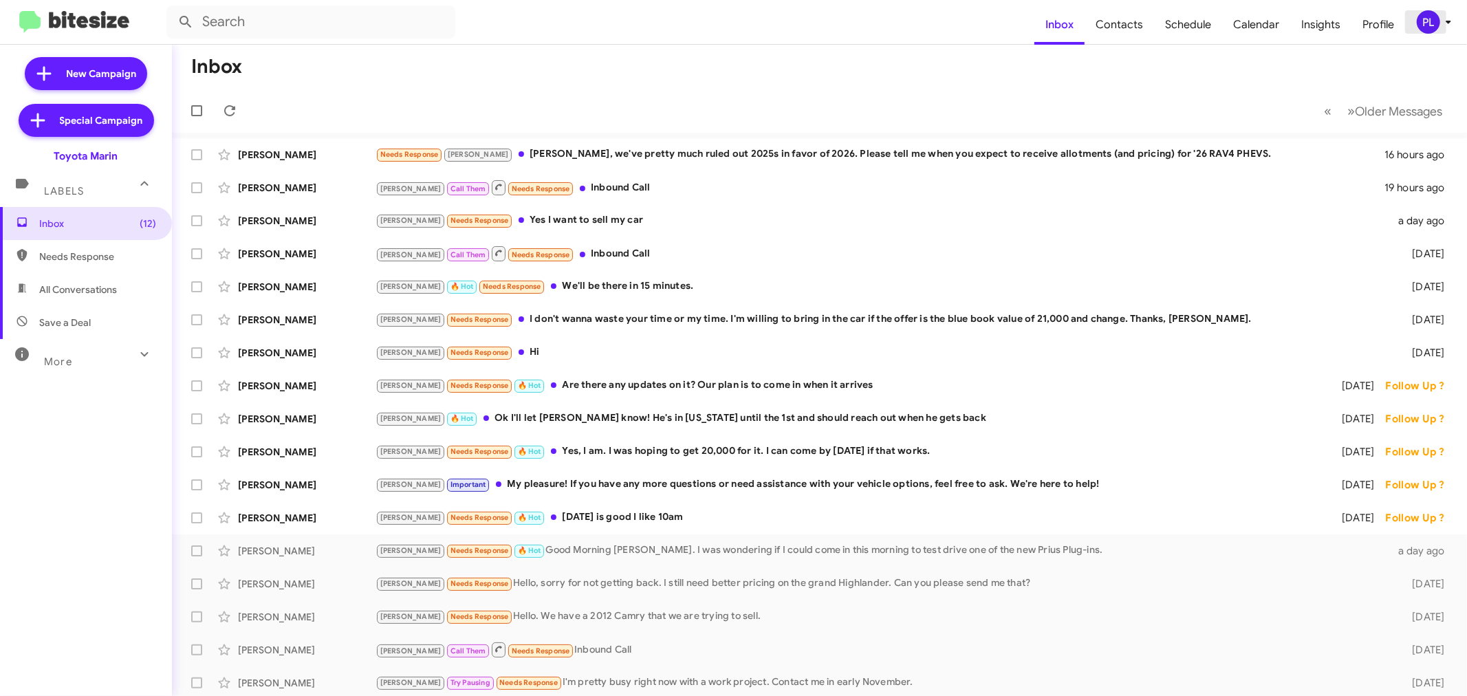
click at [1449, 22] on icon at bounding box center [1449, 22] width 5 height 3
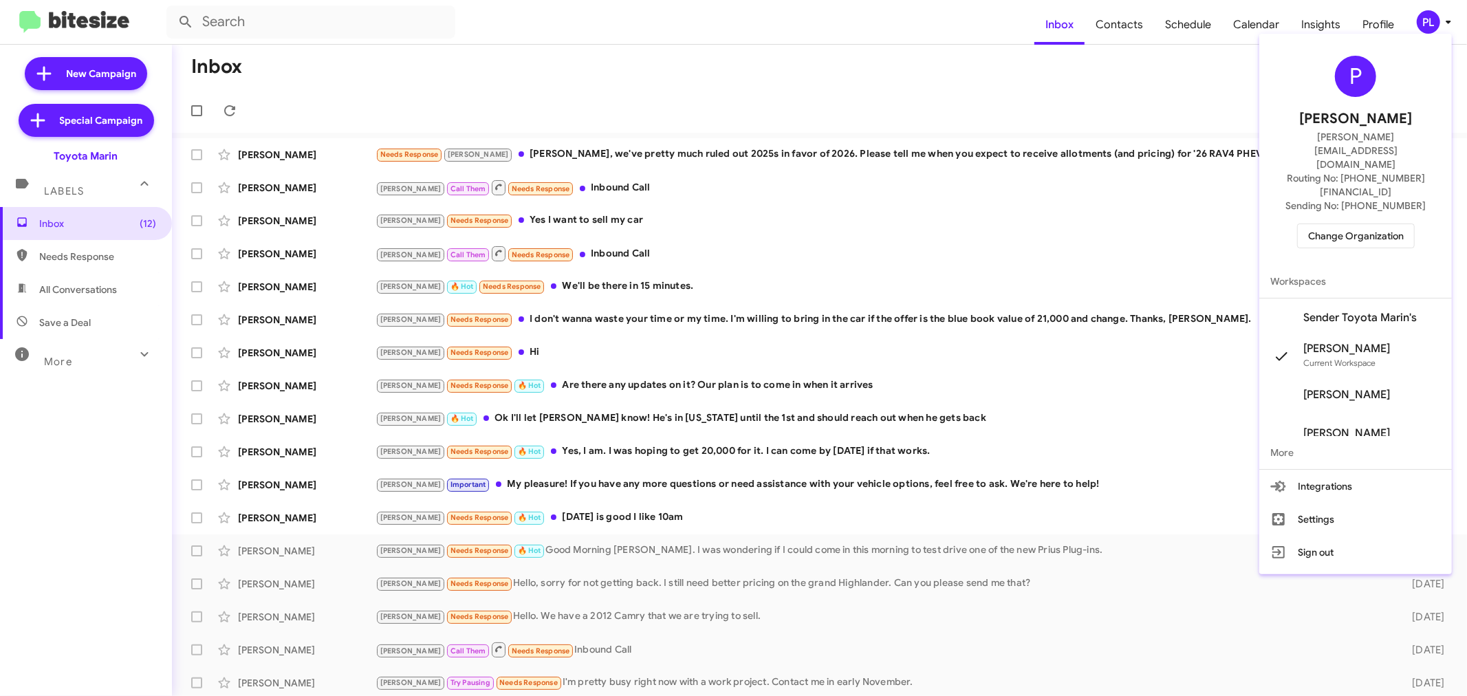
click at [1366, 224] on span "Change Organization" at bounding box center [1356, 235] width 96 height 23
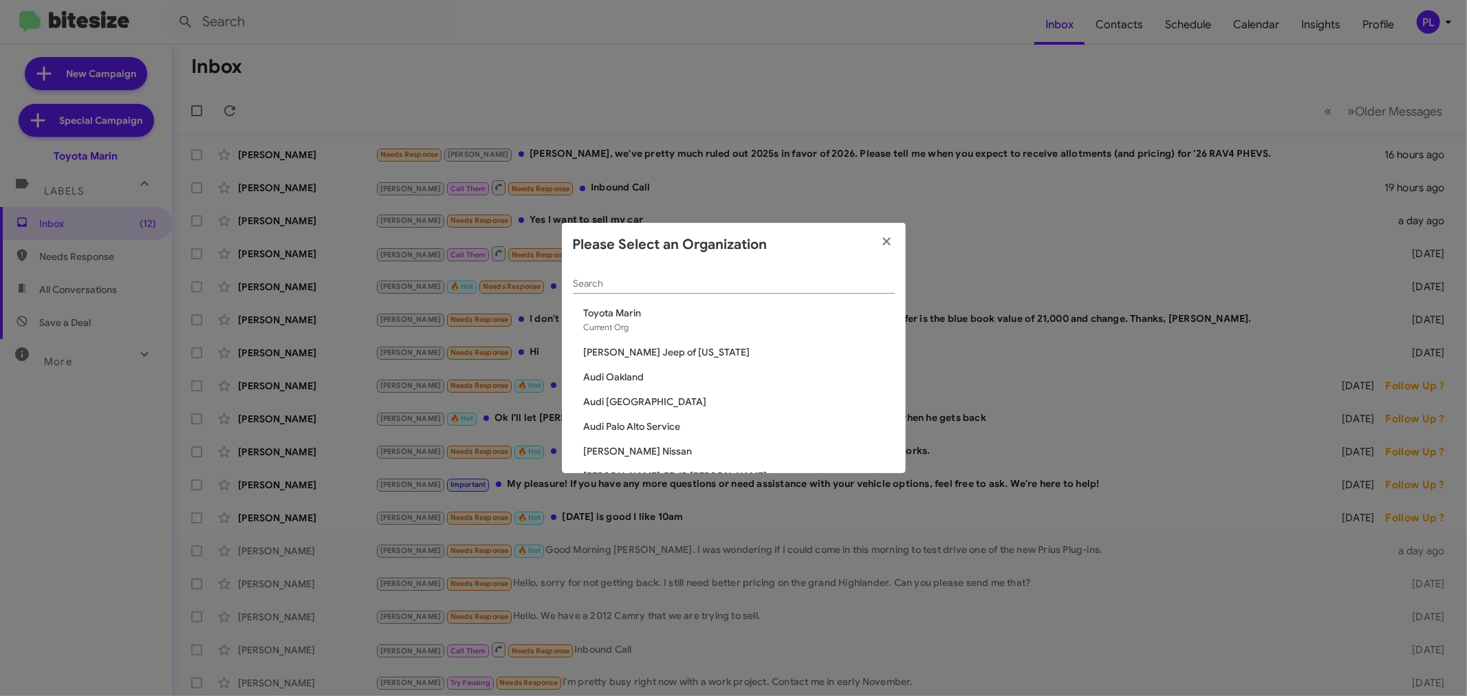
click at [671, 277] on div "Search" at bounding box center [734, 280] width 322 height 27
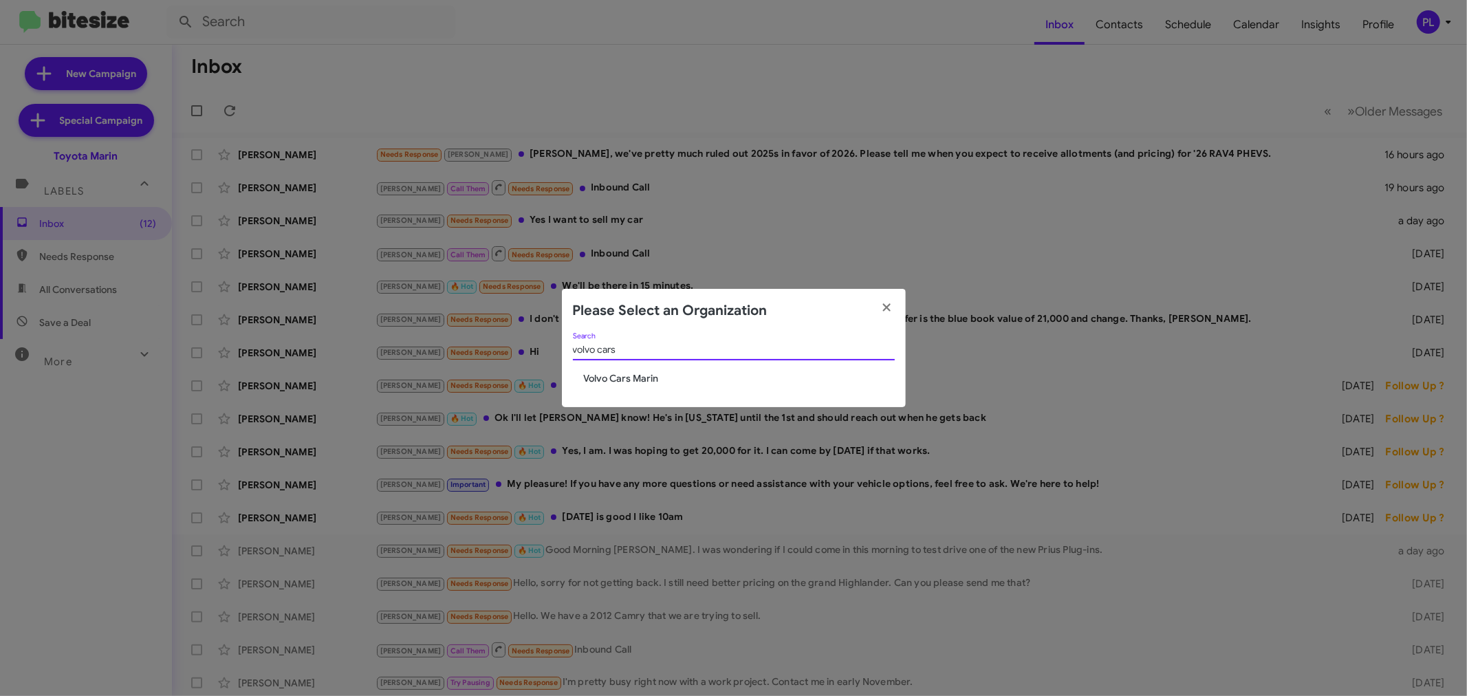
type input "volvo cars"
click at [629, 381] on span "Volvo Cars Marin" at bounding box center [739, 378] width 311 height 14
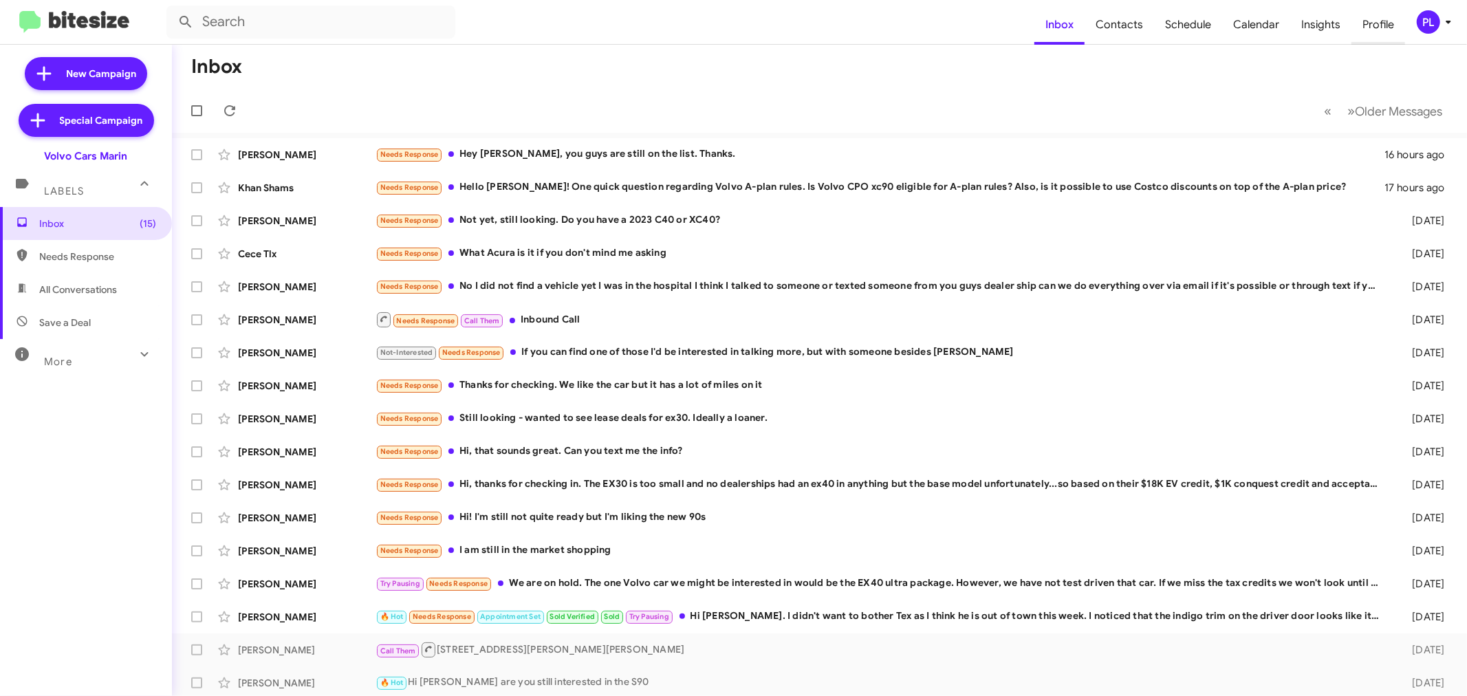
click at [1383, 33] on span "Profile" at bounding box center [1379, 25] width 54 height 40
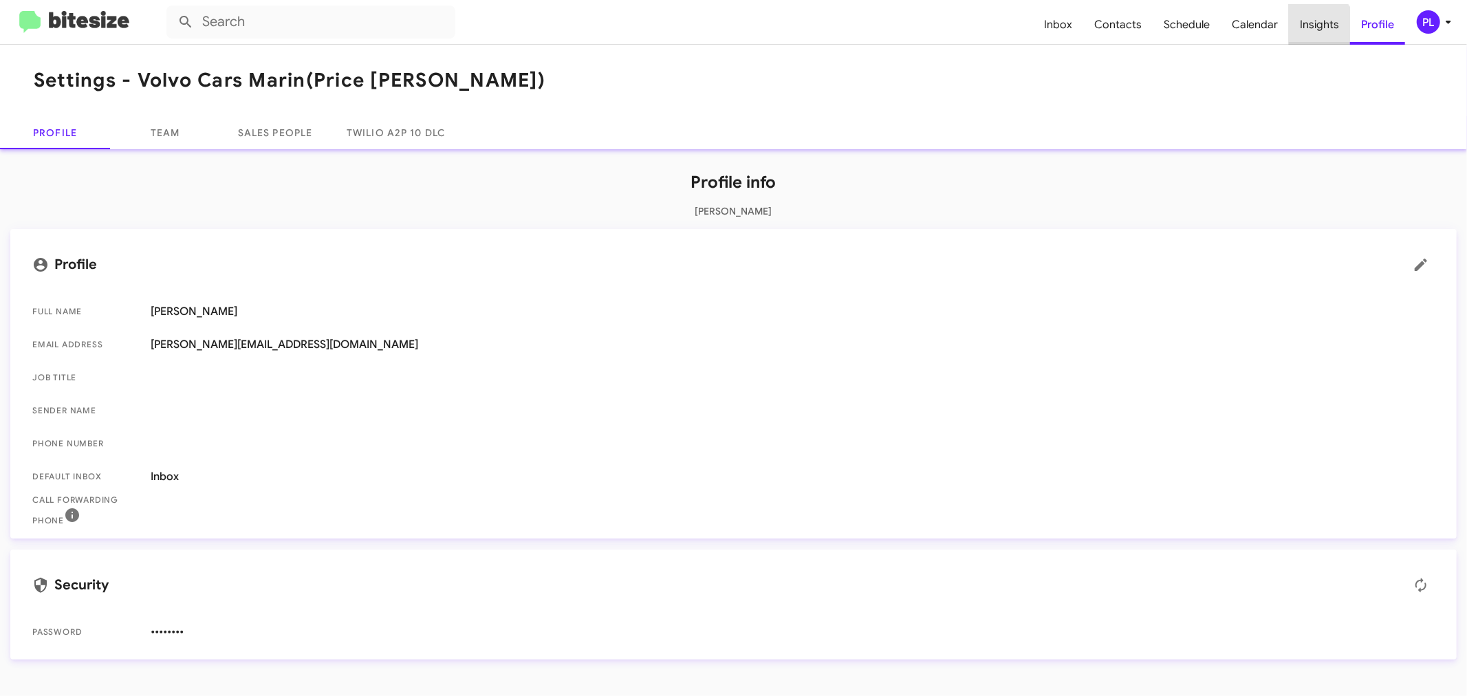
click at [1315, 28] on span "Insights" at bounding box center [1319, 25] width 61 height 40
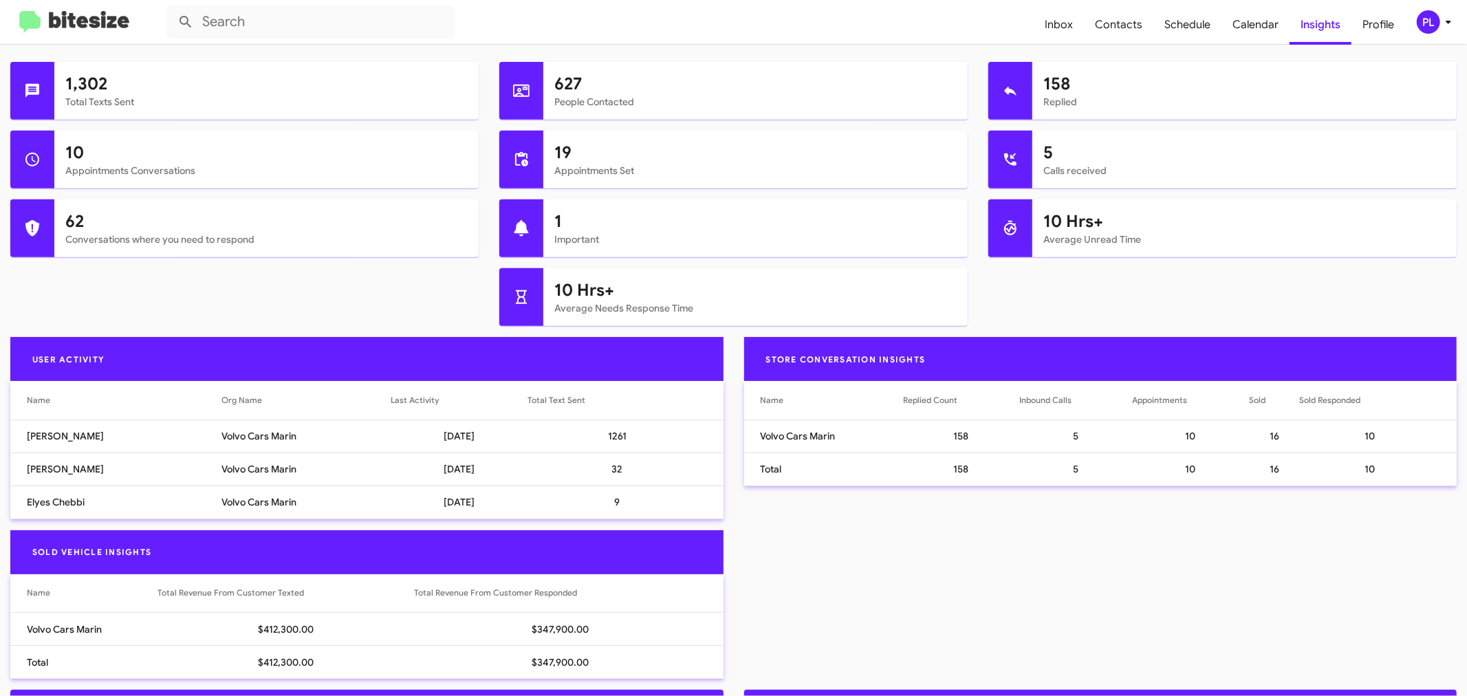
scroll to position [535, 0]
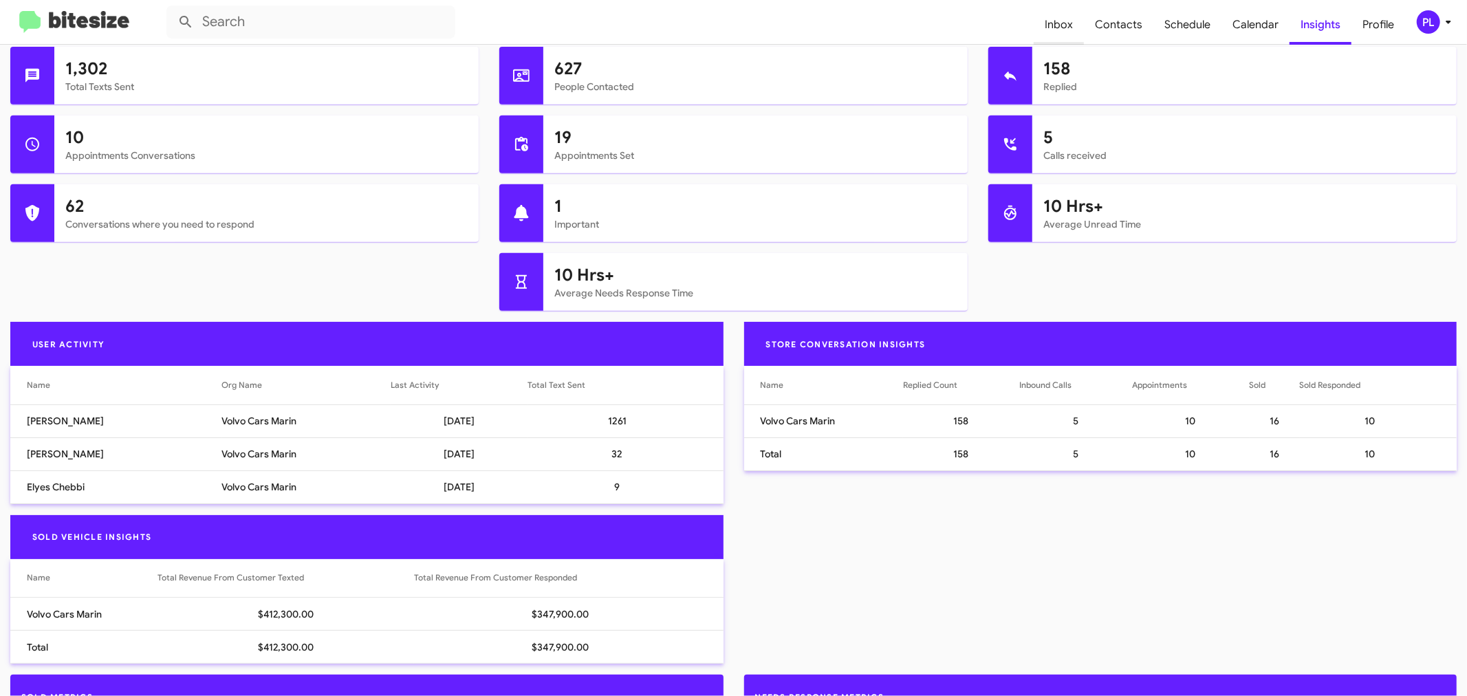
click at [1066, 21] on span "Inbox" at bounding box center [1059, 25] width 50 height 40
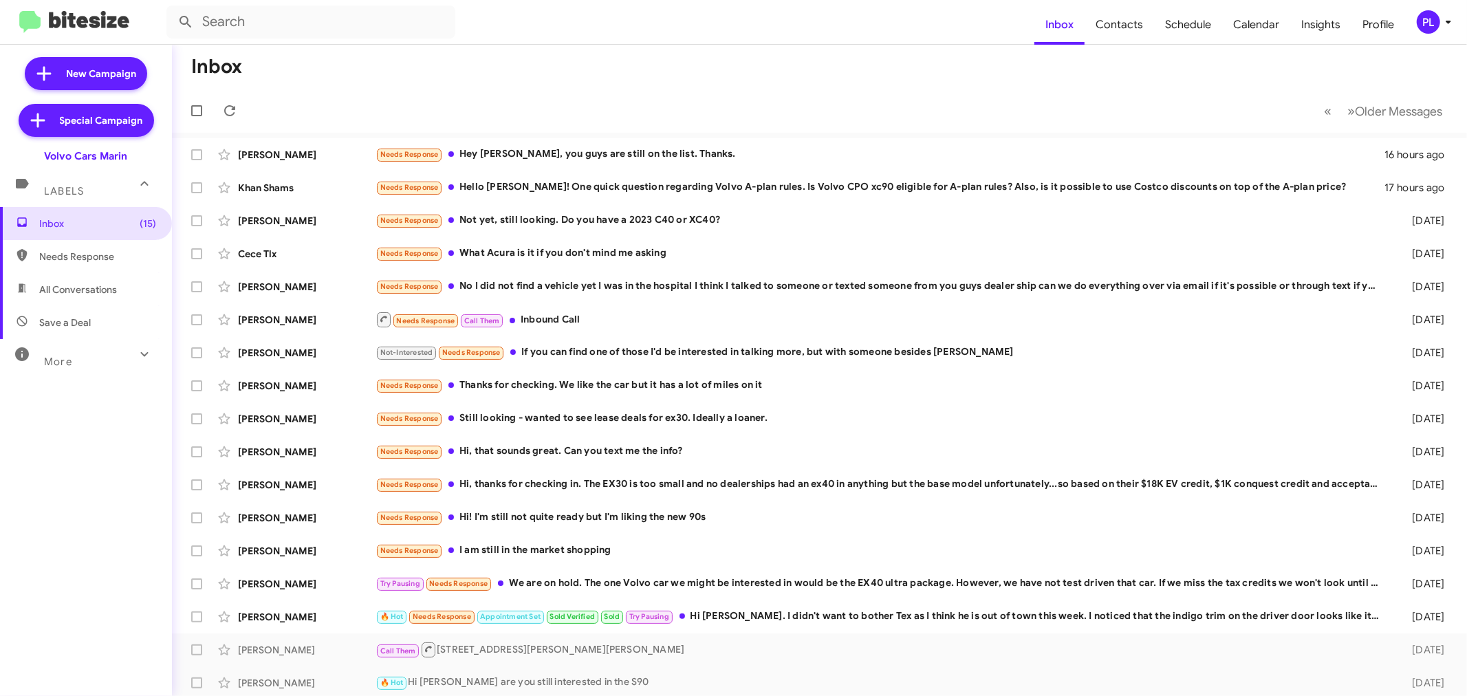
click at [1436, 21] on div "PL" at bounding box center [1428, 21] width 23 height 23
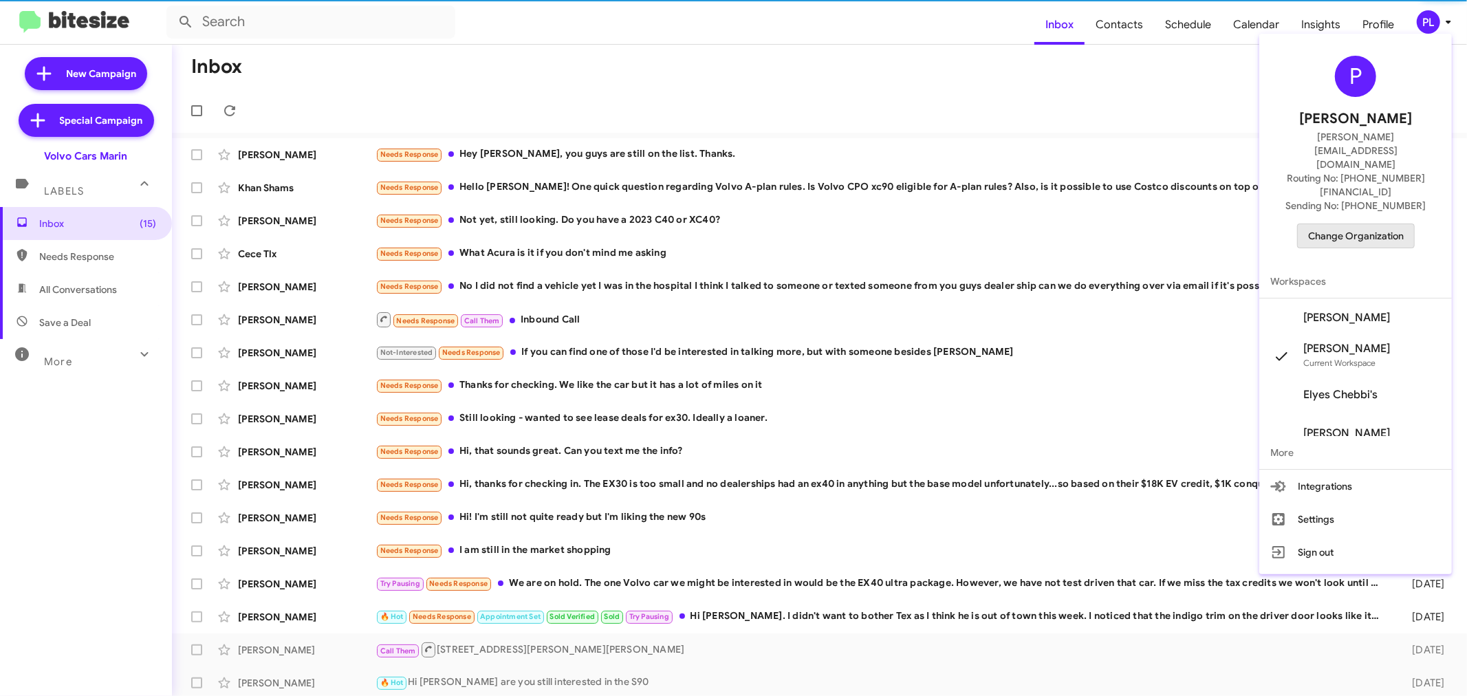
click at [1359, 224] on span "Change Organization" at bounding box center [1356, 235] width 96 height 23
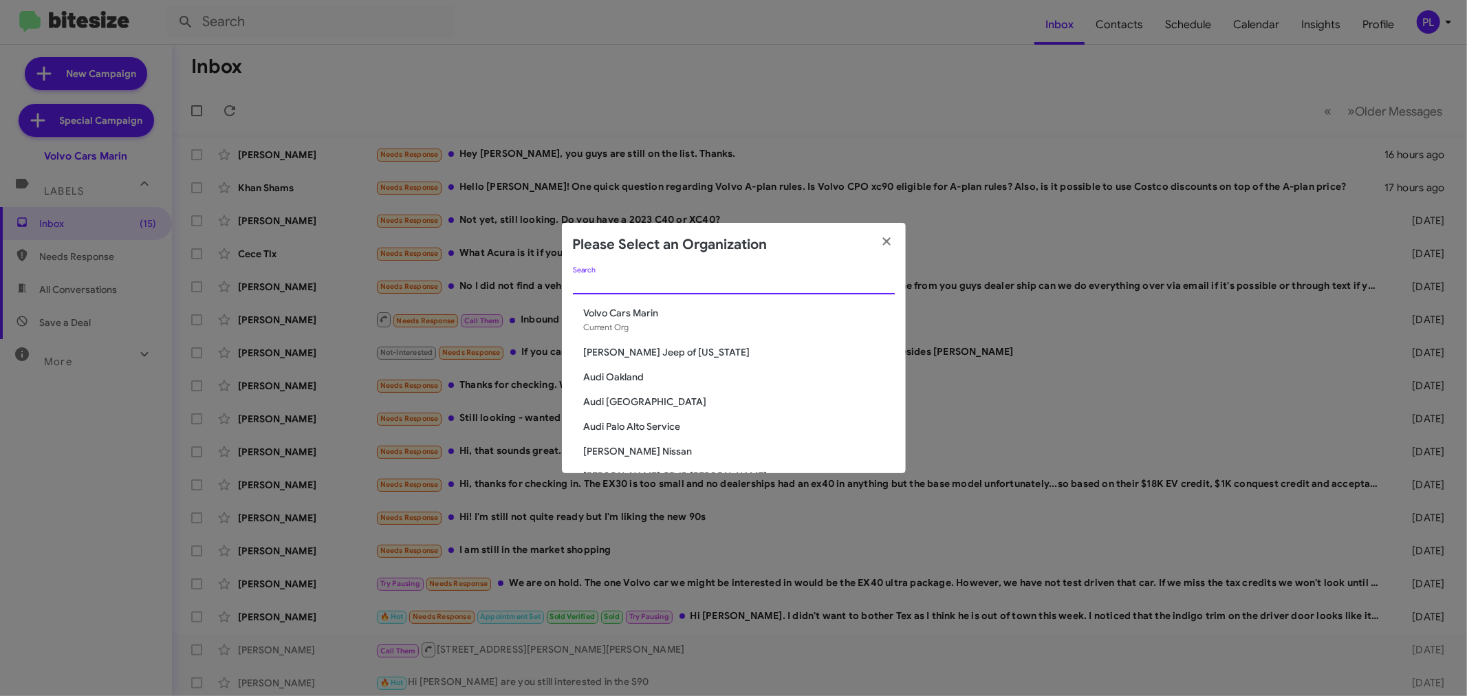
click at [633, 285] on input "Search" at bounding box center [734, 284] width 322 height 11
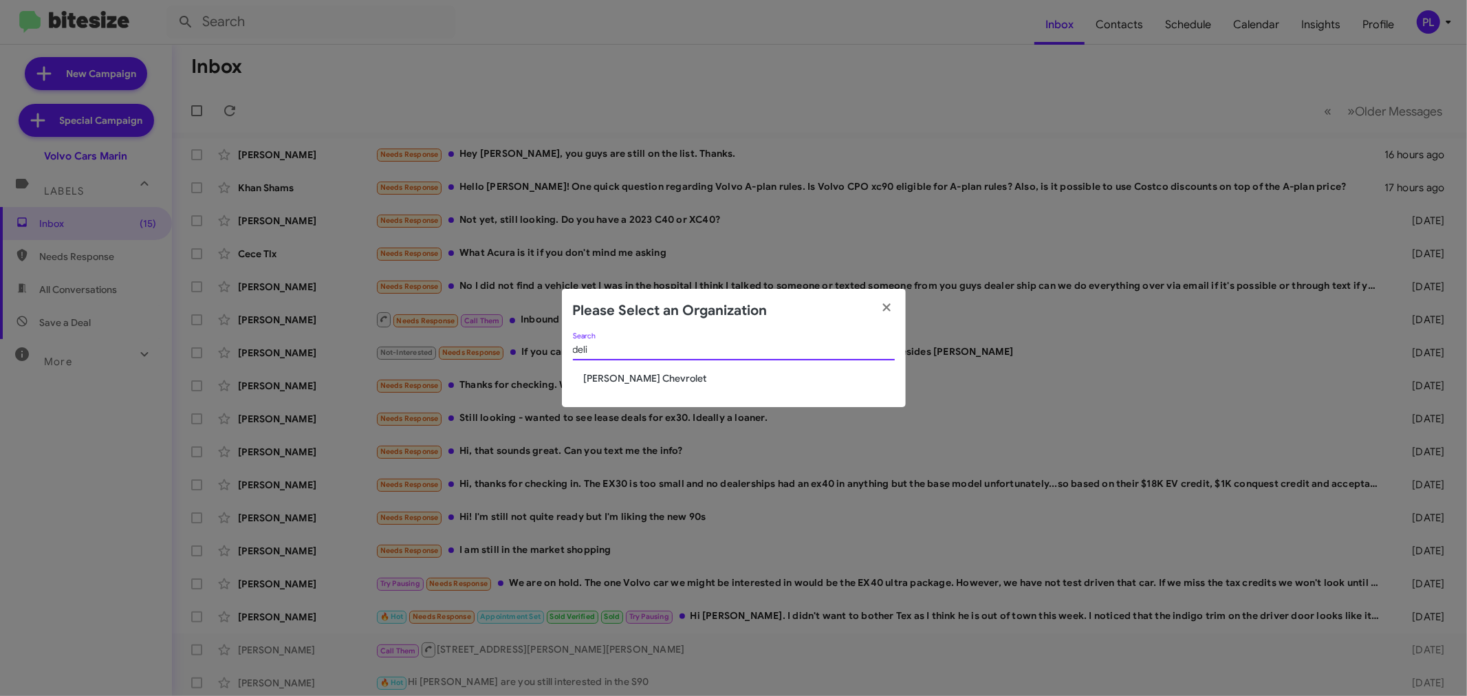
type input "deli"
click at [606, 383] on span "[PERSON_NAME] Chevrolet" at bounding box center [739, 378] width 311 height 14
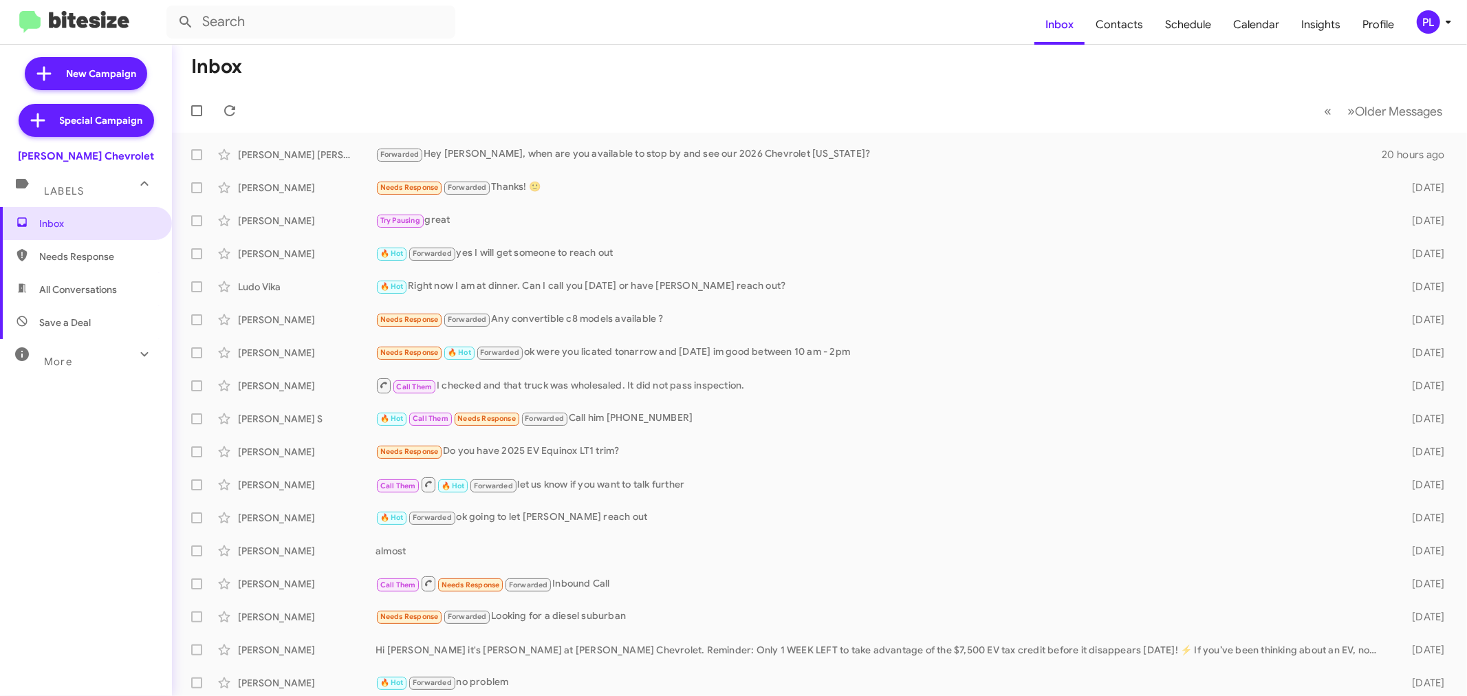
click at [1445, 25] on icon at bounding box center [1448, 22] width 17 height 17
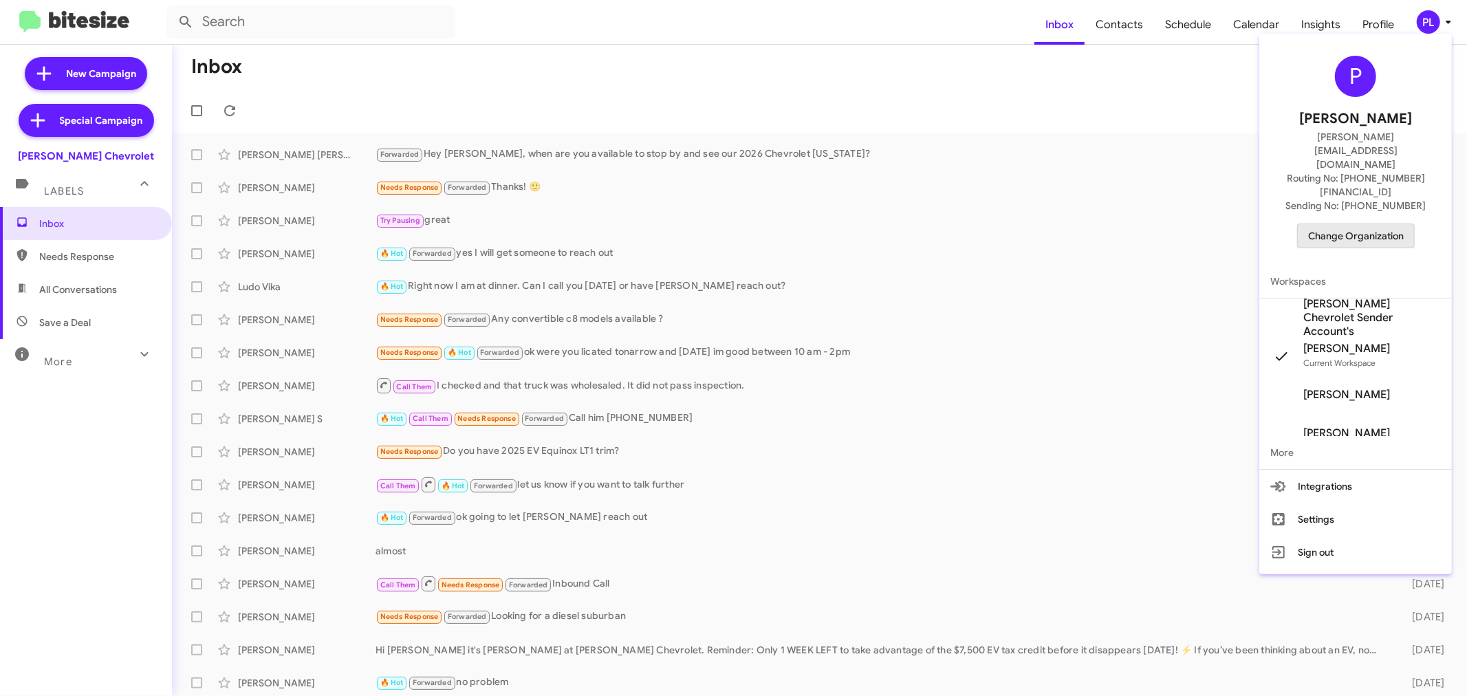
click at [1348, 224] on span "Change Organization" at bounding box center [1356, 235] width 96 height 23
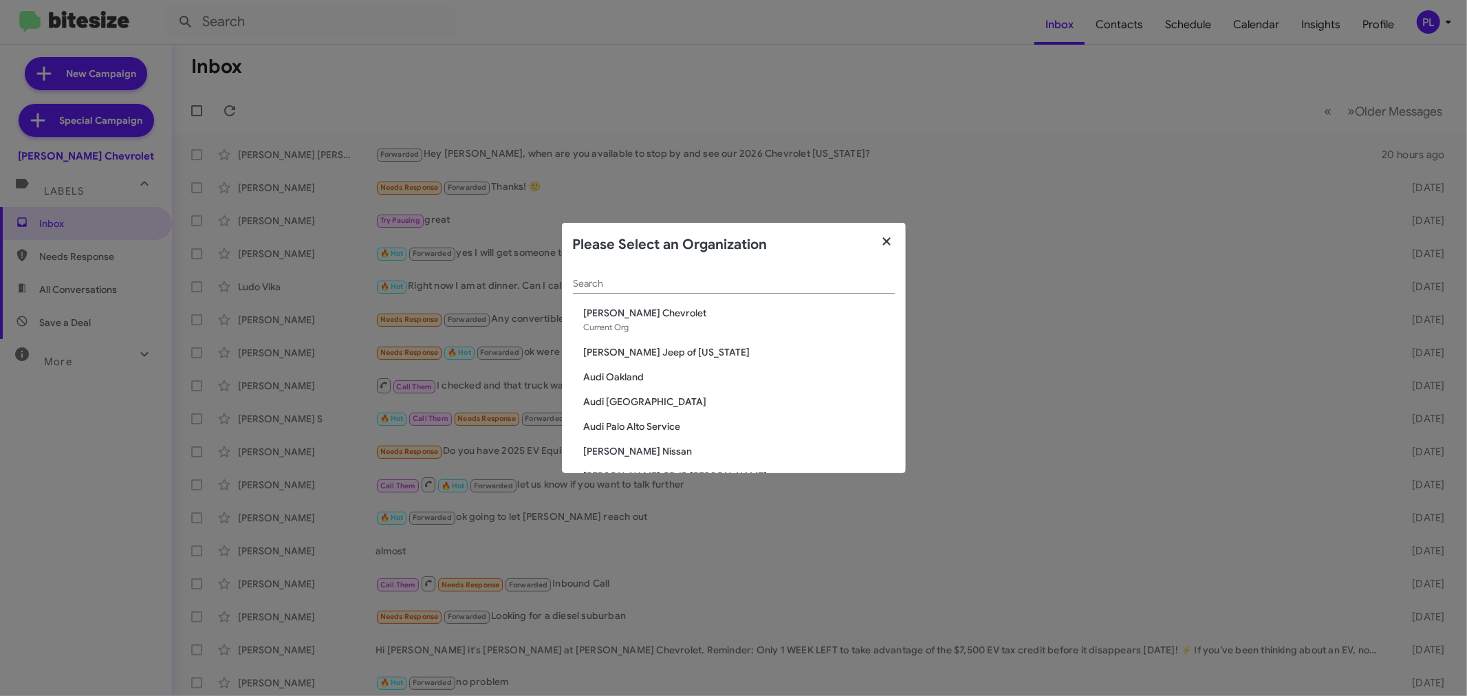
click at [887, 234] on fa-icon "button" at bounding box center [887, 242] width 16 height 21
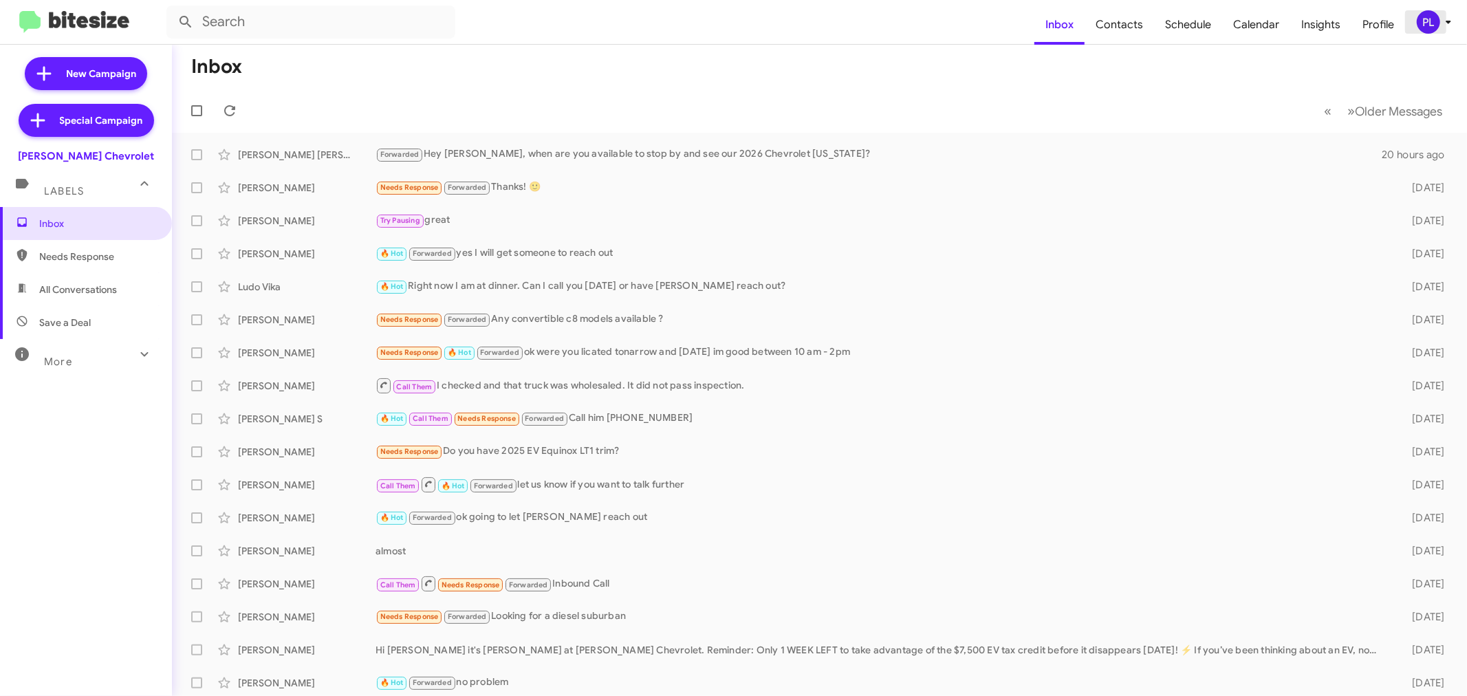
click at [1445, 22] on icon at bounding box center [1448, 22] width 17 height 17
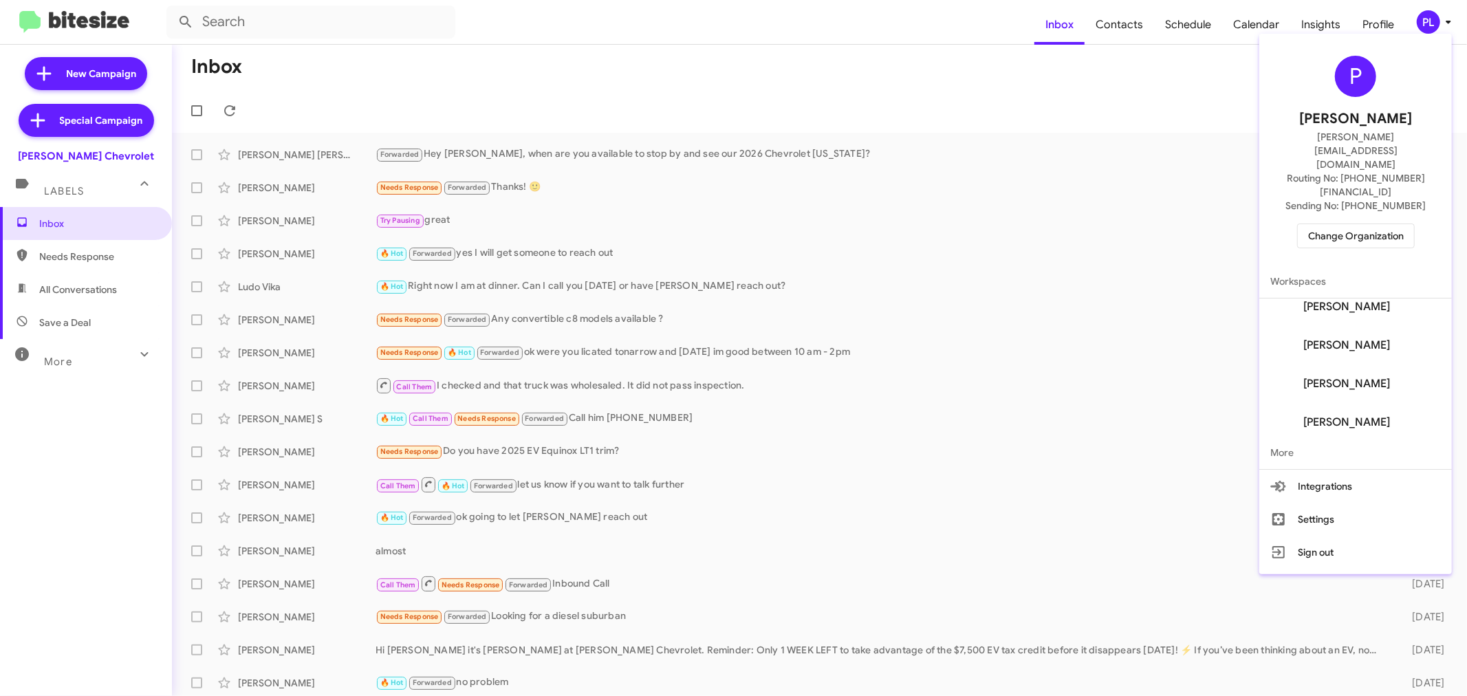
scroll to position [478, 0]
click at [1368, 411] on span "[PERSON_NAME]" at bounding box center [1347, 418] width 87 height 14
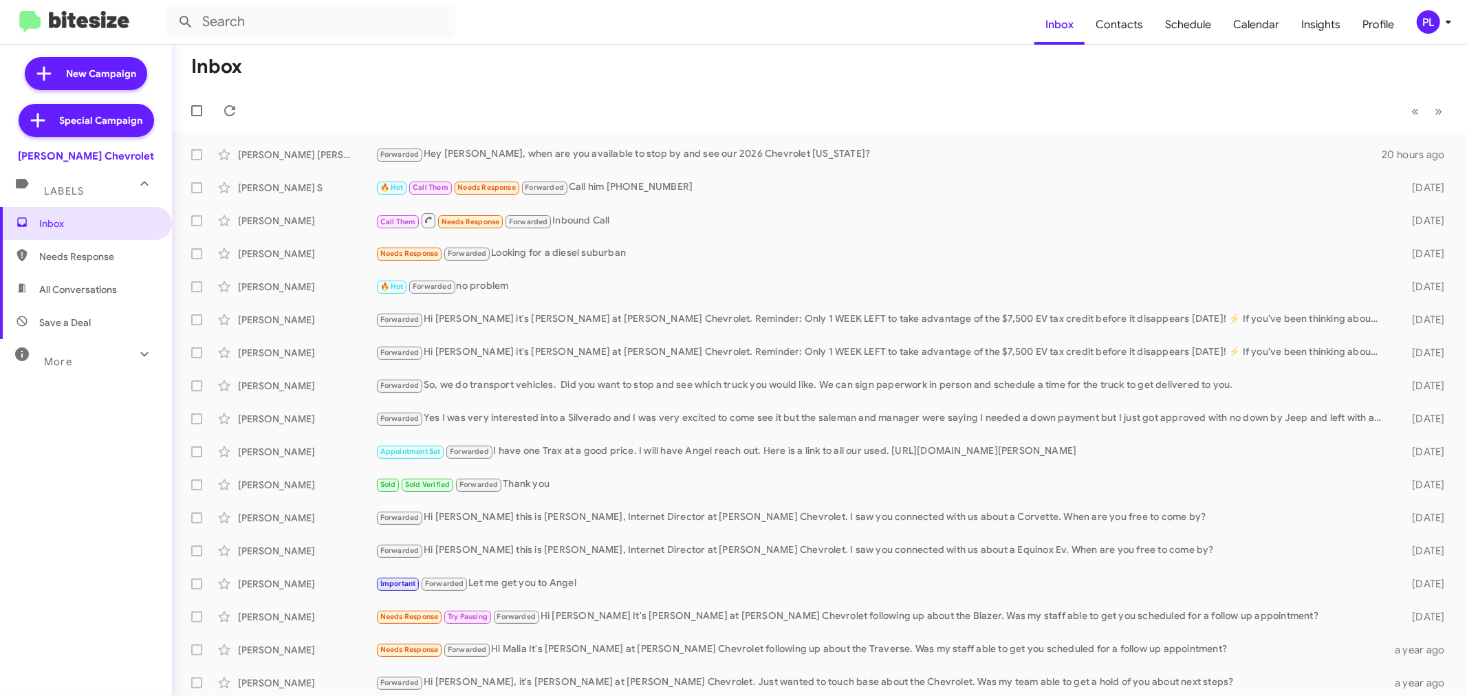
click at [1452, 19] on icon at bounding box center [1448, 22] width 17 height 17
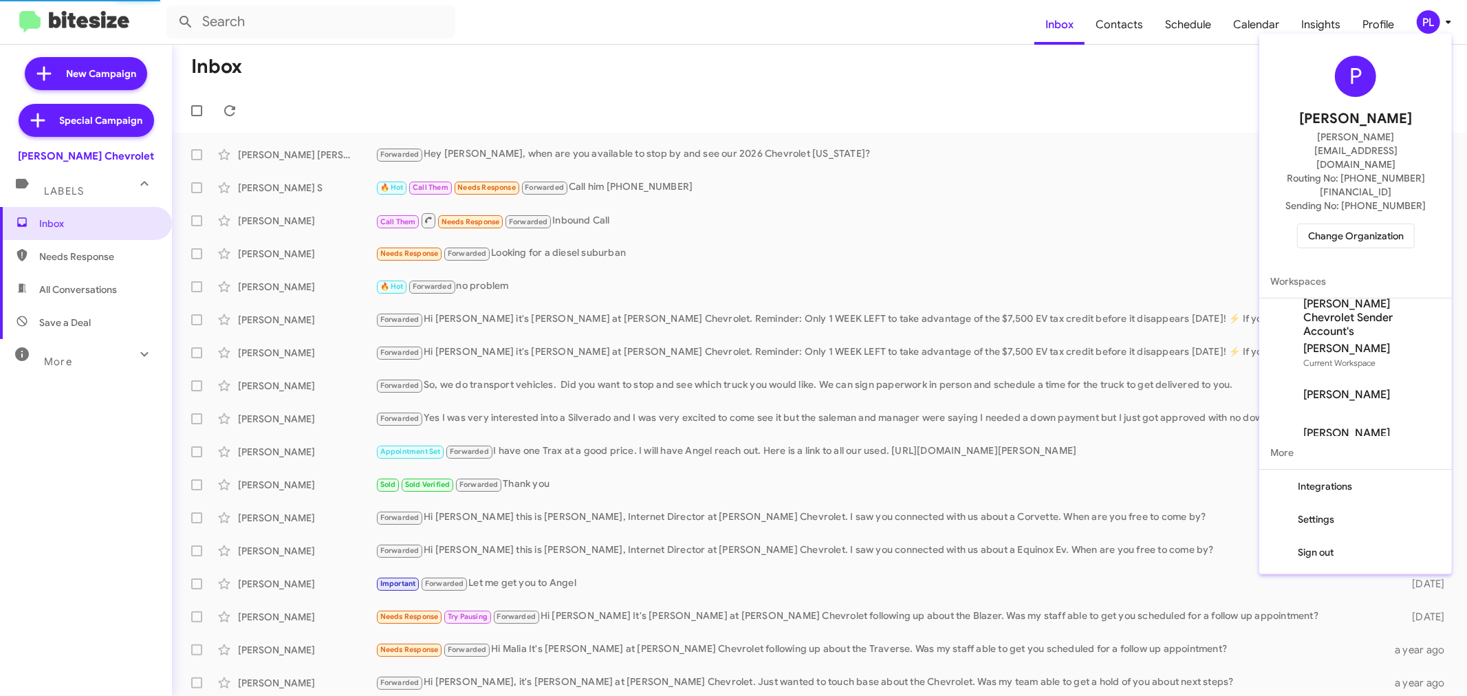
click at [1352, 224] on span "Change Organization" at bounding box center [1356, 235] width 96 height 23
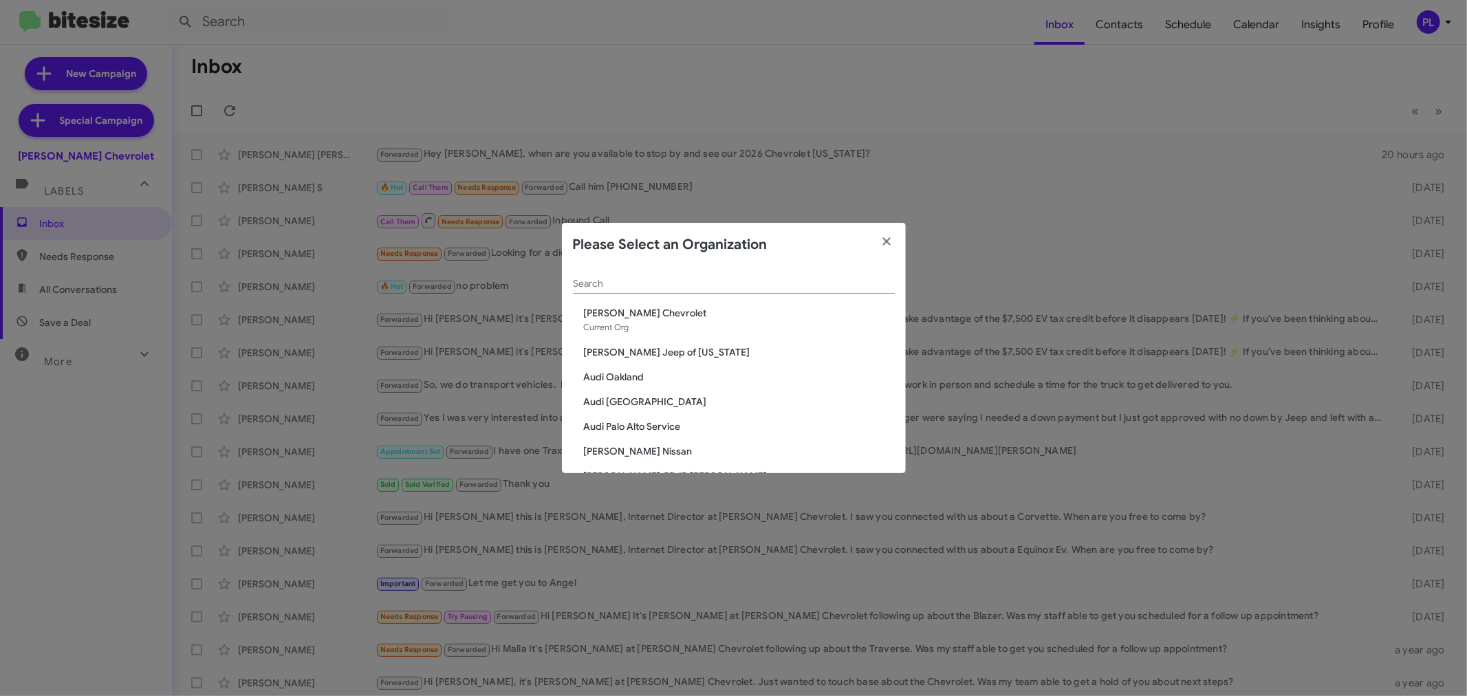
click at [734, 287] on input "Search" at bounding box center [734, 284] width 322 height 11
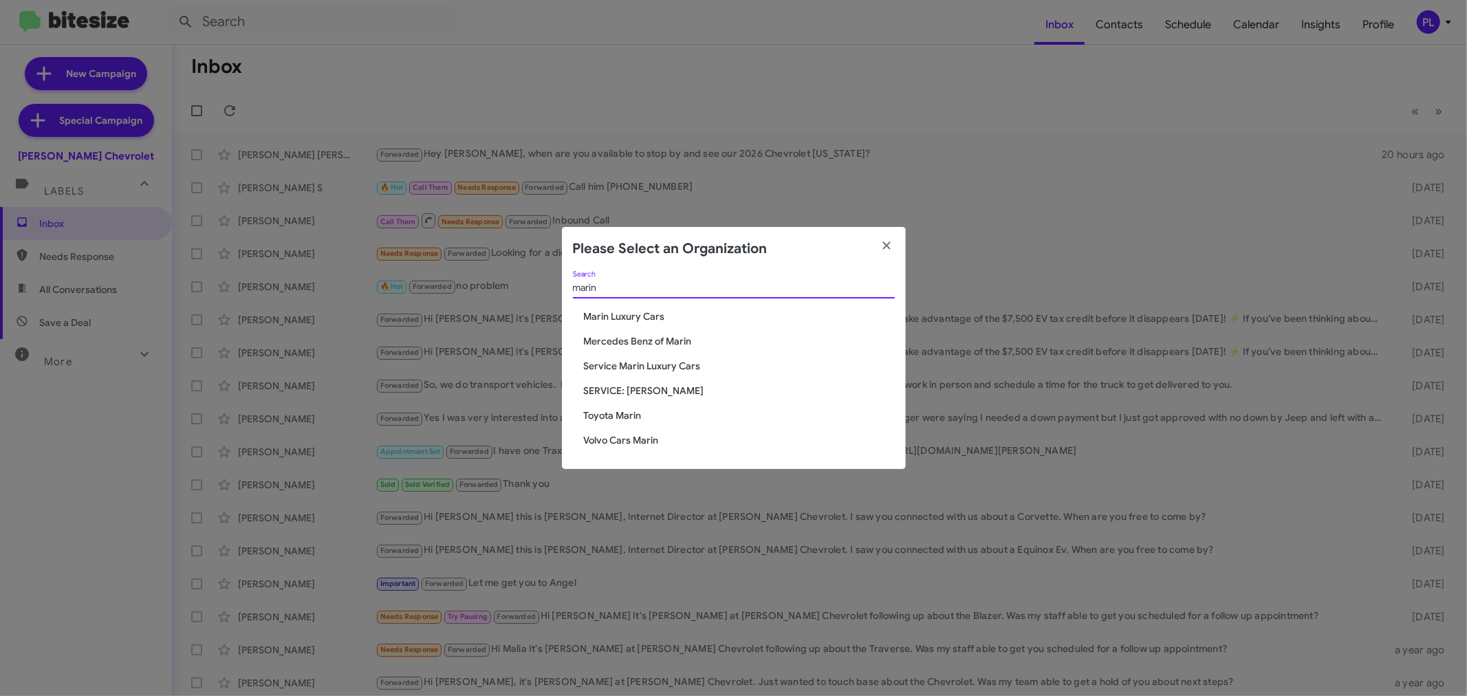
type input "marin"
click at [630, 360] on span "Service Marin Luxury Cars" at bounding box center [739, 366] width 311 height 14
